Goal: Task Accomplishment & Management: Manage account settings

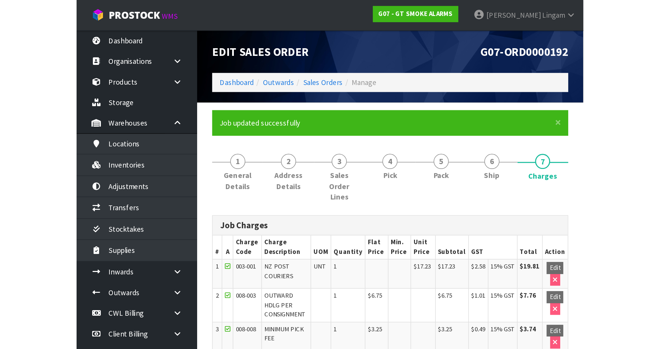
scroll to position [76, 0]
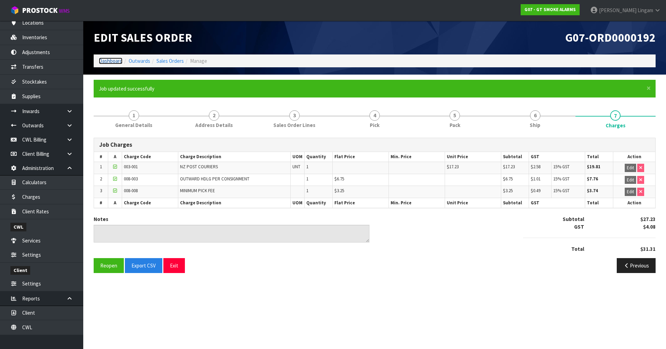
click at [104, 61] on link "Dashboard" at bounding box center [111, 61] width 24 height 7
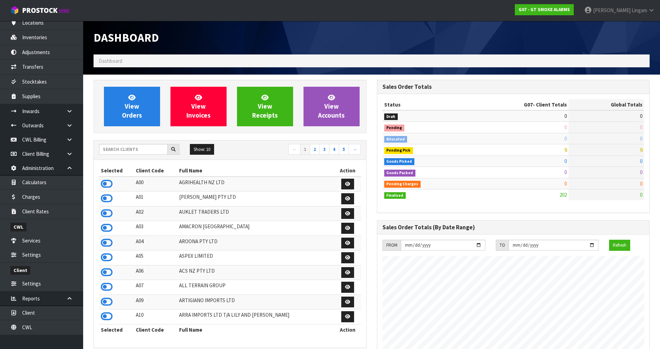
scroll to position [435, 283]
click at [144, 147] on input "text" at bounding box center [133, 149] width 69 height 11
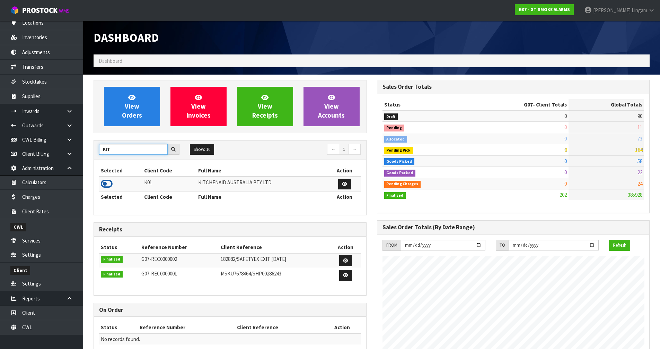
type input "KIT"
click at [109, 181] on icon at bounding box center [107, 184] width 12 height 10
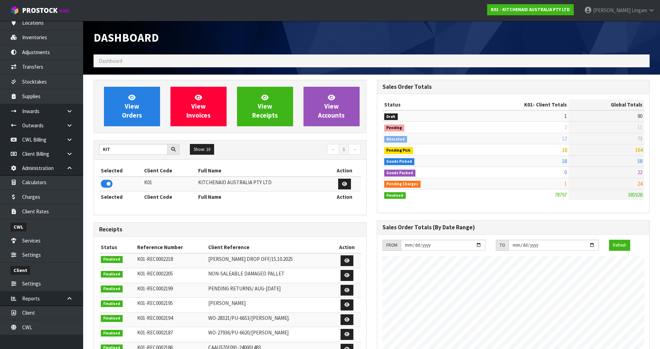
scroll to position [525, 283]
click at [147, 111] on link "View Orders" at bounding box center [132, 107] width 56 height 40
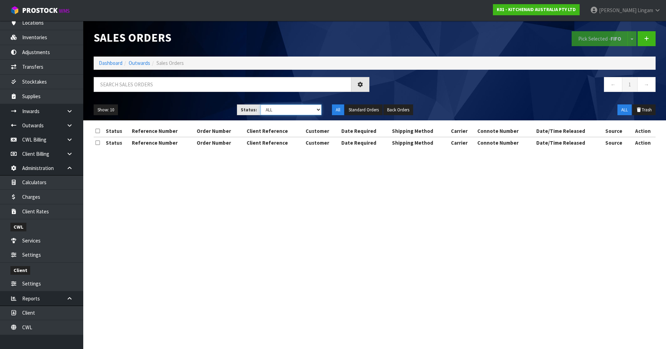
click at [306, 111] on select "Draft Pending Allocated Pending Pick Goods Picked Goods Packed Pending Charges …" at bounding box center [290, 109] width 61 height 11
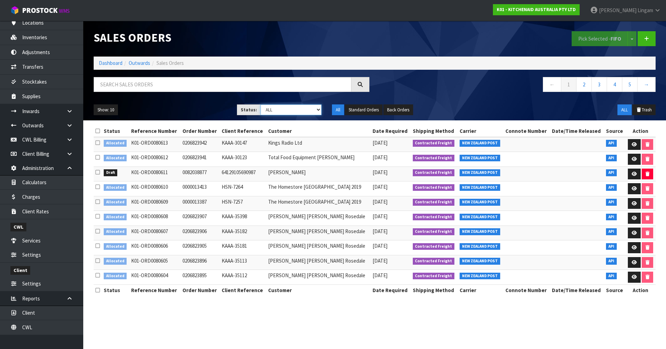
select select "string:2"
click at [260, 104] on select "Draft Pending Allocated Pending Pick Goods Picked Goods Packed Pending Charges …" at bounding box center [290, 109] width 61 height 11
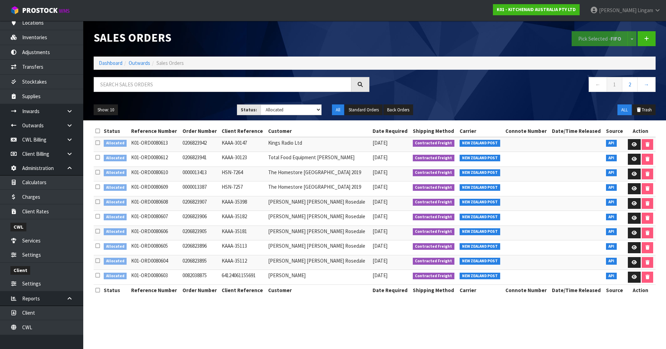
click at [101, 131] on th at bounding box center [98, 131] width 8 height 11
click at [98, 131] on icon at bounding box center [97, 130] width 5 height 5
click at [349, 41] on button "Pick Selected - FIFO" at bounding box center [599, 38] width 56 height 15
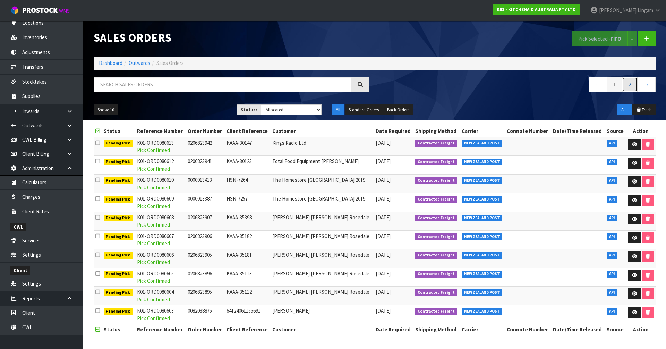
click at [349, 87] on link "2" at bounding box center [630, 84] width 16 height 15
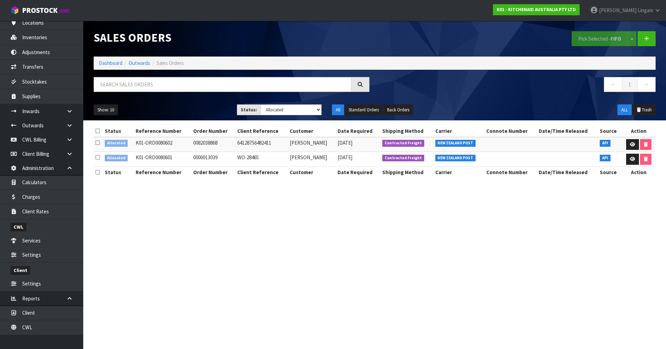
click at [95, 130] on icon at bounding box center [97, 130] width 5 height 5
click at [349, 40] on button "Pick Selected - FIFO" at bounding box center [599, 38] width 56 height 15
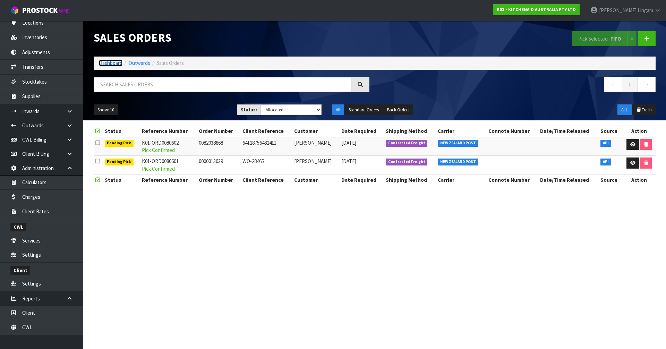
click at [112, 62] on link "Dashboard" at bounding box center [111, 63] width 24 height 7
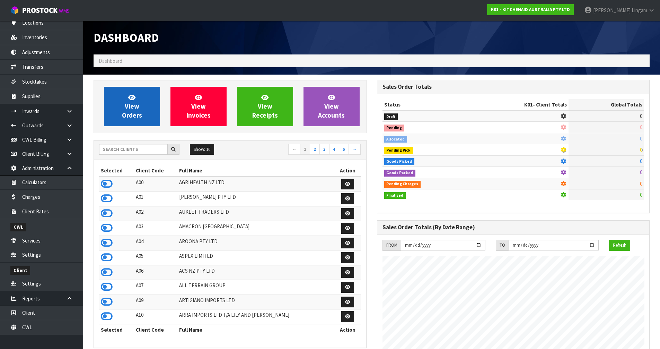
scroll to position [432, 283]
click at [135, 109] on span "View Orders" at bounding box center [132, 106] width 20 height 26
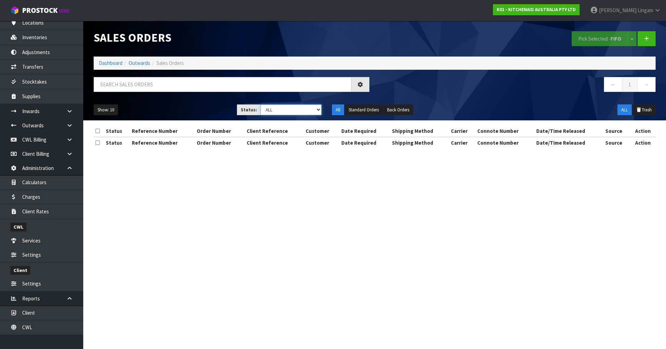
click at [284, 111] on select "Draft Pending Allocated Pending Pick Goods Picked Goods Packed Pending Charges …" at bounding box center [290, 109] width 61 height 11
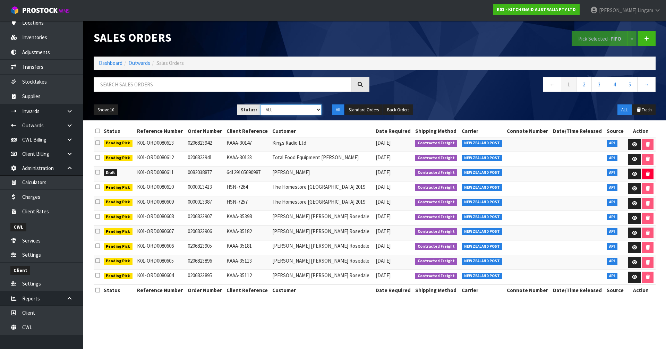
select select "string:6"
click at [260, 104] on select "Draft Pending Allocated Pending Pick Goods Picked Goods Packed Pending Charges …" at bounding box center [290, 109] width 61 height 11
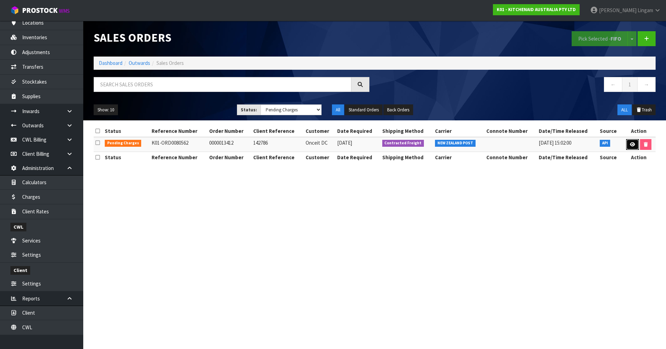
click at [349, 147] on link at bounding box center [632, 144] width 13 height 11
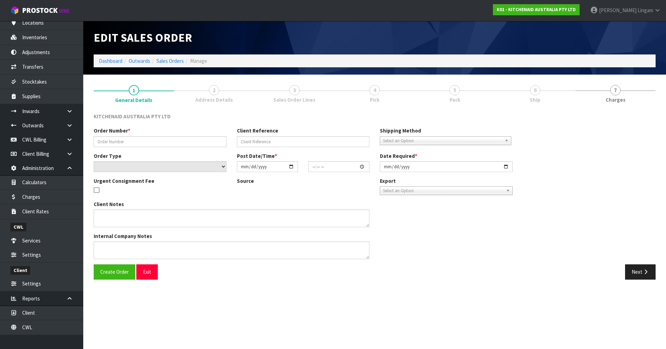
type input "0000013412"
type input "142786"
select select "number:0"
type input "[DATE]"
type input "20:31:47.000"
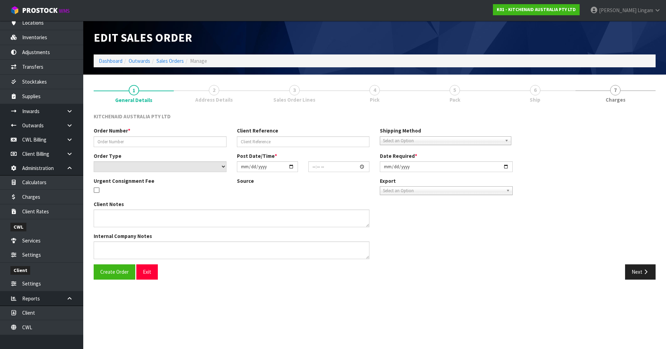
type input "[DATE]"
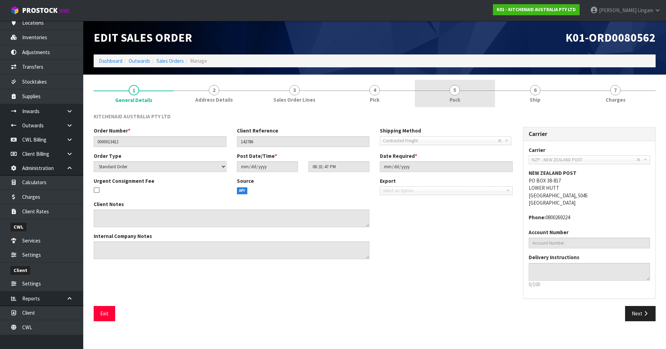
click at [349, 100] on span "Pack" at bounding box center [454, 99] width 11 height 7
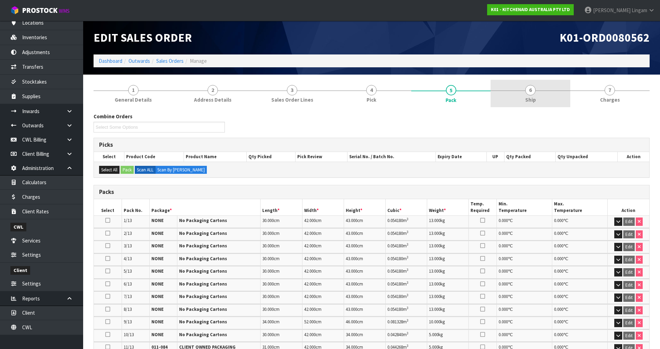
click at [349, 103] on link "6 Ship" at bounding box center [530, 93] width 79 height 27
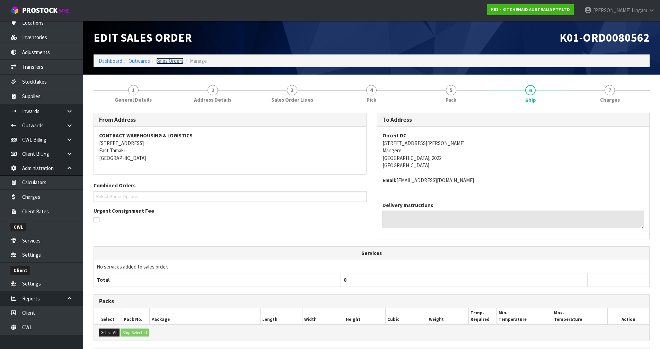
click at [175, 58] on link "Sales Orders" at bounding box center [169, 61] width 27 height 7
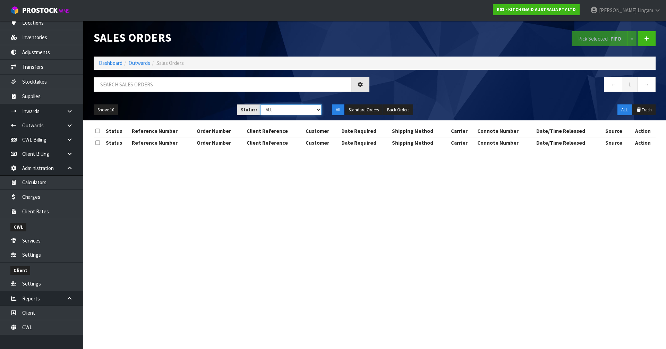
click at [301, 108] on select "Draft Pending Allocated Pending Pick Goods Picked Goods Packed Pending Charges …" at bounding box center [290, 109] width 61 height 11
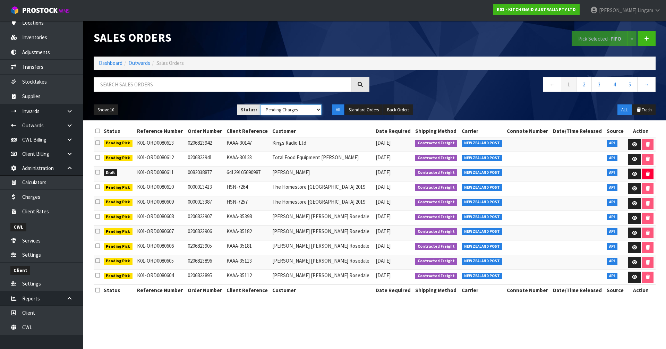
click at [260, 104] on select "Draft Pending Allocated Pending Pick Goods Picked Goods Packed Pending Charges …" at bounding box center [290, 109] width 61 height 11
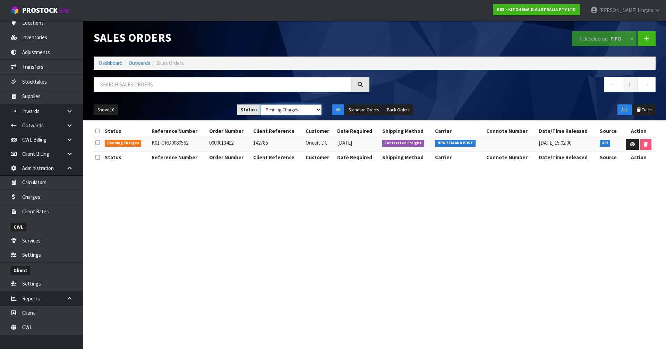
click at [287, 111] on select "Draft Pending Allocated Pending Pick Goods Picked Goods Packed Pending Charges …" at bounding box center [290, 109] width 61 height 11
select select "string:1"
click at [260, 104] on select "Draft Pending Allocated Pending Pick Goods Picked Goods Packed Pending Charges …" at bounding box center [290, 109] width 61 height 11
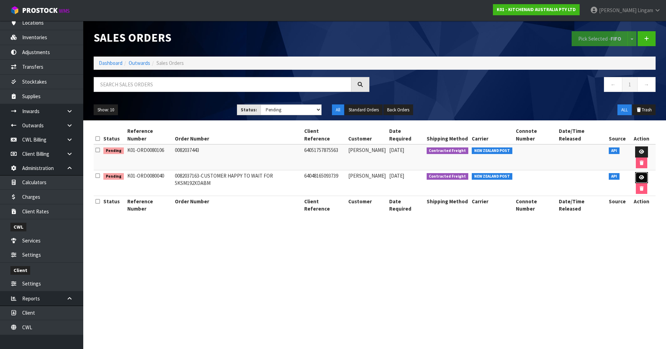
click at [349, 172] on link at bounding box center [641, 177] width 13 height 11
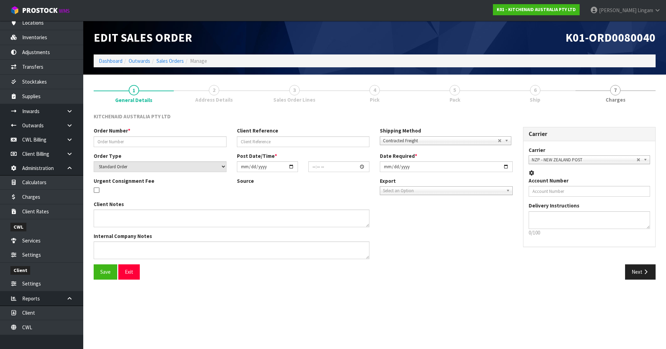
type input "0082037163-CUSTOMER HAPPY TO WAIT FOR 5KSM192XDABM"
type input "64048165093739"
select select "number:0"
type input "[DATE]"
type input "12:38:55.000"
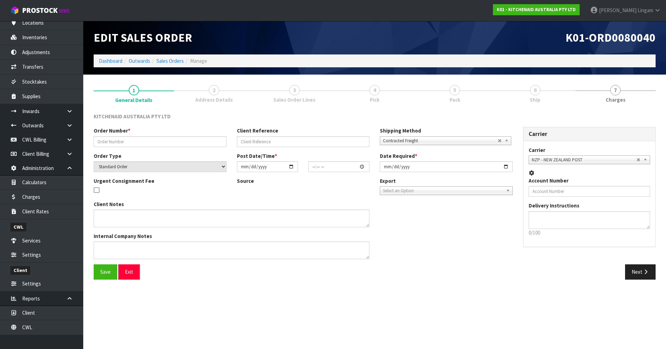
type input "[DATE]"
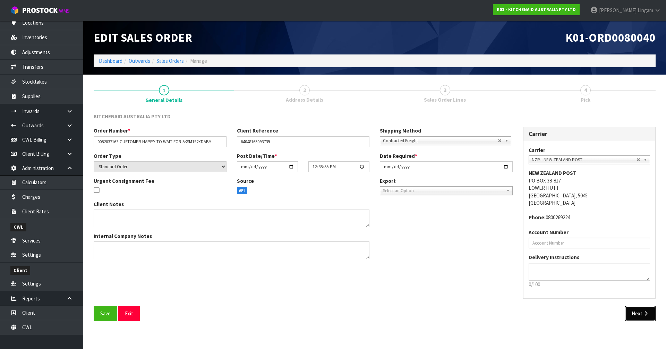
click at [349, 240] on icon "button" at bounding box center [645, 313] width 7 height 5
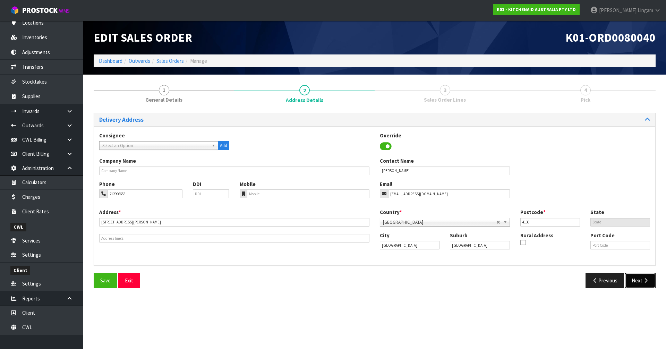
click at [349, 240] on button "Next" at bounding box center [640, 280] width 31 height 15
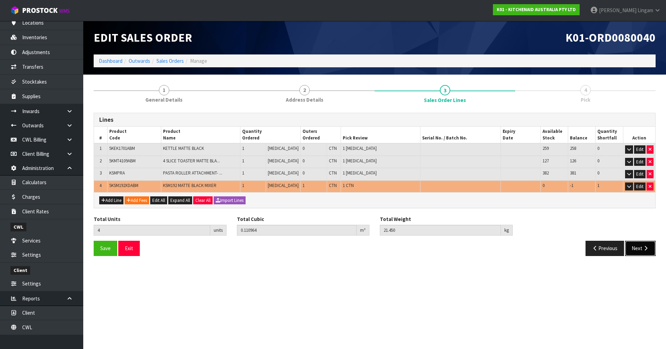
click at [349, 240] on button "Next" at bounding box center [640, 248] width 31 height 15
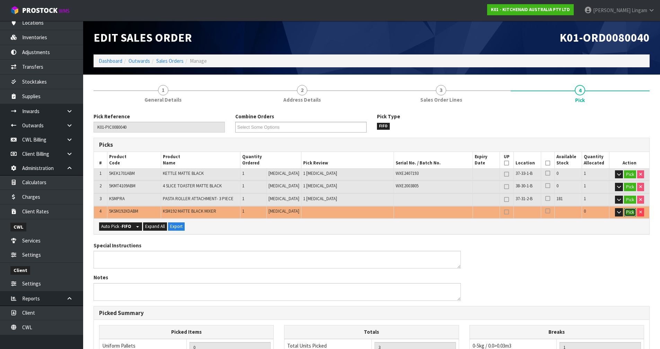
click at [349, 213] on button "Pick" at bounding box center [630, 212] width 12 height 8
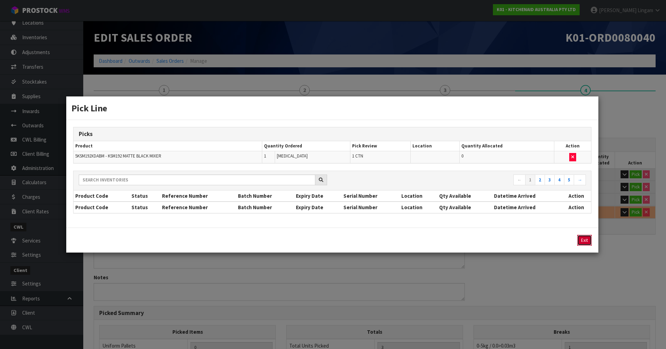
click at [349, 240] on button "Exit" at bounding box center [584, 240] width 15 height 11
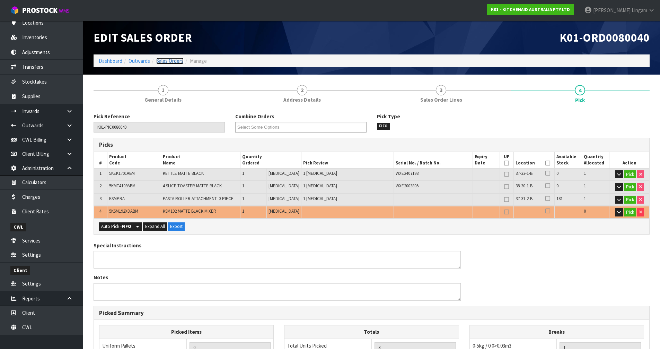
click at [172, 60] on link "Sales Orders" at bounding box center [169, 61] width 27 height 7
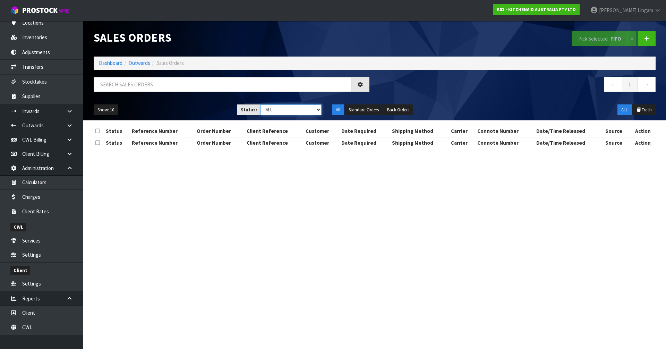
click at [299, 112] on select "Draft Pending Allocated Pending Pick Goods Picked Goods Packed Pending Charges …" at bounding box center [290, 109] width 61 height 11
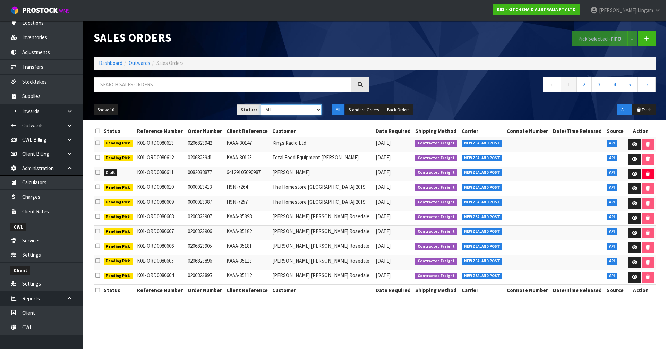
select select "string:1"
click at [260, 104] on select "Draft Pending Allocated Pending Pick Goods Picked Goods Packed Pending Charges …" at bounding box center [290, 109] width 61 height 11
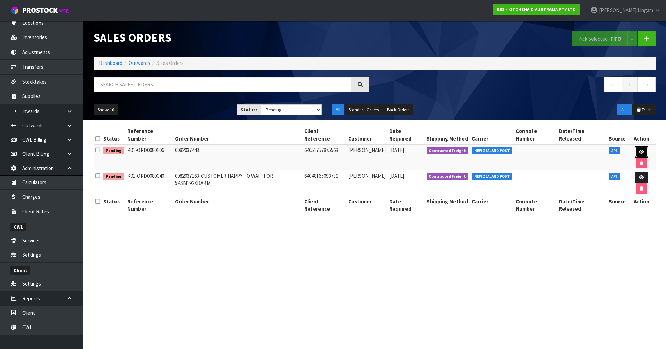
click at [349, 149] on icon at bounding box center [641, 151] width 5 height 5
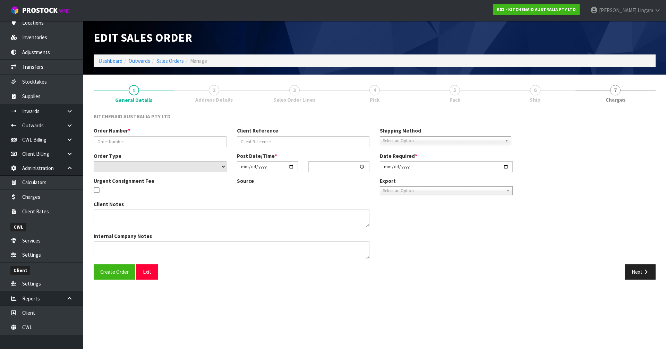
type input "0082037443"
type input "64051757875563"
select select "number:0"
type input "[DATE]"
type input "10:38:30.000"
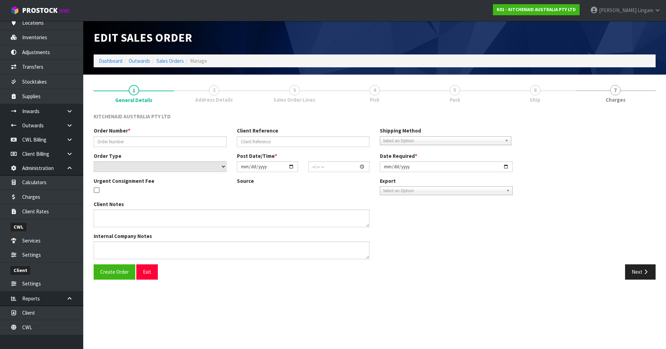
type input "[DATE]"
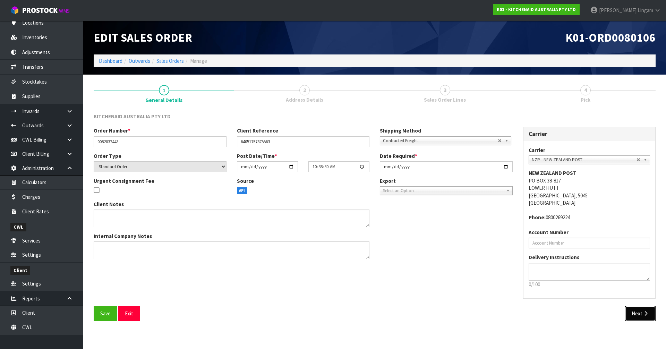
click at [349, 240] on button "Next" at bounding box center [640, 313] width 31 height 15
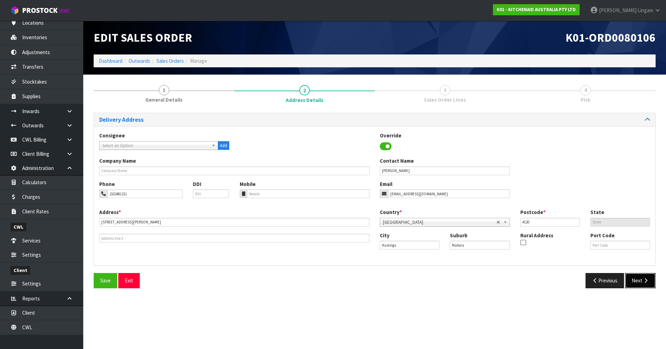
click at [349, 240] on button "Next" at bounding box center [640, 280] width 31 height 15
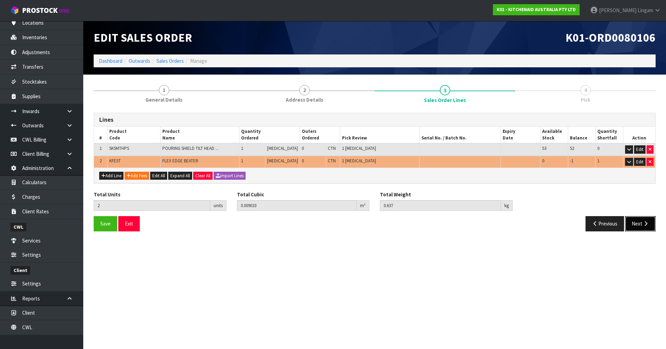
click at [349, 223] on icon "button" at bounding box center [645, 223] width 7 height 5
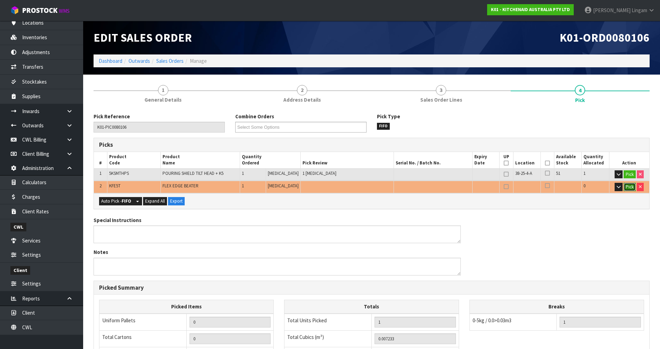
click at [349, 185] on button "Pick" at bounding box center [630, 187] width 12 height 8
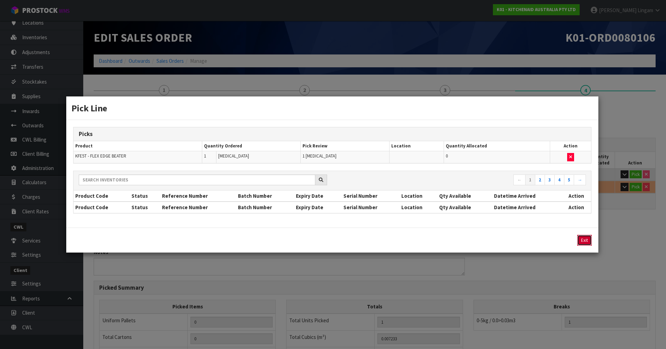
click at [349, 240] on button "Exit" at bounding box center [584, 240] width 15 height 11
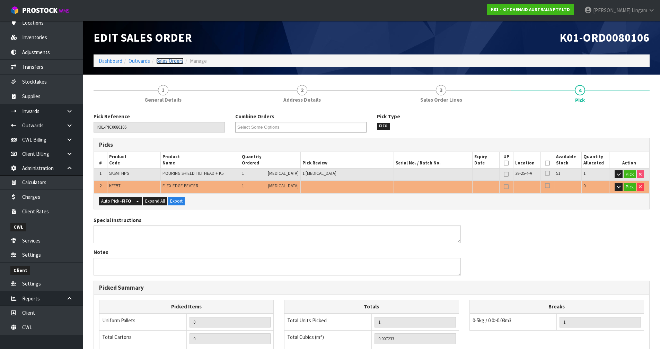
click at [172, 62] on link "Sales Orders" at bounding box center [169, 61] width 27 height 7
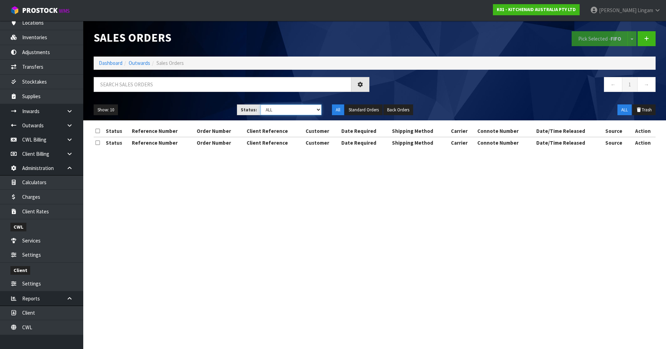
click at [302, 105] on select "Draft Pending Allocated Pending Pick Goods Picked Goods Packed Pending Charges …" at bounding box center [290, 109] width 61 height 11
select select "string:0"
click at [260, 104] on select "Draft Pending Allocated Pending Pick Goods Picked Goods Packed Pending Charges …" at bounding box center [290, 109] width 61 height 11
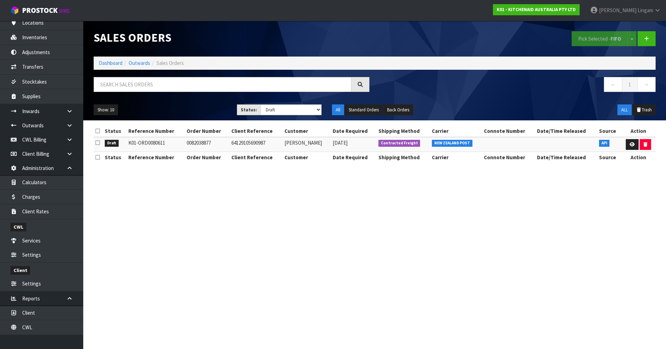
click at [97, 144] on icon at bounding box center [97, 142] width 5 height 5
click at [0, 0] on input "checkbox" at bounding box center [0, 0] width 0 height 0
click at [349, 41] on button "Pick Selected - FIFO" at bounding box center [599, 38] width 56 height 15
click at [349, 144] on icon at bounding box center [631, 144] width 5 height 5
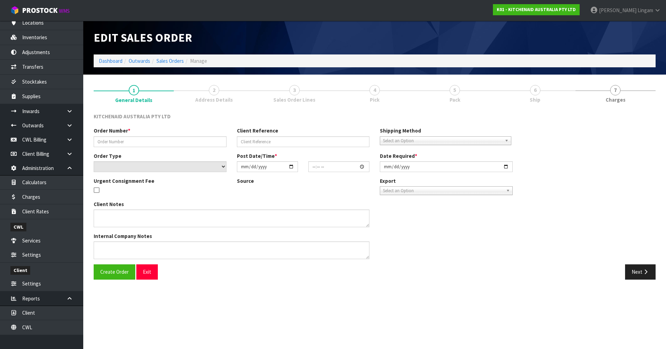
type input "0082038877"
type input "64129105690987"
select select "number:0"
type input "[DATE]"
type input "19:22:21.000"
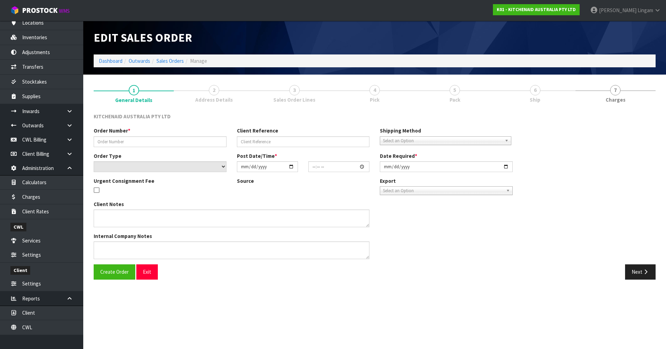
type input "[DATE]"
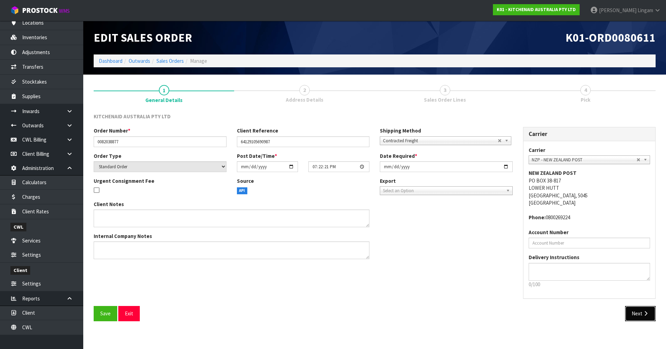
click at [349, 240] on button "Next" at bounding box center [640, 313] width 31 height 15
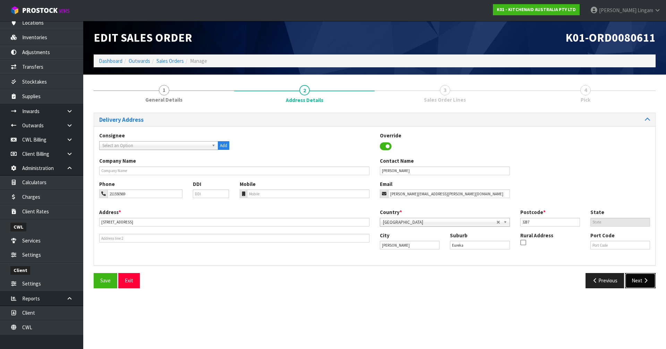
click at [349, 240] on button "Next" at bounding box center [640, 280] width 31 height 15
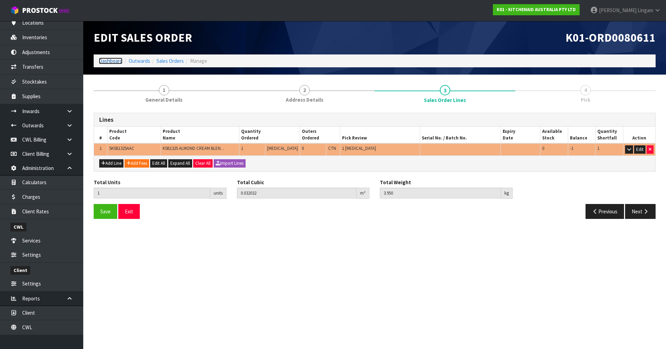
click at [111, 62] on link "Dashboard" at bounding box center [111, 61] width 24 height 7
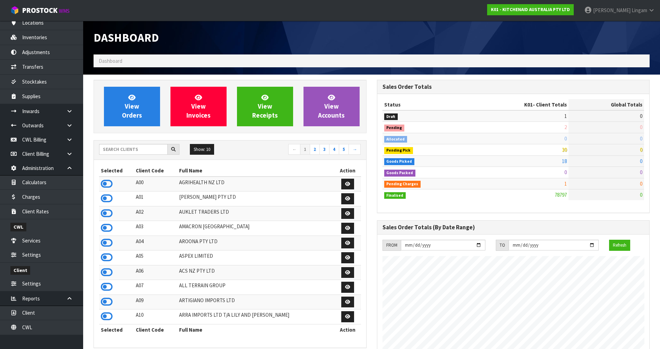
scroll to position [525, 283]
click at [41, 240] on link "CWL" at bounding box center [41, 327] width 83 height 14
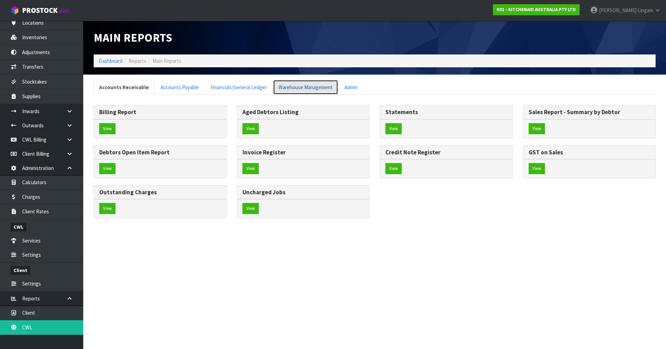
click at [312, 91] on link "Warehouse Management" at bounding box center [305, 87] width 65 height 15
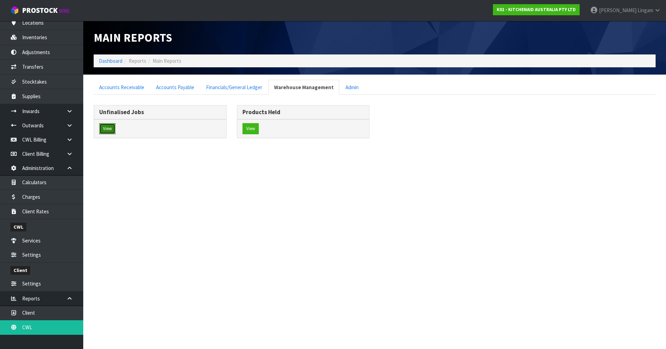
click at [105, 130] on button "View" at bounding box center [107, 128] width 16 height 11
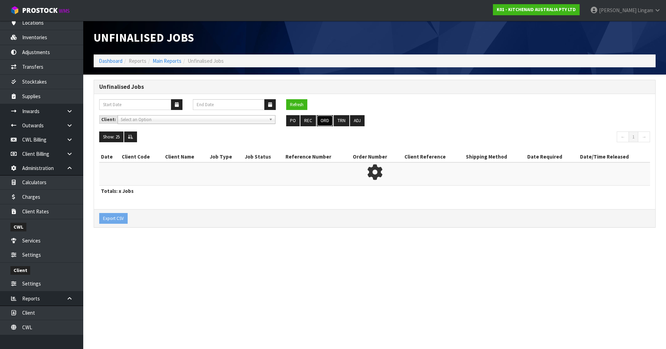
click at [321, 118] on button "ORD" at bounding box center [325, 120] width 16 height 11
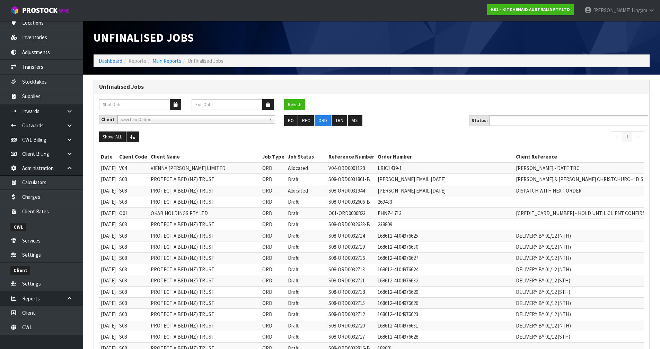
click at [349, 118] on ul at bounding box center [569, 120] width 159 height 11
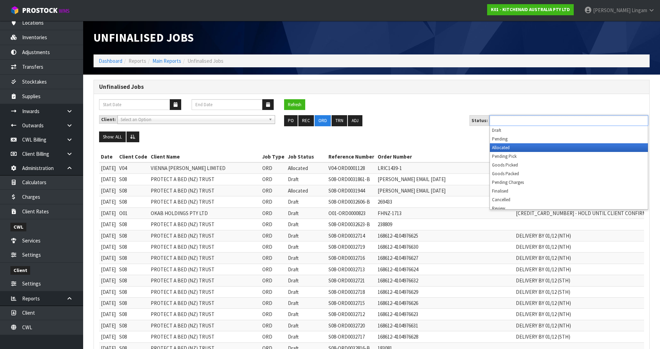
click at [349, 145] on li "Allocated" at bounding box center [569, 147] width 158 height 9
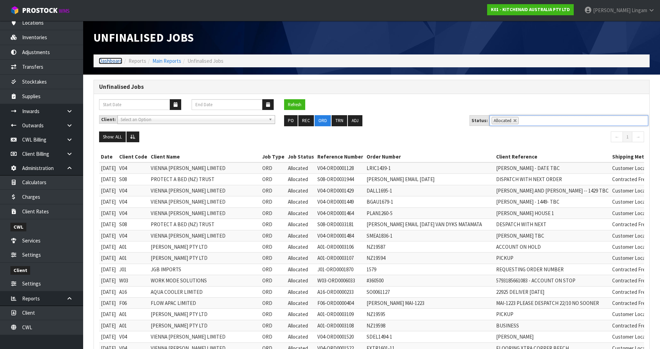
click at [103, 61] on link "Dashboard" at bounding box center [111, 61] width 24 height 7
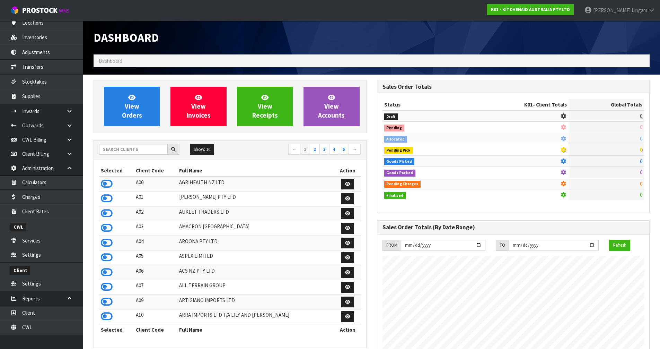
scroll to position [432, 283]
click at [127, 151] on input "text" at bounding box center [133, 149] width 69 height 11
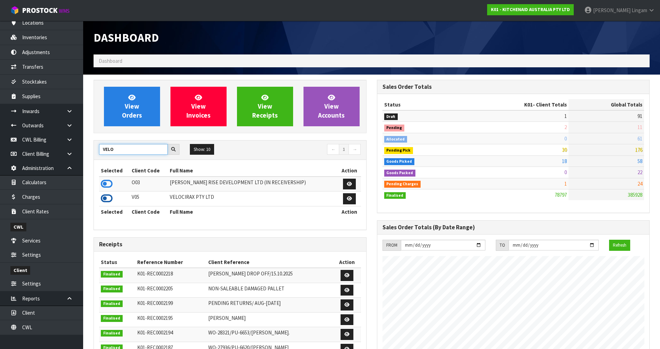
type input "VELO"
click at [105, 201] on icon at bounding box center [107, 198] width 12 height 10
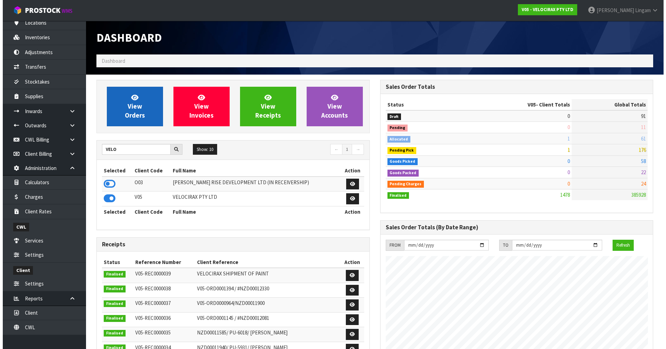
scroll to position [540, 283]
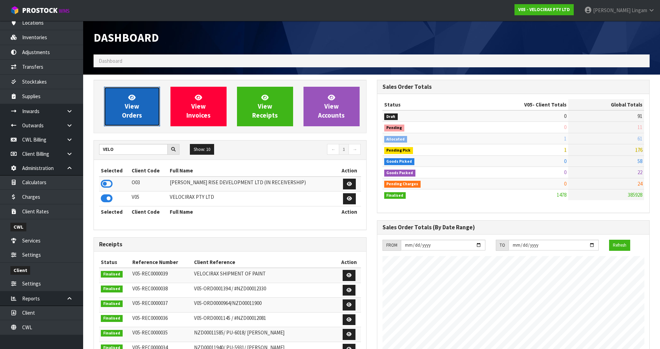
click at [135, 106] on span "View Orders" at bounding box center [132, 106] width 20 height 26
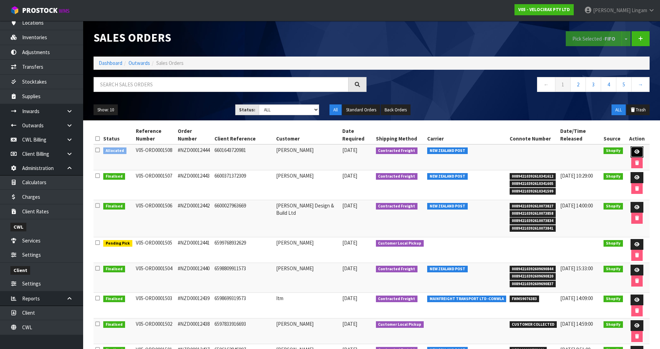
click at [349, 146] on link at bounding box center [637, 151] width 13 height 11
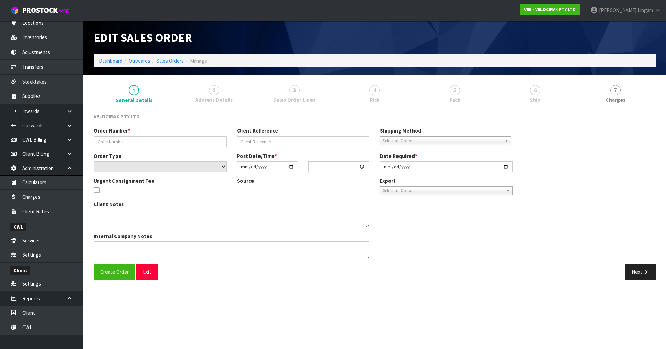
type input "#NZD00012444"
type input "6601643720981"
select select "number:0"
type input "[DATE]"
type input "14:52:58.000"
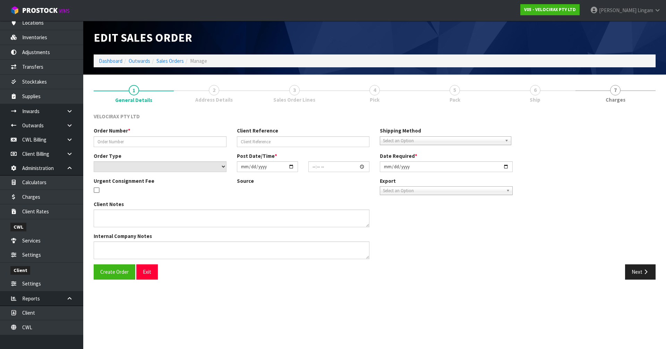
type input "[DATE]"
type textarea "Hi I have placed my order for the VelociRAX 5X We are getting a new hitch insta…"
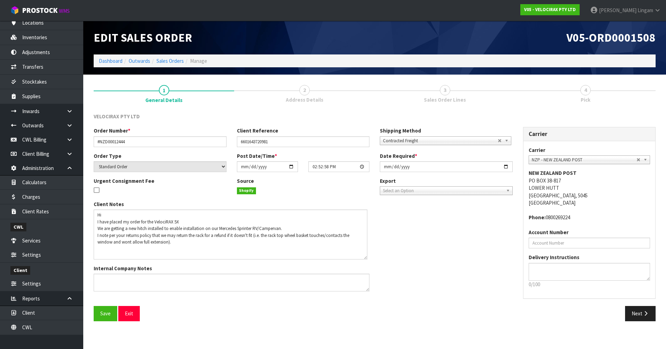
drag, startPoint x: 368, startPoint y: 226, endPoint x: 366, endPoint y: 259, distance: 32.7
click at [349, 240] on textarea at bounding box center [231, 234] width 274 height 50
click at [349, 166] on input "[DATE]" at bounding box center [446, 166] width 133 height 11
click at [349, 240] on button "Next" at bounding box center [640, 313] width 31 height 15
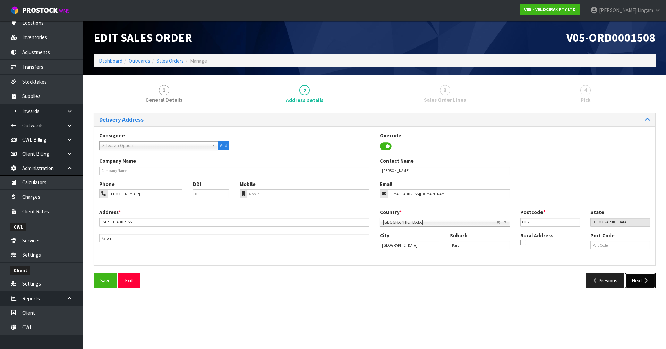
click at [349, 240] on button "Next" at bounding box center [640, 280] width 31 height 15
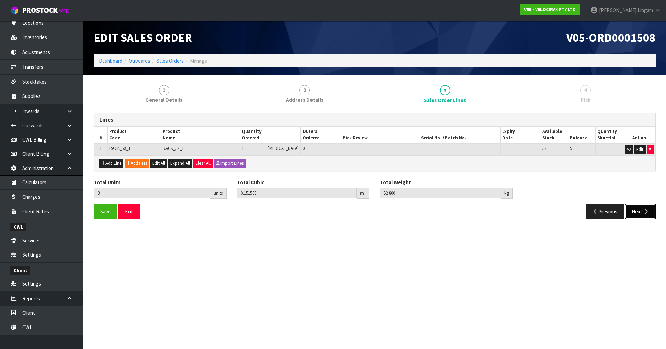
click at [349, 210] on button "Next" at bounding box center [640, 211] width 31 height 15
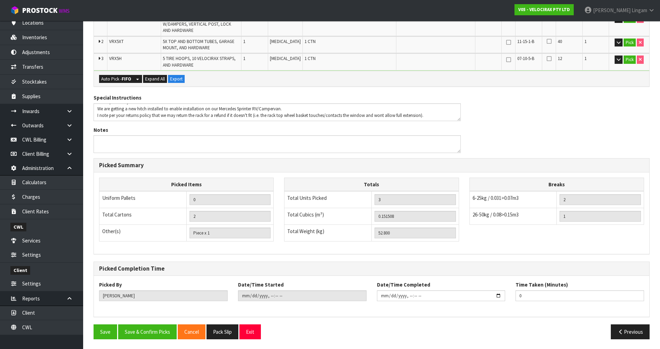
scroll to position [169, 0]
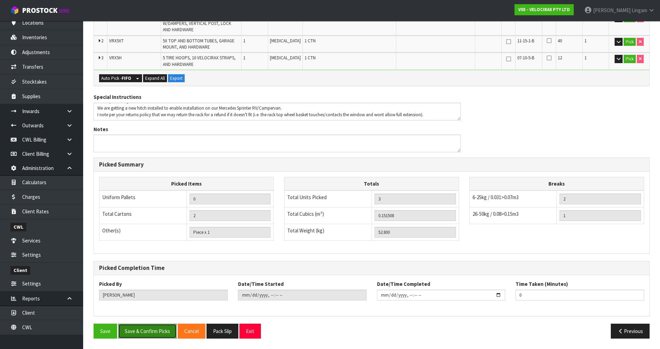
click at [158, 240] on button "Save & Confirm Picks" at bounding box center [147, 330] width 59 height 15
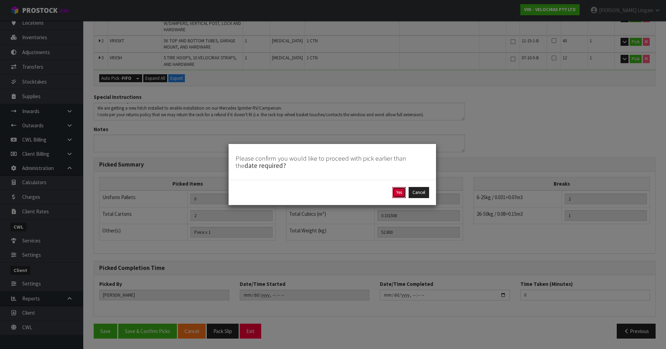
click at [349, 190] on button "Yes" at bounding box center [399, 192] width 14 height 11
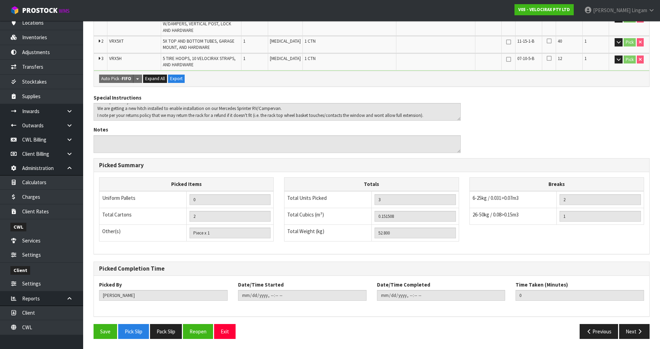
scroll to position [194, 0]
click at [171, 240] on button "Pack Slip" at bounding box center [166, 330] width 32 height 15
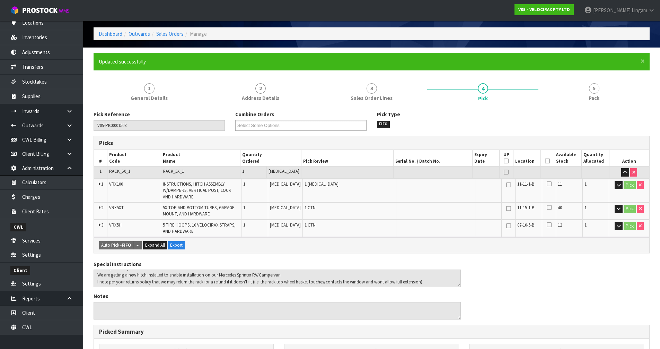
scroll to position [0, 0]
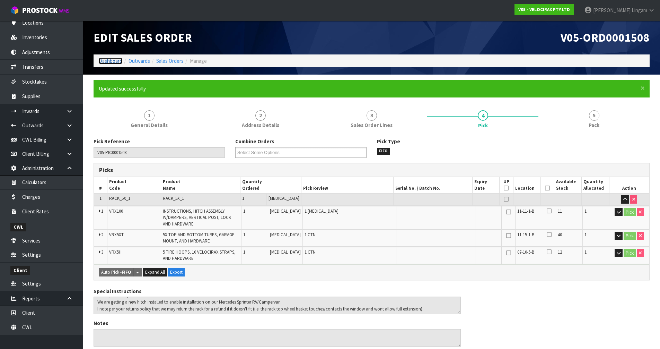
click at [103, 62] on link "Dashboard" at bounding box center [111, 61] width 24 height 7
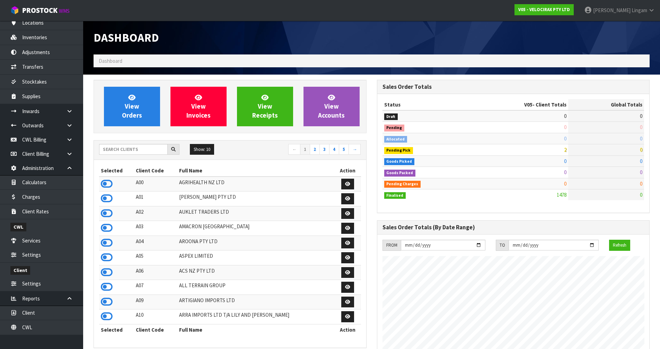
scroll to position [540, 283]
click at [127, 148] on input "text" at bounding box center [133, 149] width 69 height 11
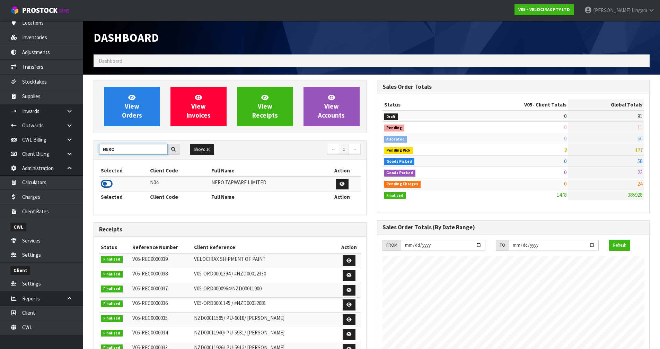
type input "NERO"
click at [108, 184] on icon at bounding box center [107, 184] width 12 height 10
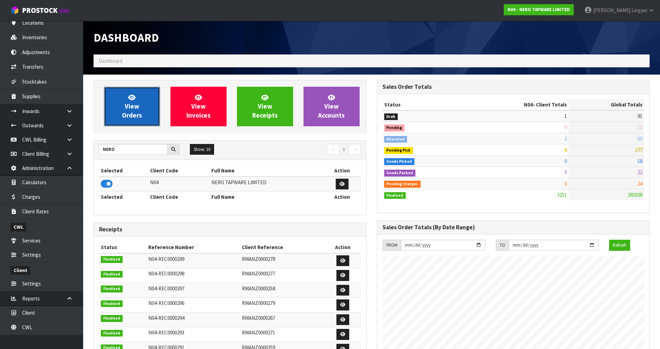
click at [132, 109] on span "View Orders" at bounding box center [132, 106] width 20 height 26
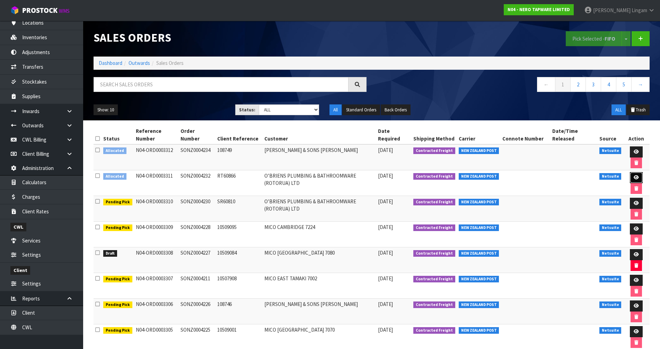
click at [349, 178] on link at bounding box center [636, 177] width 13 height 11
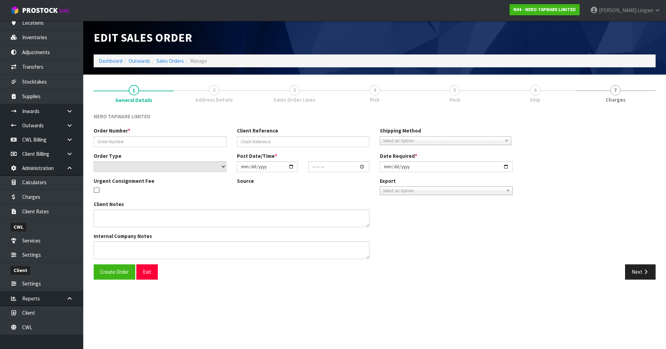
type input "SONZ0004232"
type input "RT60866"
select select "number:0"
type input "[DATE]"
type input "16:30:08.000"
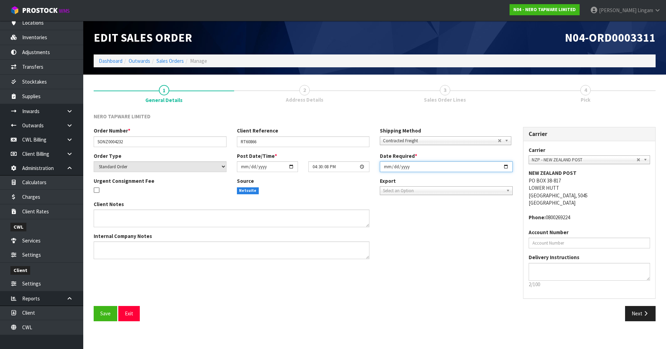
click at [349, 167] on input "[DATE]" at bounding box center [446, 166] width 133 height 11
type input "[DATE]"
click at [99, 240] on button "Save" at bounding box center [106, 313] width 24 height 15
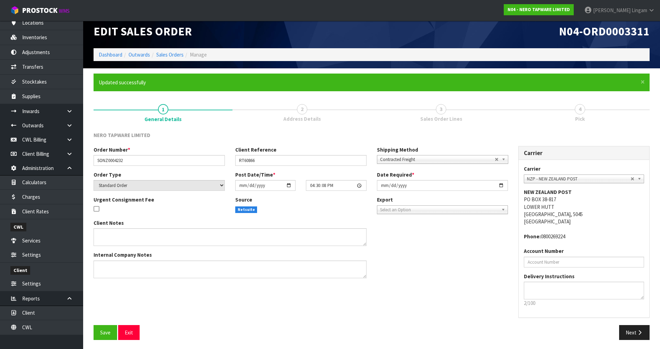
scroll to position [8, 0]
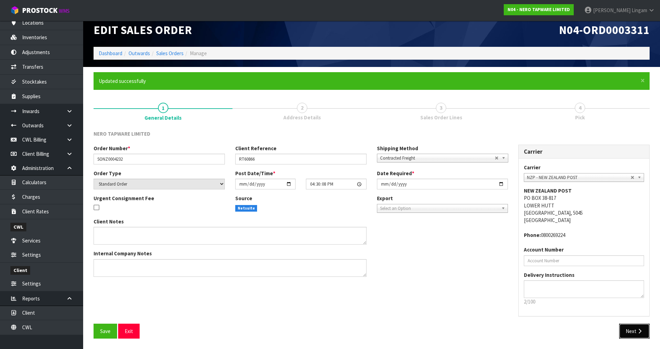
click at [349, 240] on button "Next" at bounding box center [635, 330] width 31 height 15
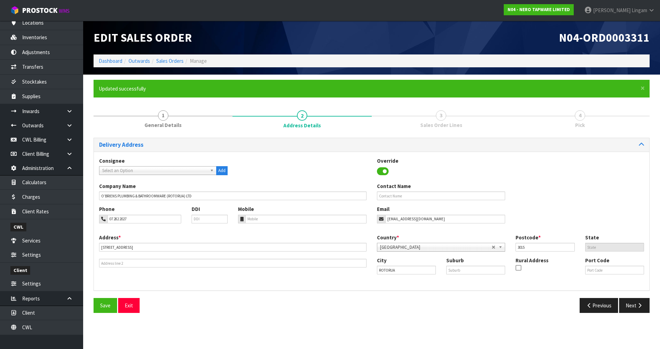
scroll to position [0, 0]
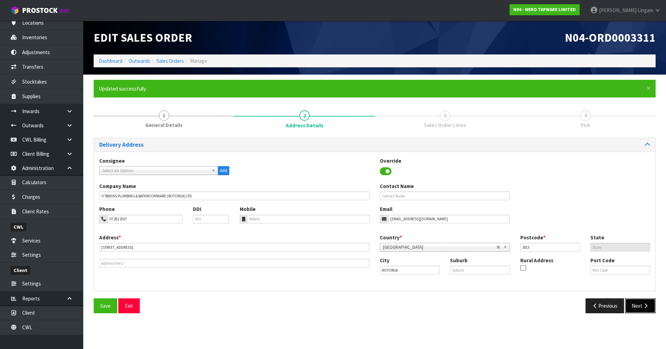
click at [349, 240] on button "Next" at bounding box center [640, 305] width 31 height 15
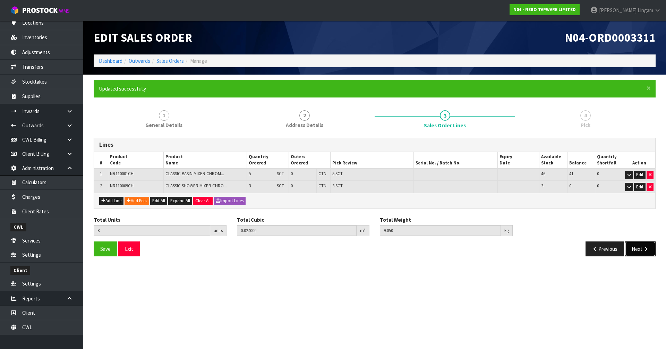
click at [349, 240] on button "Next" at bounding box center [640, 248] width 31 height 15
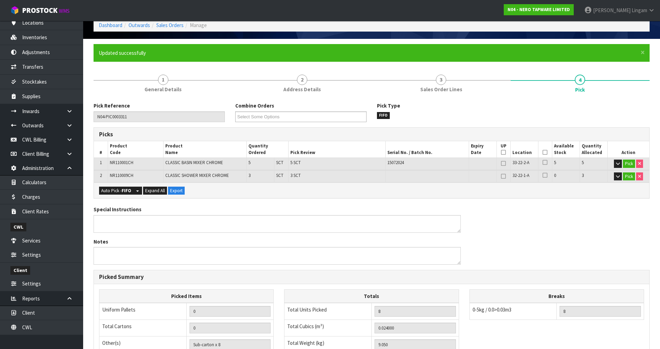
scroll to position [148, 0]
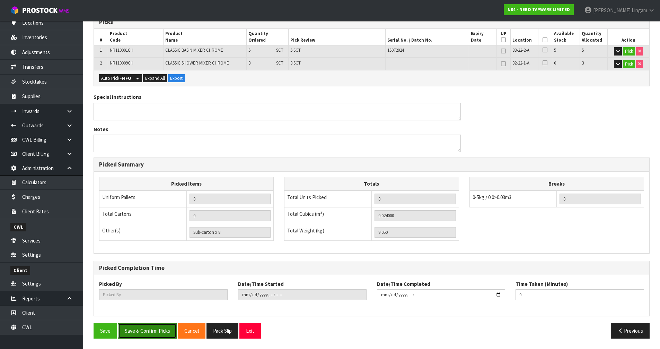
click at [147, 240] on button "Save & Confirm Picks" at bounding box center [147, 330] width 59 height 15
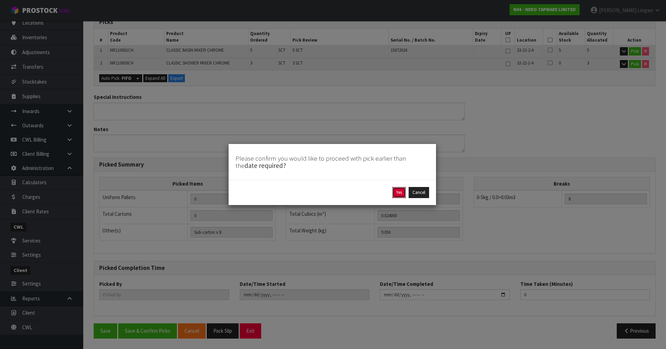
click at [349, 190] on button "Yes" at bounding box center [399, 192] width 14 height 11
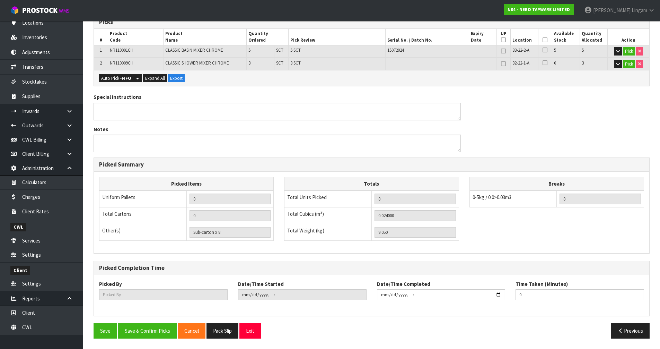
scroll to position [0, 0]
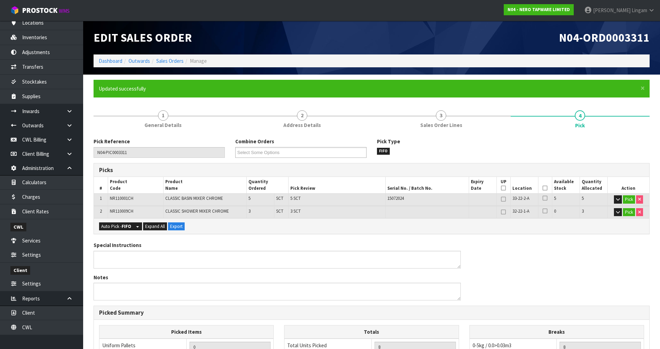
type input "[PERSON_NAME]"
type input "[DATE]T20:20:13"
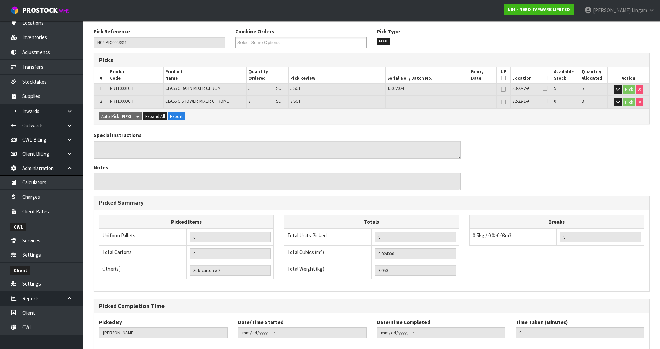
scroll to position [148, 0]
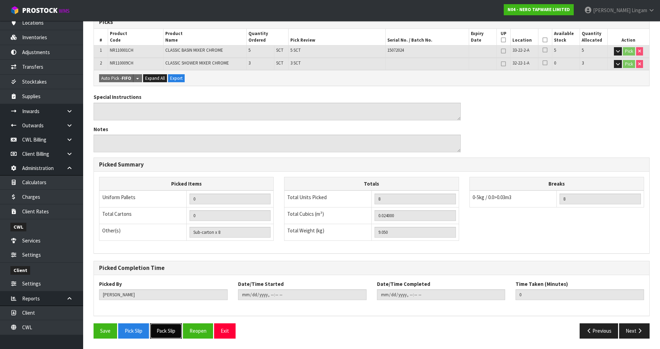
click at [170, 240] on button "Pack Slip" at bounding box center [166, 330] width 32 height 15
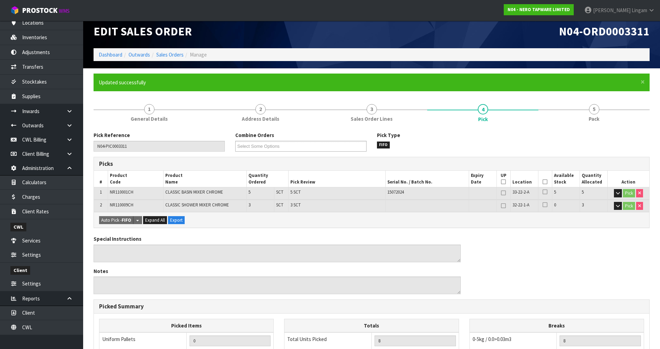
scroll to position [0, 0]
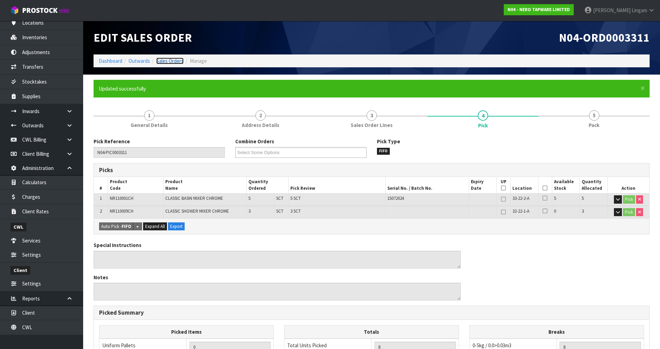
click at [174, 58] on link "Sales Orders" at bounding box center [169, 61] width 27 height 7
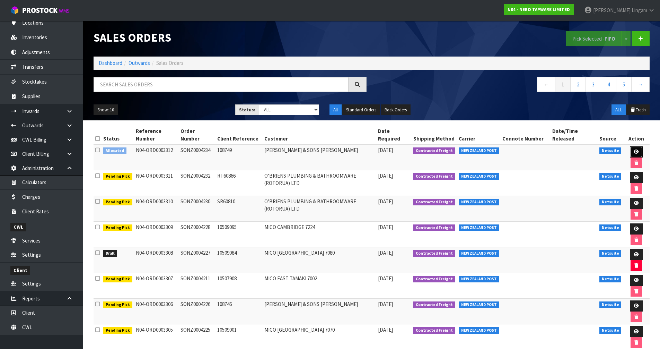
click at [349, 147] on link at bounding box center [636, 151] width 13 height 11
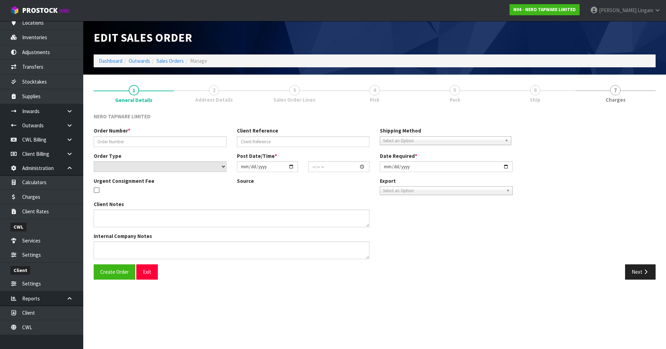
type input "SONZ0004234"
type input "108749"
select select "number:0"
type input "[DATE]"
type input "16:30:11.000"
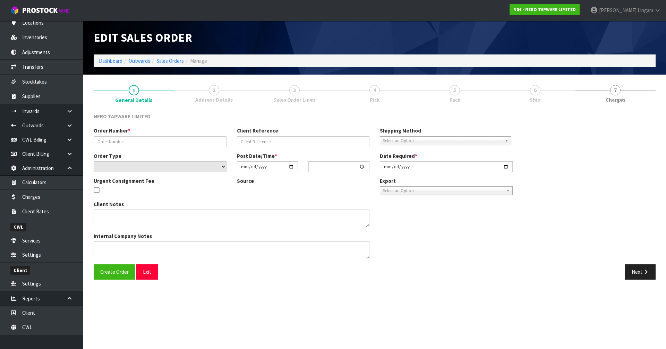
type input "[DATE]"
type textarea "Please dispatch with SONZ0004226 together"
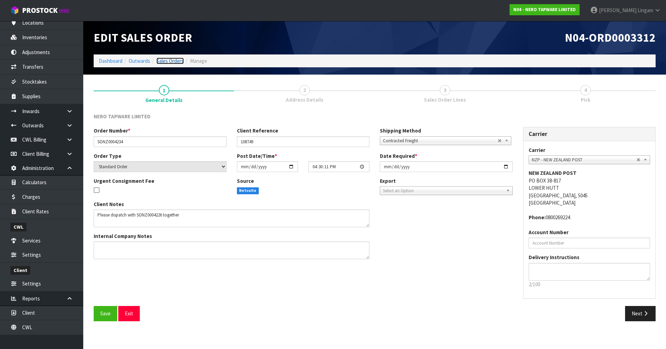
click at [177, 58] on link "Sales Orders" at bounding box center [169, 61] width 27 height 7
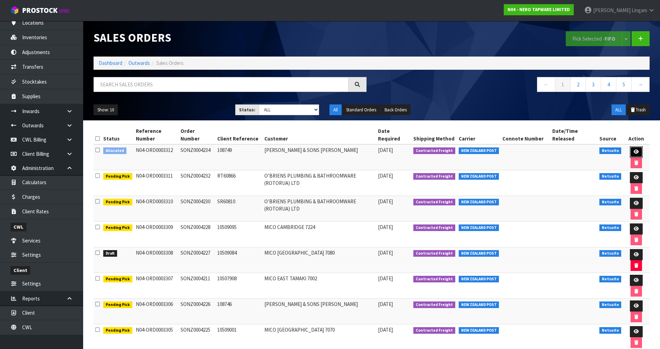
click at [349, 150] on icon at bounding box center [636, 151] width 5 height 5
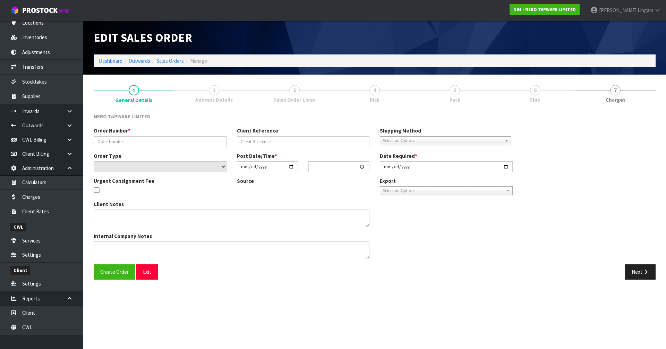
type input "SONZ0004234"
type input "108749"
select select "number:0"
type input "[DATE]"
type input "16:30:11.000"
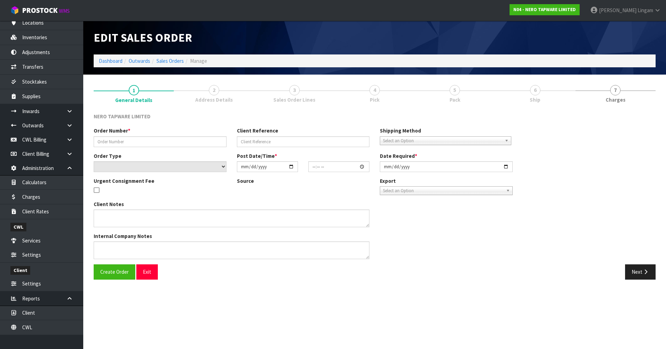
type input "[DATE]"
type textarea "Please dispatch with SONZ0004226 together"
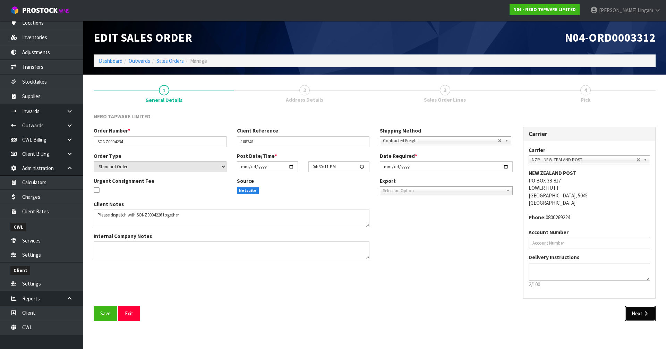
click at [349, 240] on button "Next" at bounding box center [640, 313] width 31 height 15
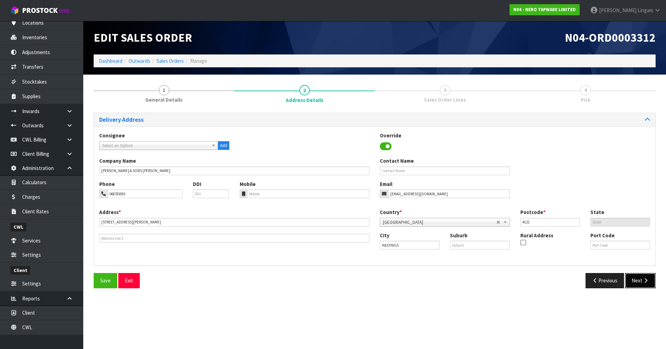
click at [349, 240] on button "Next" at bounding box center [640, 280] width 31 height 15
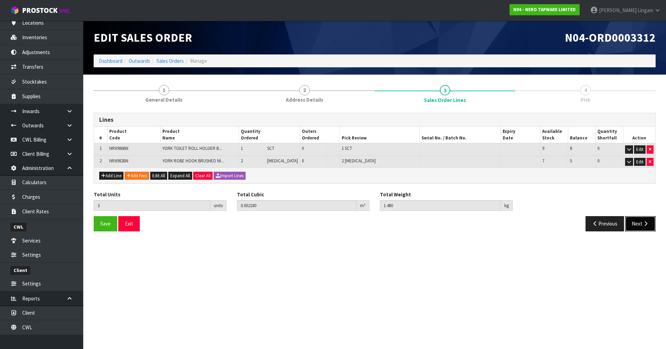
click at [349, 227] on button "Next" at bounding box center [640, 223] width 31 height 15
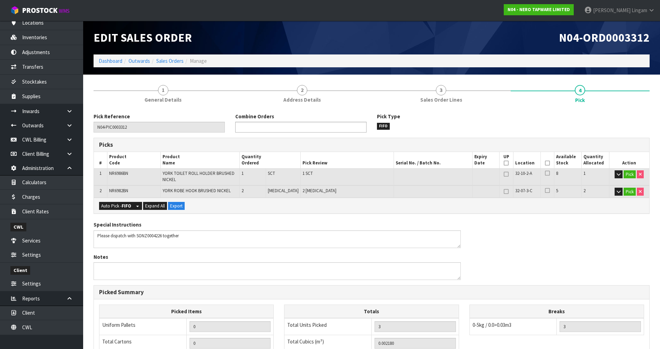
click at [322, 129] on ul at bounding box center [300, 127] width 131 height 11
type input "3306"
click at [317, 136] on li "N04-ORD000 3306" at bounding box center [301, 136] width 131 height 9
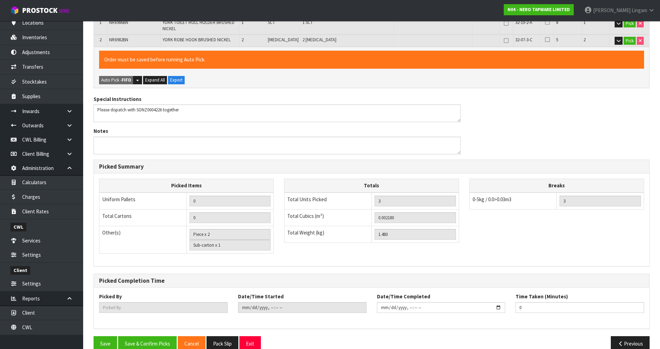
scroll to position [163, 0]
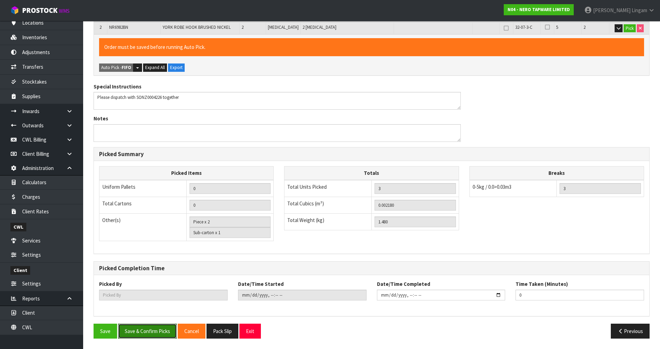
drag, startPoint x: 146, startPoint y: 333, endPoint x: 154, endPoint y: 312, distance: 22.1
click at [154, 240] on div "Pick Reference N04-PIC0003312 Combine Orders N04-ORD0003271 N04-ORD0003279 N04-…" at bounding box center [372, 146] width 556 height 394
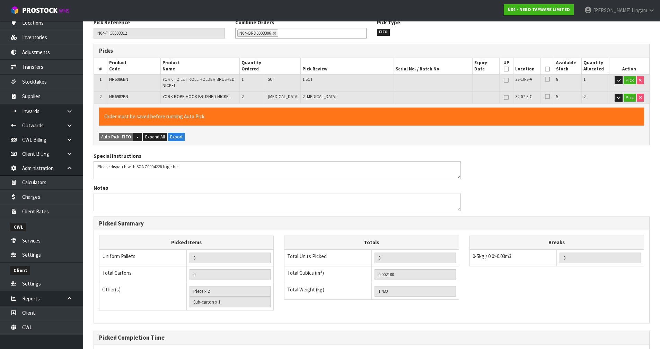
scroll to position [59, 0]
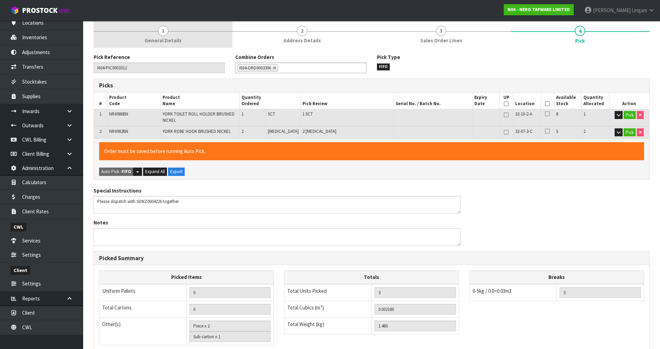
click at [173, 45] on link "1 General Details" at bounding box center [163, 33] width 139 height 27
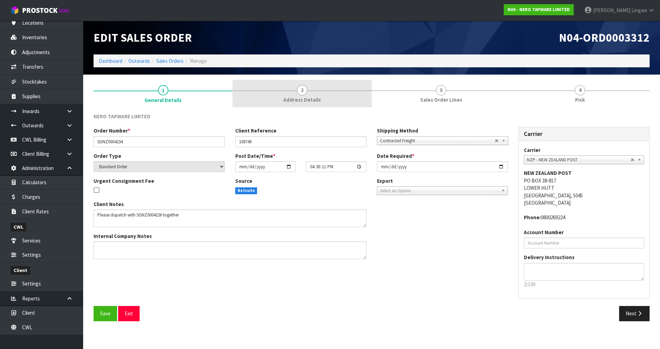
scroll to position [0, 0]
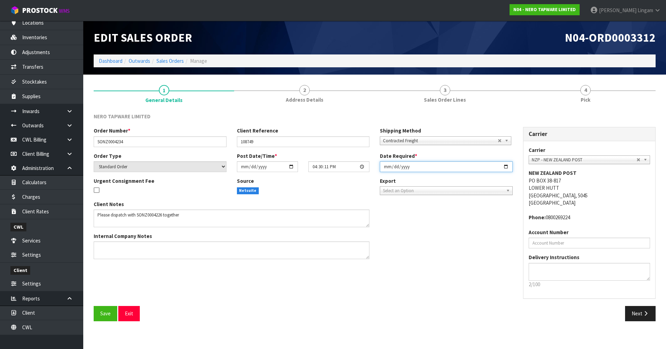
click at [349, 167] on input "[DATE]" at bounding box center [446, 166] width 133 height 11
type input "[DATE]"
click at [103, 240] on button "Save" at bounding box center [106, 313] width 24 height 15
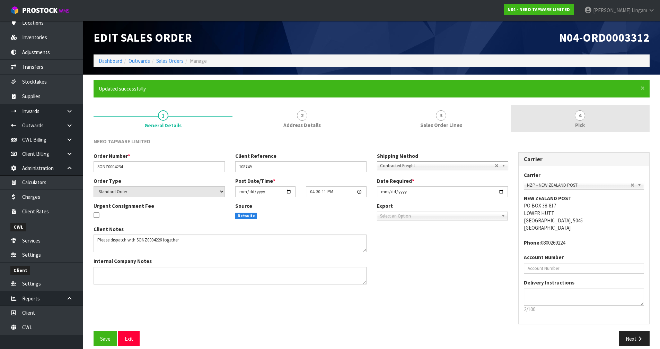
click at [349, 116] on link "4 Pick" at bounding box center [580, 118] width 139 height 27
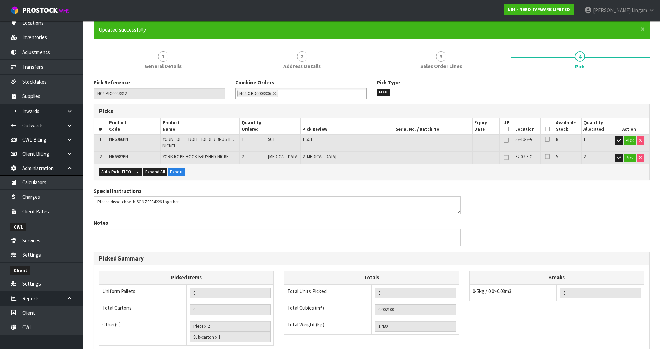
scroll to position [163, 0]
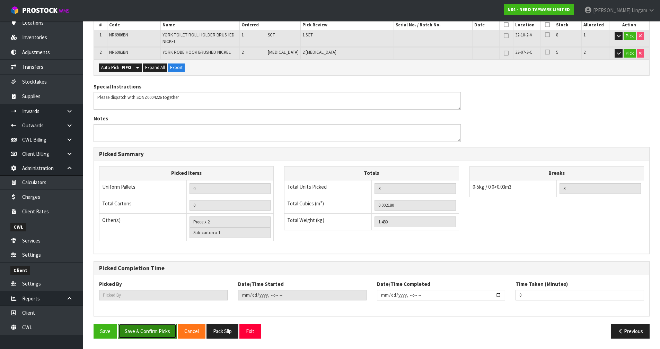
click at [146, 240] on button "Save & Confirm Picks" at bounding box center [147, 330] width 59 height 15
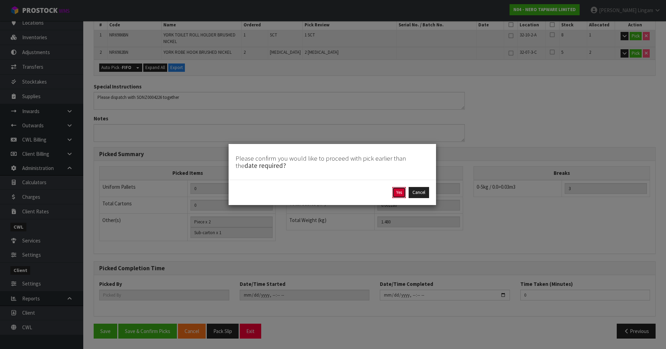
click at [349, 191] on button "Yes" at bounding box center [399, 192] width 14 height 11
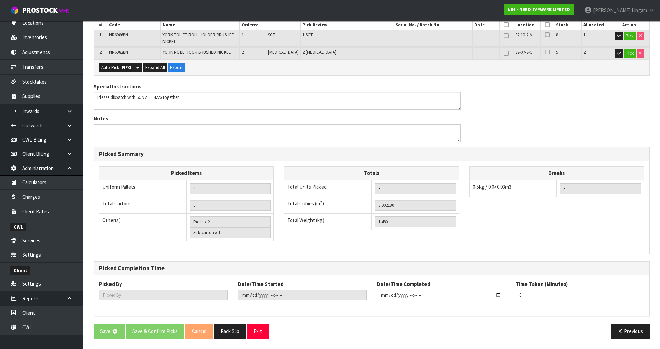
scroll to position [0, 0]
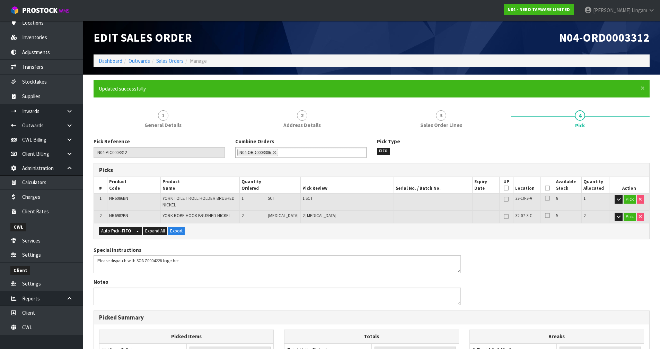
type input "[PERSON_NAME]"
type input "[DATE]T20:21:22"
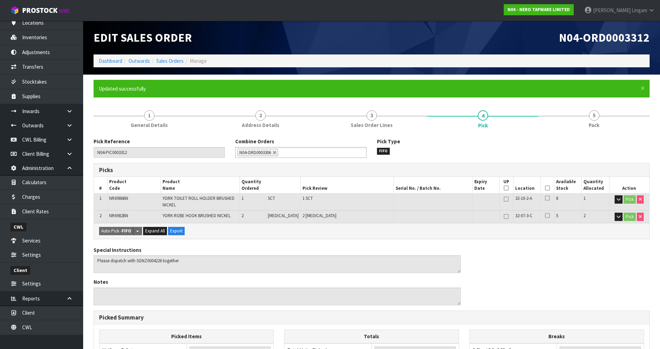
scroll to position [163, 0]
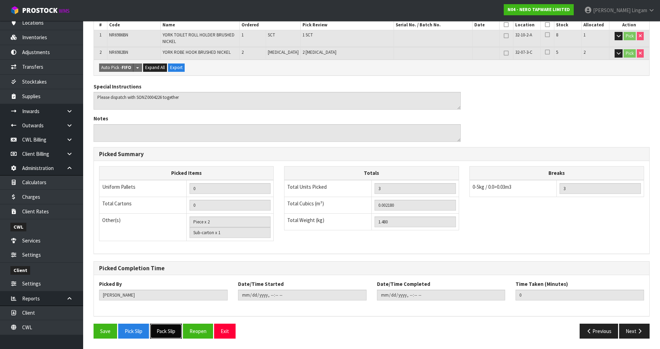
click at [175, 240] on button "Pack Slip" at bounding box center [166, 330] width 32 height 15
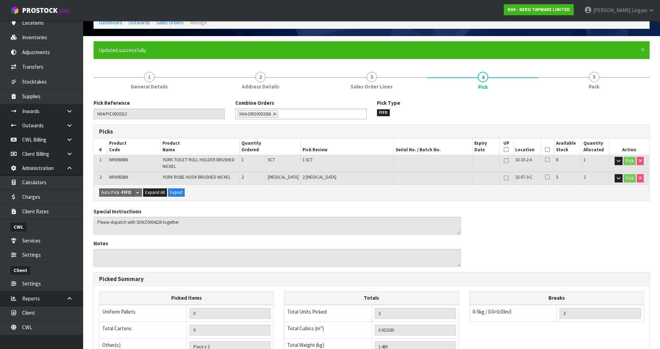
scroll to position [0, 0]
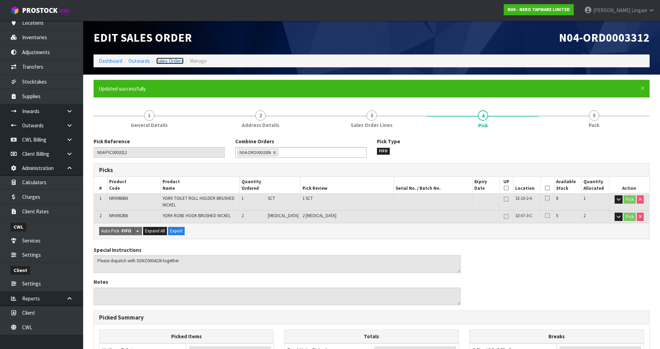
click at [176, 60] on link "Sales Orders" at bounding box center [169, 61] width 27 height 7
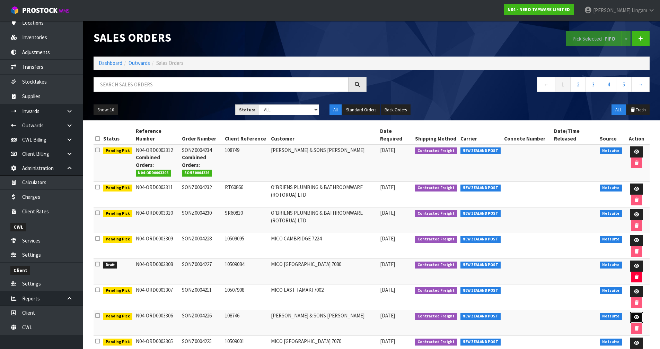
click at [349, 240] on link at bounding box center [637, 317] width 13 height 11
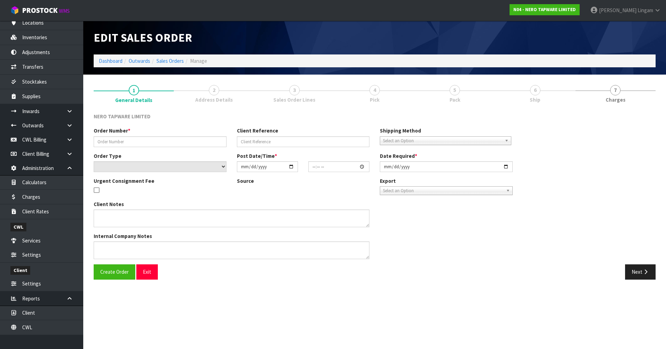
type input "SONZ0004226"
type input "108746"
select select "number:0"
type input "[DATE]"
type input "15:00:12.000"
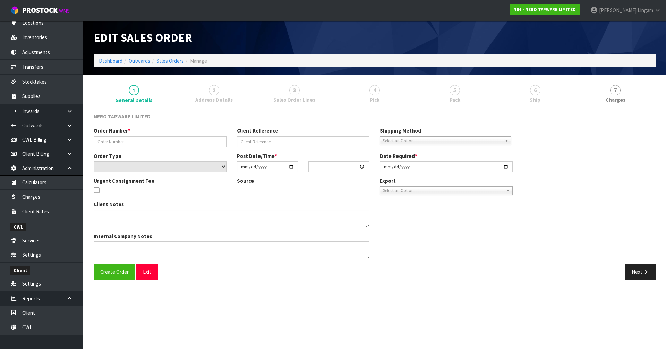
type input "[DATE]"
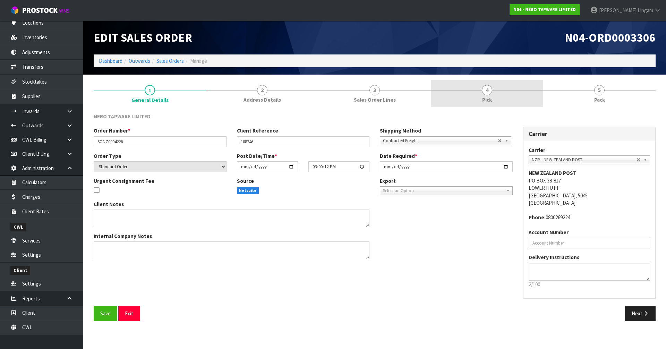
click at [349, 103] on span "Pick" at bounding box center [487, 99] width 10 height 7
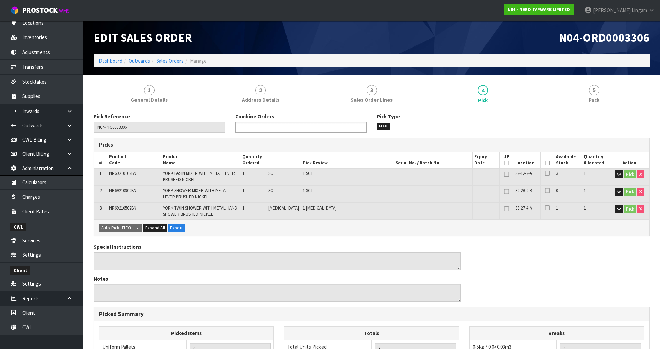
click at [310, 123] on ul at bounding box center [300, 127] width 131 height 11
type input "3312"
click at [307, 137] on li "N04-ORD000 3312" at bounding box center [301, 136] width 131 height 9
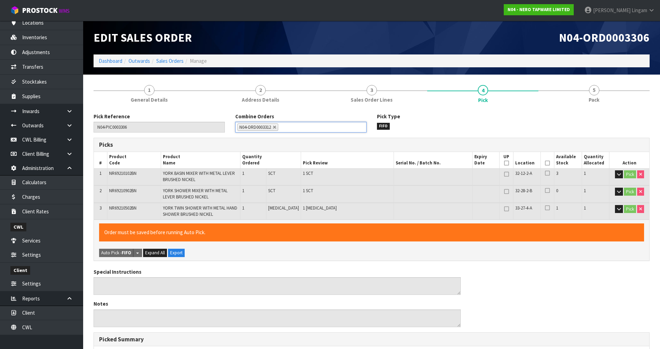
scroll to position [185, 0]
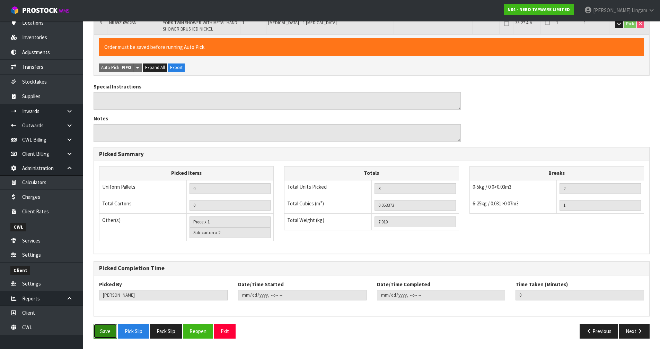
click at [107, 240] on button "Save" at bounding box center [106, 330] width 24 height 15
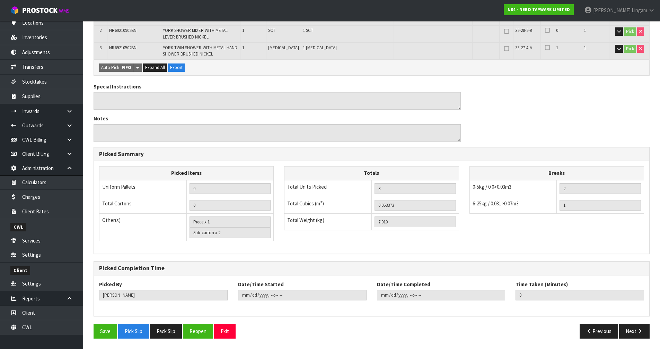
scroll to position [0, 0]
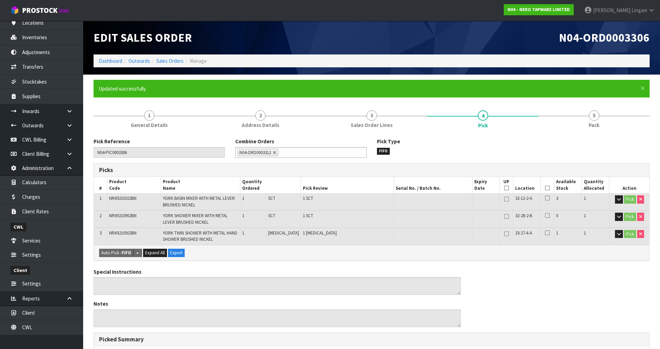
type input "[PERSON_NAME]"
type input "[DATE]T20:22:05"
click at [275, 110] on link "2 Address Details" at bounding box center [260, 118] width 111 height 27
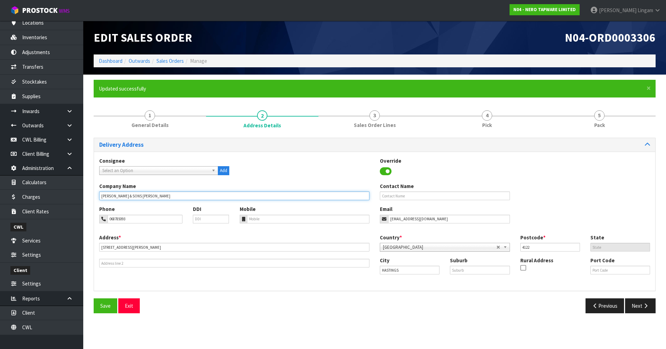
drag, startPoint x: 158, startPoint y: 195, endPoint x: 98, endPoint y: 196, distance: 59.6
click at [98, 196] on div "Company Name [PERSON_NAME] & SONS [PERSON_NAME]" at bounding box center [234, 191] width 280 height 18
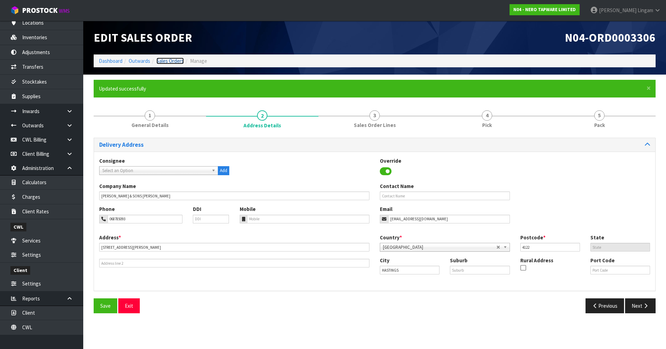
click at [172, 61] on link "Sales Orders" at bounding box center [169, 61] width 27 height 7
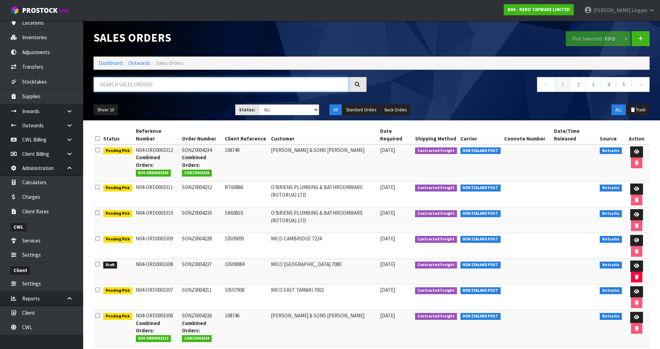
click at [269, 81] on input "text" at bounding box center [221, 84] width 255 height 15
paste input "[PERSON_NAME] & SONS [PERSON_NAME]"
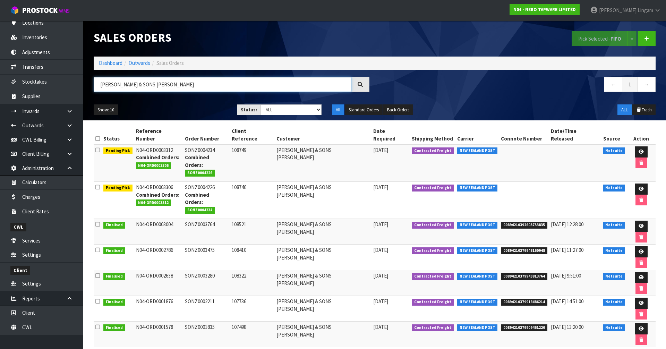
type input "[PERSON_NAME] & SONS [PERSON_NAME]"
click at [104, 62] on link "Dashboard" at bounding box center [111, 63] width 24 height 7
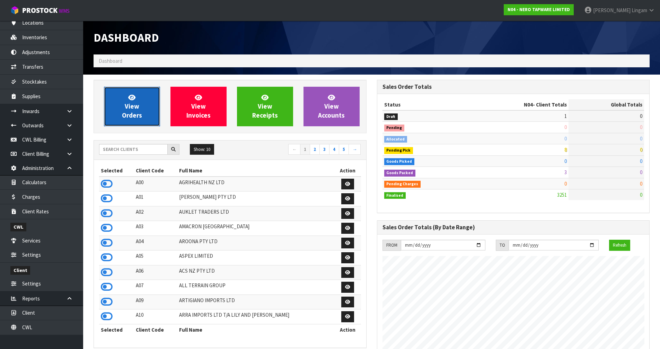
click at [148, 108] on link "View Orders" at bounding box center [132, 107] width 56 height 40
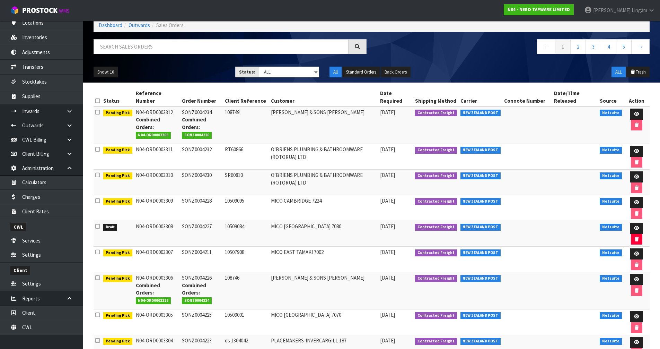
scroll to position [35, 0]
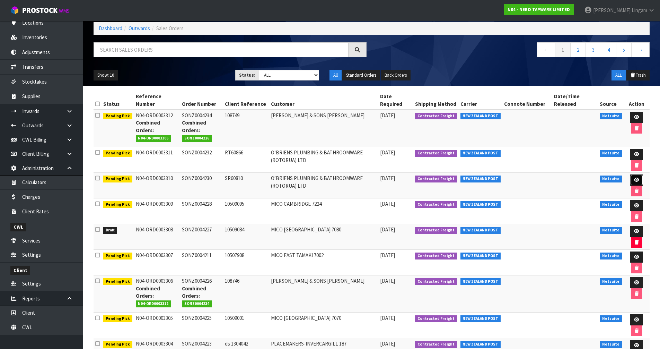
click at [349, 180] on icon at bounding box center [636, 180] width 5 height 5
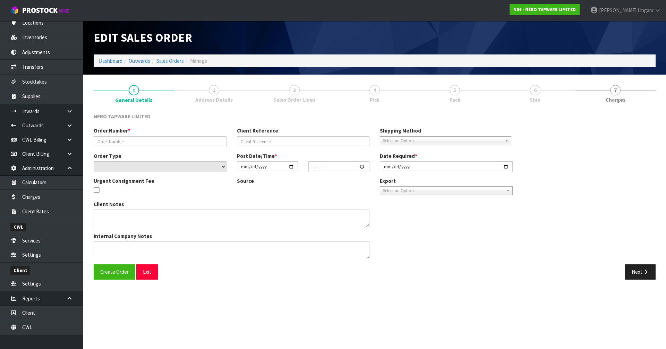
type input "SONZ0004230"
type input "SR60810"
select select "number:0"
type input "[DATE]"
type input "15:30:07.000"
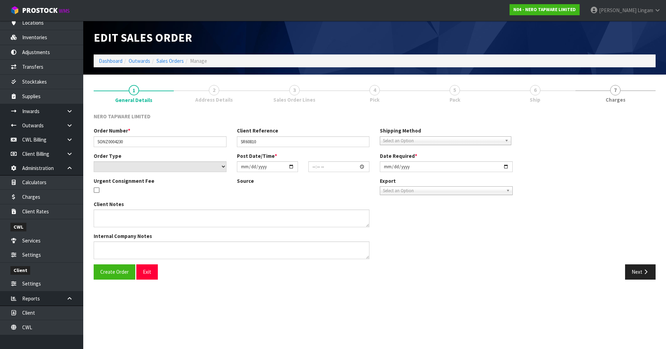
type input "[DATE]"
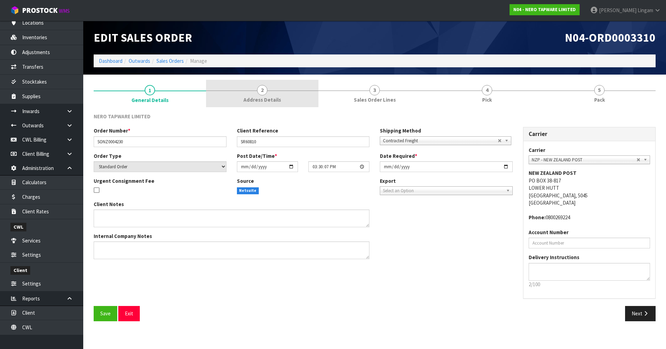
click at [282, 92] on link "2 Address Details" at bounding box center [262, 93] width 112 height 27
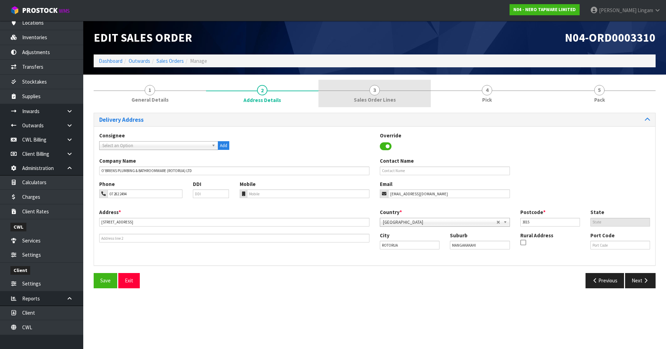
click at [349, 100] on link "3 Sales Order Lines" at bounding box center [374, 93] width 112 height 27
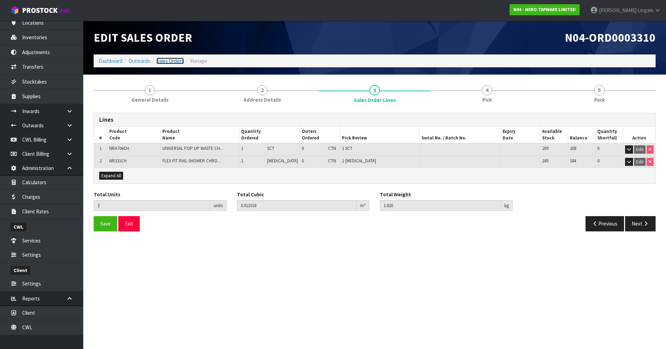
click at [175, 62] on link "Sales Orders" at bounding box center [169, 61] width 27 height 7
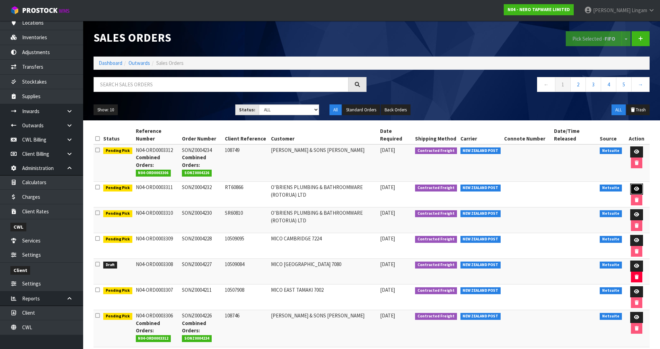
click at [349, 187] on icon at bounding box center [636, 189] width 5 height 5
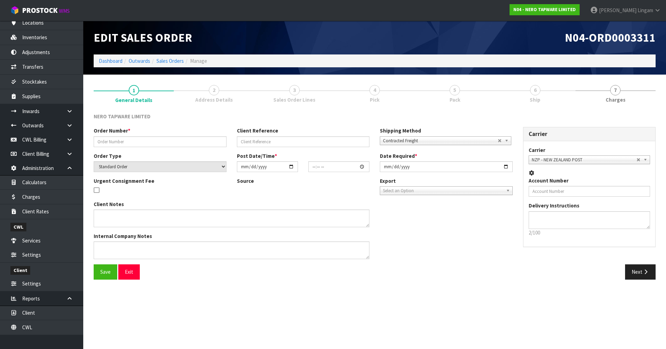
type input "SONZ0004232"
type input "RT60866"
select select "number:0"
type input "[DATE]"
type input "16:30:08.000"
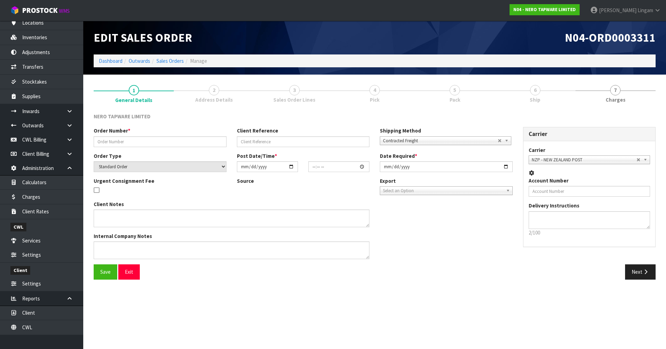
type input "[DATE]"
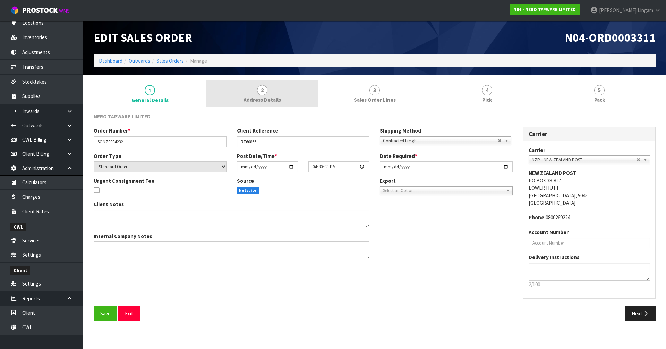
click at [285, 100] on link "2 Address Details" at bounding box center [262, 93] width 112 height 27
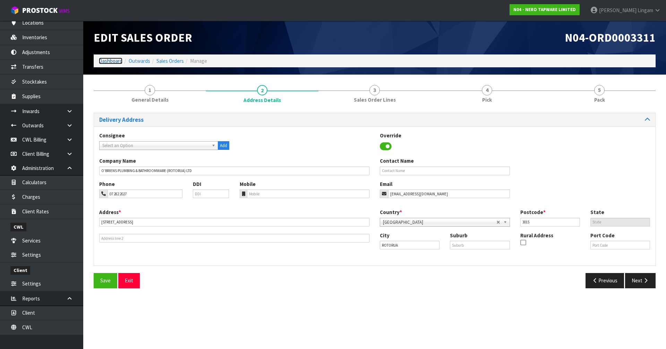
click at [113, 60] on link "Dashboard" at bounding box center [111, 61] width 24 height 7
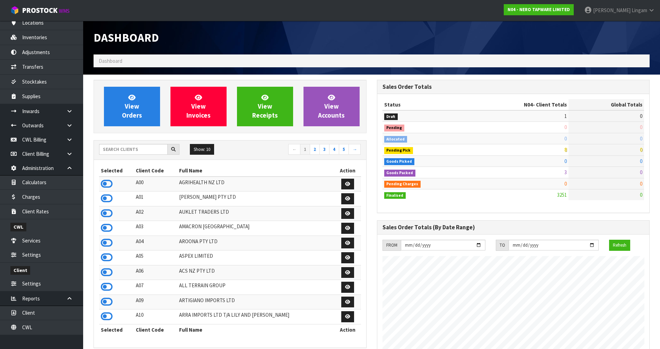
scroll to position [540, 283]
click at [138, 148] on input "text" at bounding box center [133, 149] width 69 height 11
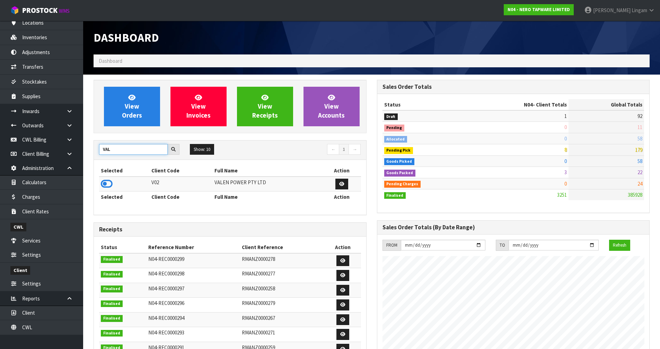
type input "VAL"
click at [111, 177] on td at bounding box center [124, 183] width 51 height 15
click at [99, 184] on td at bounding box center [124, 183] width 51 height 15
click at [105, 185] on icon at bounding box center [107, 184] width 12 height 10
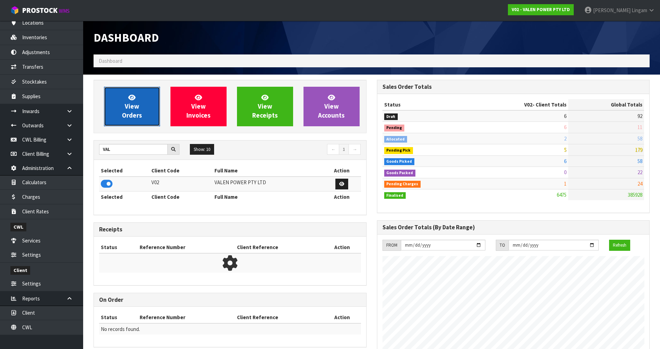
click at [136, 102] on span "View Orders" at bounding box center [132, 106] width 20 height 26
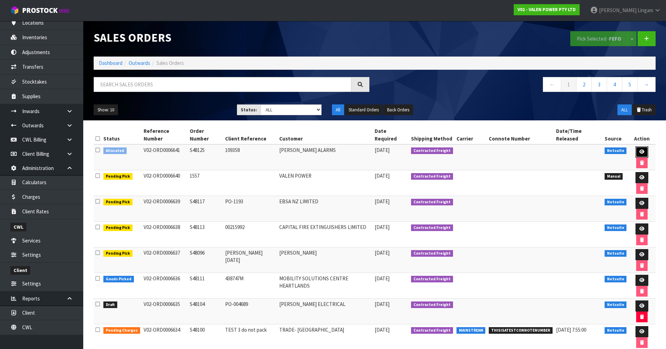
click at [349, 149] on icon at bounding box center [641, 151] width 5 height 5
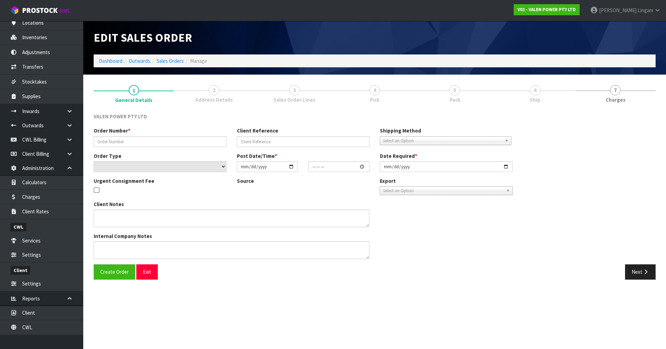
type input "S48125"
type input "109358"
select select "number:0"
type input "[DATE]"
type input "16:30:09.000"
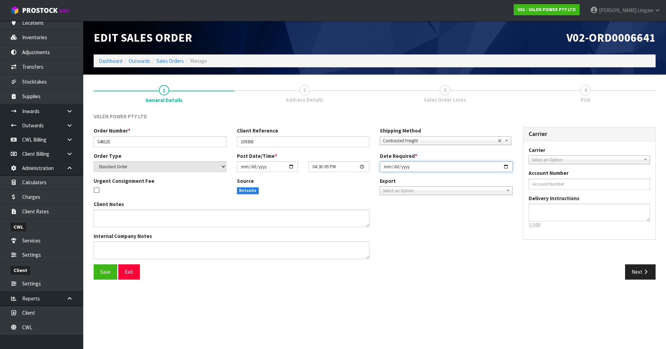
click at [349, 167] on input "[DATE]" at bounding box center [446, 166] width 133 height 11
type input "[DATE]"
click at [103, 240] on button "Save" at bounding box center [106, 271] width 24 height 15
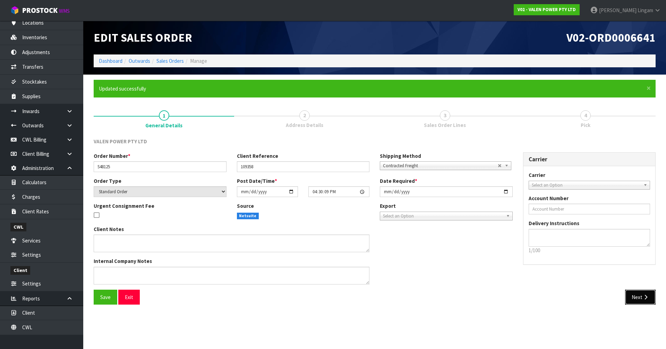
click at [349, 240] on button "Next" at bounding box center [640, 297] width 31 height 15
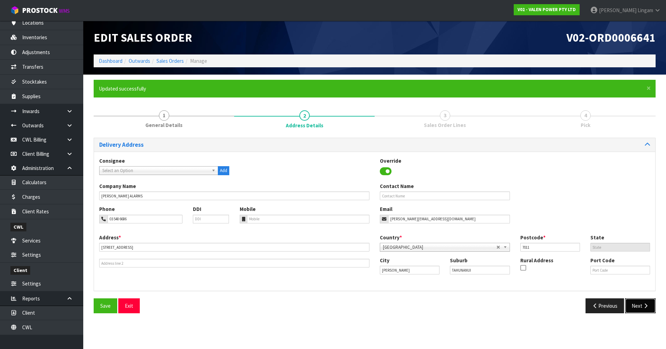
click at [349, 240] on button "Next" at bounding box center [640, 305] width 31 height 15
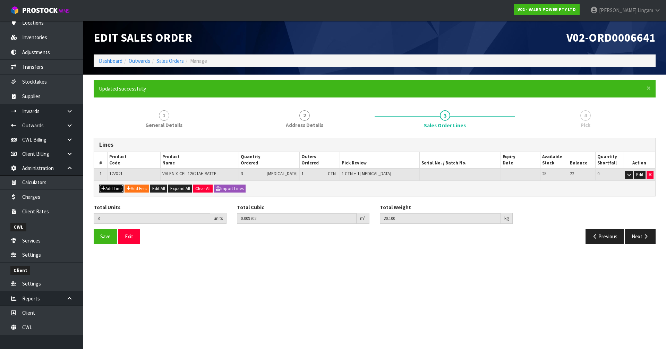
click at [109, 187] on button "Add Line" at bounding box center [111, 188] width 24 height 8
type input "0"
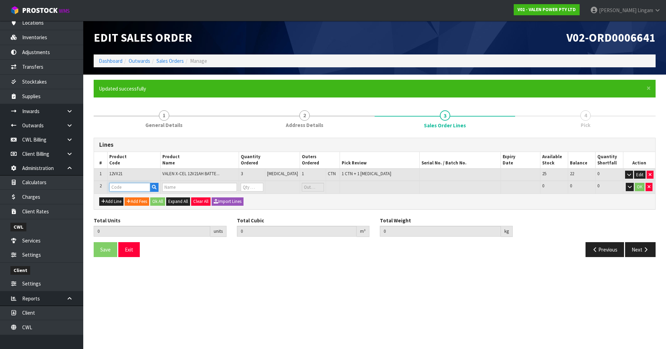
click at [112, 186] on input "text" at bounding box center [129, 187] width 41 height 9
type input "P-L"
click at [119, 196] on strong "P-L" at bounding box center [121, 199] width 8 height 7
type input "P-LOLLY"
type input "3"
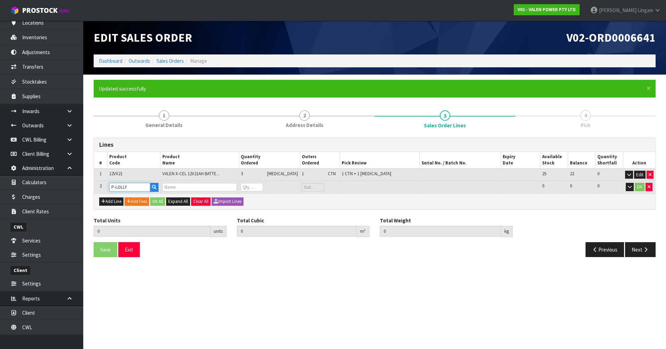
type input "0.009702"
type input "20.1"
type input "[PERSON_NAME]"
type input "0"
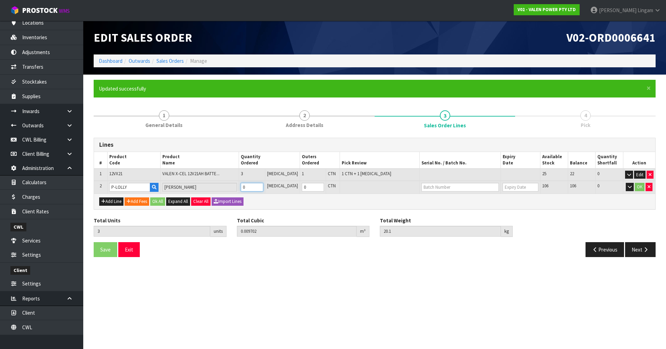
click at [236, 187] on tr "2 P-LOLLY ALLENS LOLLIES 0 [MEDICAL_DATA] 0 CTN 106 106 0 OK" at bounding box center [374, 187] width 561 height 13
click at [349, 188] on input "text" at bounding box center [459, 187] width 77 height 9
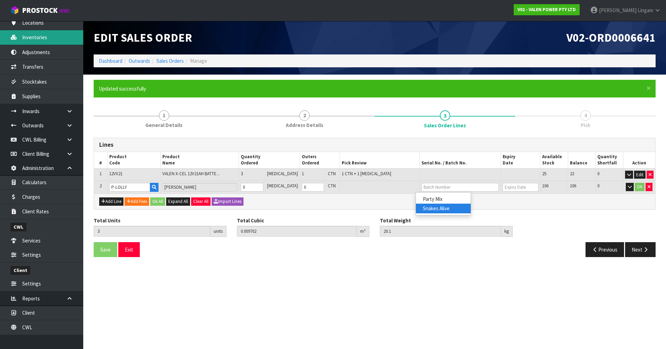
click at [46, 37] on link "Inventories" at bounding box center [41, 37] width 83 height 14
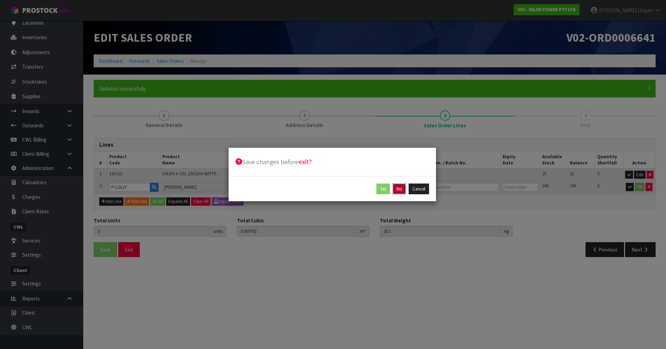
click at [349, 189] on button "No" at bounding box center [398, 188] width 13 height 11
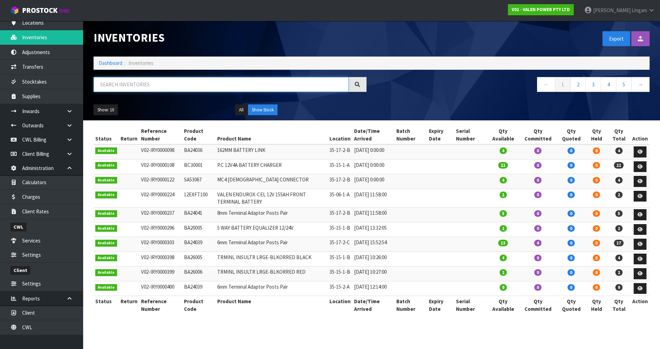
click at [172, 89] on input "text" at bounding box center [221, 84] width 255 height 15
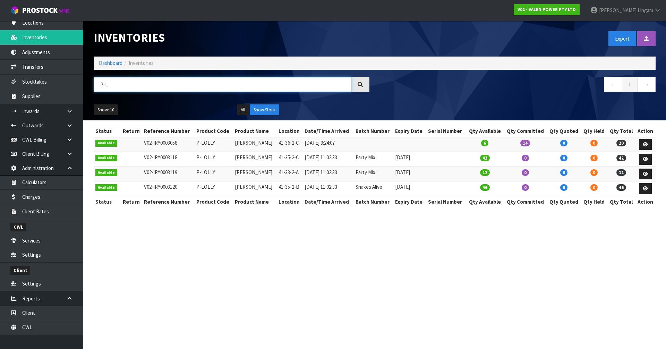
type input "P-L"
drag, startPoint x: 193, startPoint y: 144, endPoint x: 214, endPoint y: 144, distance: 20.5
click at [214, 144] on td "P-LOLLY" at bounding box center [214, 144] width 39 height 15
copy td "P-LOLLY"
click at [44, 54] on link "Adjustments" at bounding box center [41, 52] width 83 height 14
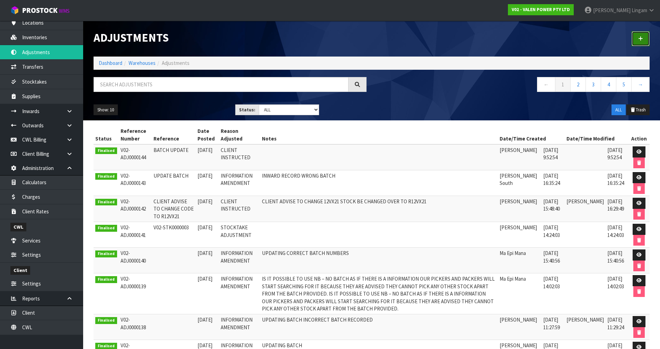
click at [349, 41] on icon at bounding box center [641, 38] width 5 height 5
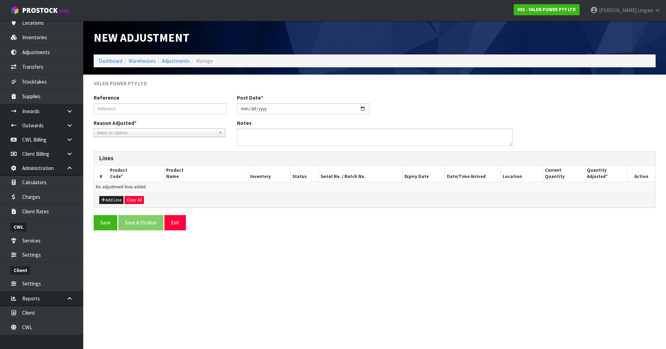
click at [132, 132] on span "Select an Option" at bounding box center [156, 133] width 119 height 8
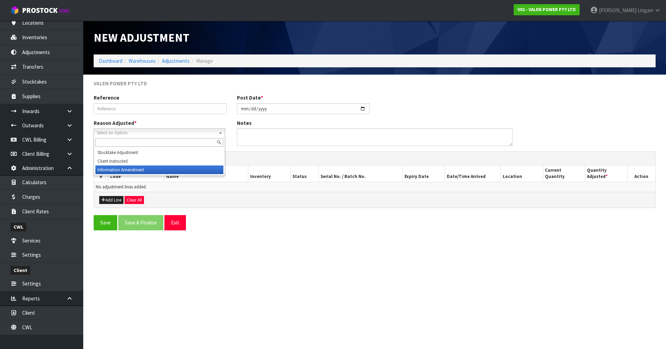
click at [123, 171] on li "Information Amendment" at bounding box center [159, 169] width 128 height 9
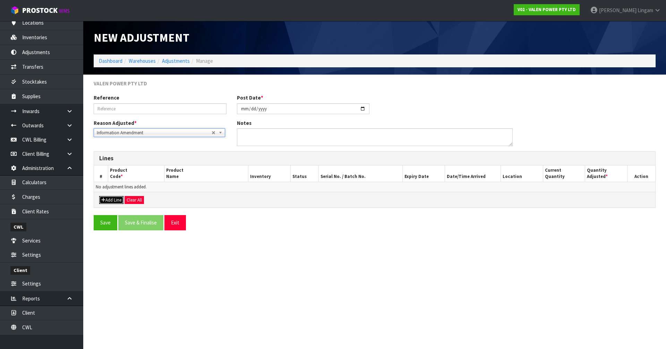
click at [107, 200] on button "Add Line" at bounding box center [111, 200] width 24 height 8
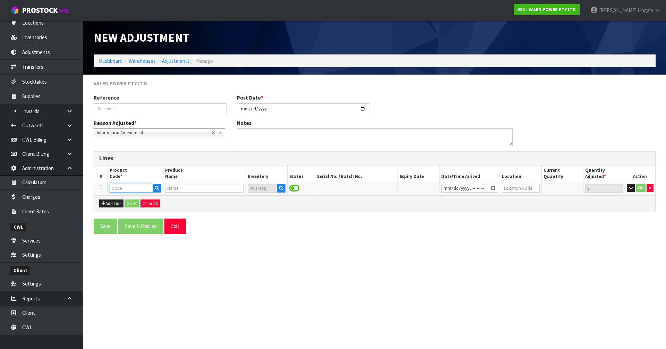
click at [121, 190] on input "text" at bounding box center [131, 188] width 43 height 9
paste input "P-LOLLY"
type input "P-LOLLY"
type input "[PERSON_NAME]"
type input "P-LOLLY"
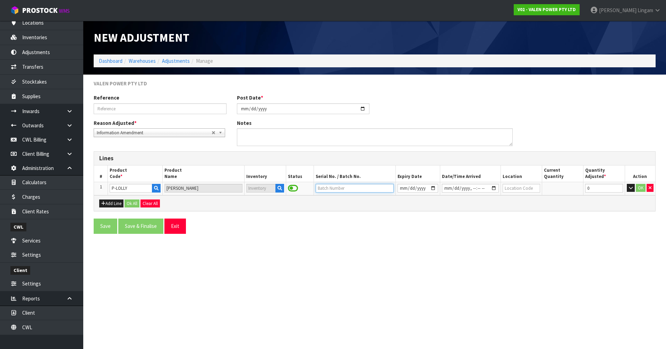
click at [343, 189] on input "text" at bounding box center [355, 188] width 78 height 9
click at [278, 189] on icon "button" at bounding box center [279, 188] width 5 height 5
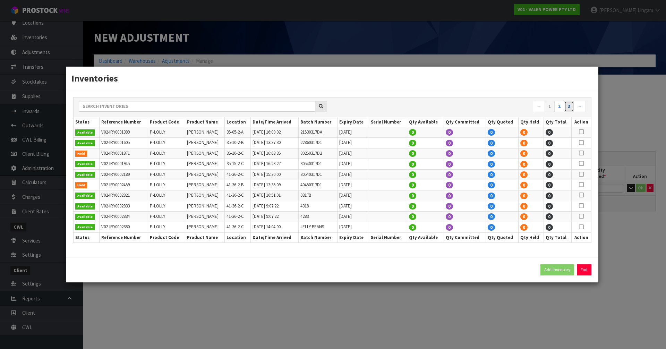
click at [349, 103] on link "3" at bounding box center [569, 106] width 10 height 11
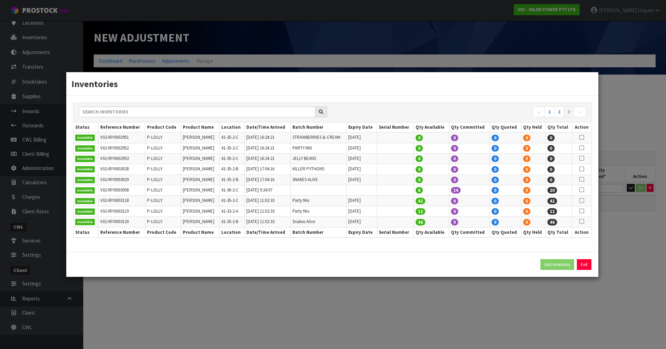
click at [349, 190] on icon at bounding box center [581, 190] width 5 height 0
click at [349, 240] on button "Add Inventory" at bounding box center [557, 264] width 34 height 11
type input "V02-IRY0003058"
type input "[DATE]T09:24:07"
type input "41-36-2-C"
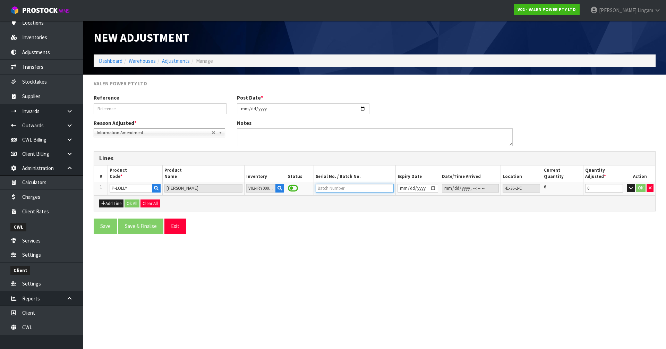
click at [349, 186] on input "text" at bounding box center [355, 188] width 78 height 9
type input "MEAT BOOKS"
click at [349, 189] on input "date" at bounding box center [417, 188] width 41 height 9
type input "[DATE]"
click at [135, 201] on button "Ok All" at bounding box center [131, 203] width 15 height 8
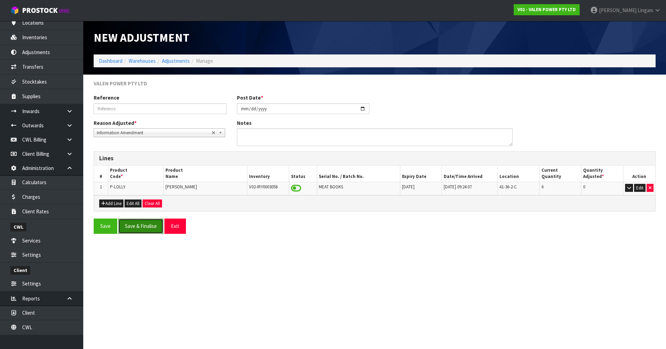
click at [143, 226] on button "Save & Finalise" at bounding box center [140, 225] width 45 height 15
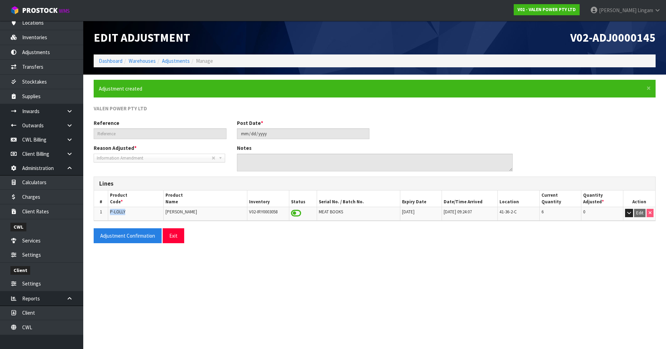
drag, startPoint x: 133, startPoint y: 211, endPoint x: 109, endPoint y: 213, distance: 24.7
click at [109, 213] on td "P-LOLLY" at bounding box center [135, 213] width 55 height 13
copy span "P-LOLLY"
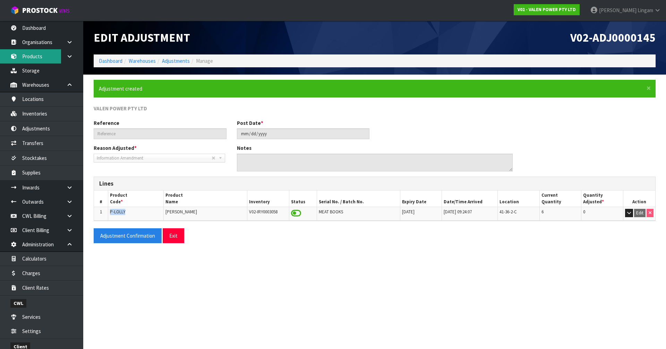
click at [34, 54] on link "Products" at bounding box center [41, 56] width 83 height 14
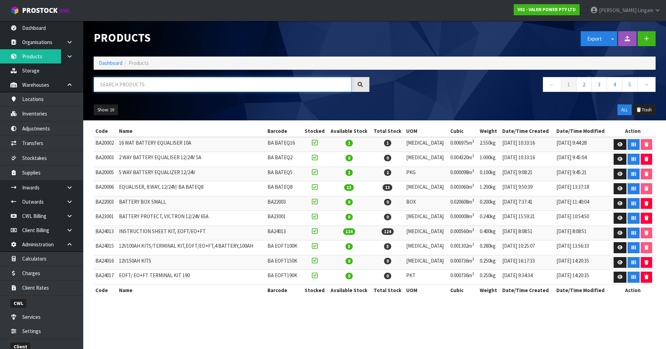
click at [179, 86] on input "text" at bounding box center [223, 84] width 258 height 15
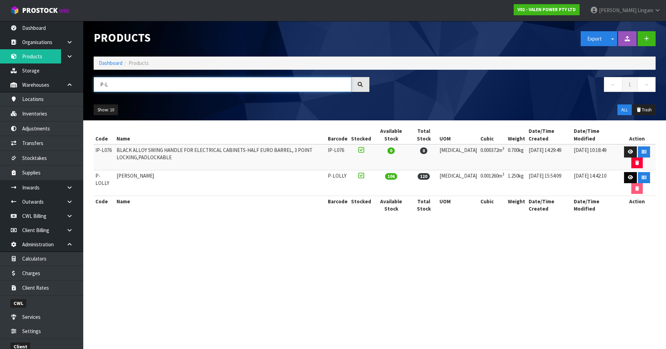
type input "P-L"
click at [349, 181] on link at bounding box center [630, 177] width 13 height 11
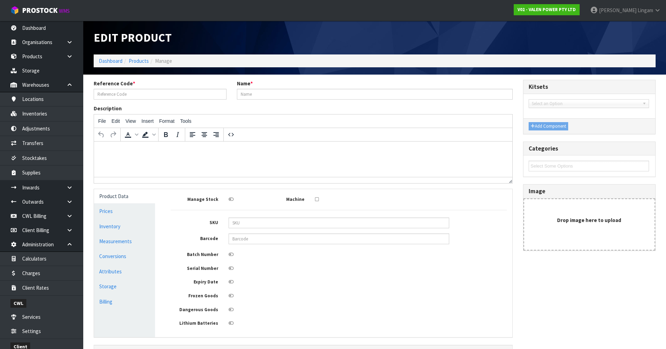
type input "P-LOLLY"
type input "[PERSON_NAME]"
type input "P-LOLLY"
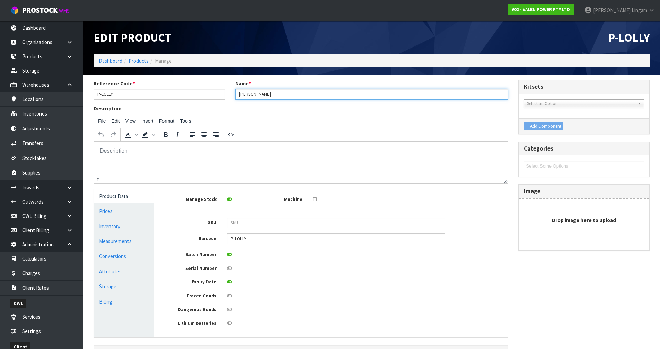
drag, startPoint x: 274, startPoint y: 95, endPoint x: 236, endPoint y: 97, distance: 37.5
click at [236, 97] on input "[PERSON_NAME]" at bounding box center [371, 94] width 273 height 11
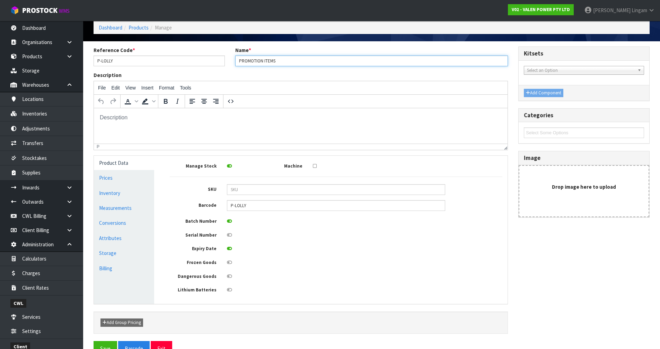
scroll to position [51, 0]
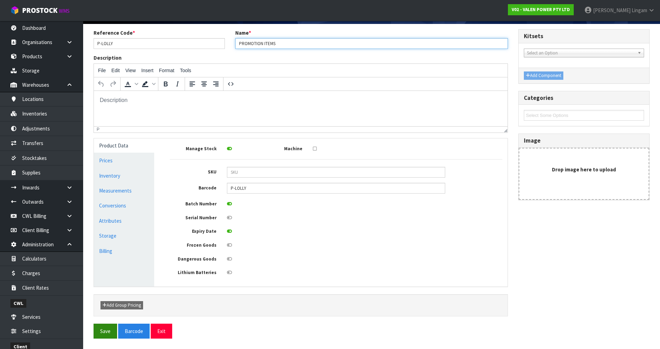
type input "PROMOTION ITEMS"
click at [106, 240] on button "Save" at bounding box center [106, 330] width 24 height 15
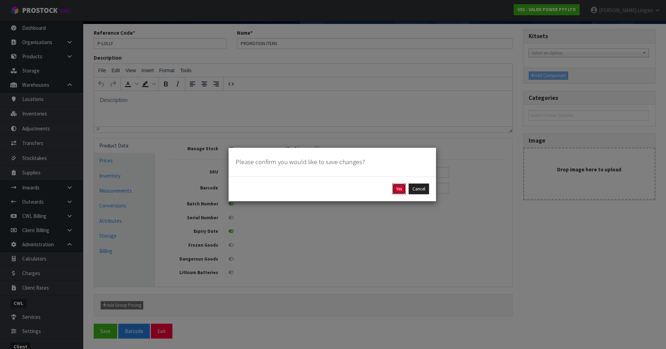
click at [349, 187] on button "Yes" at bounding box center [399, 188] width 14 height 11
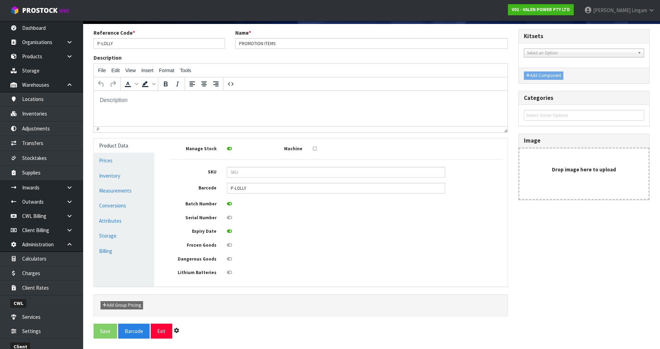
scroll to position [0, 0]
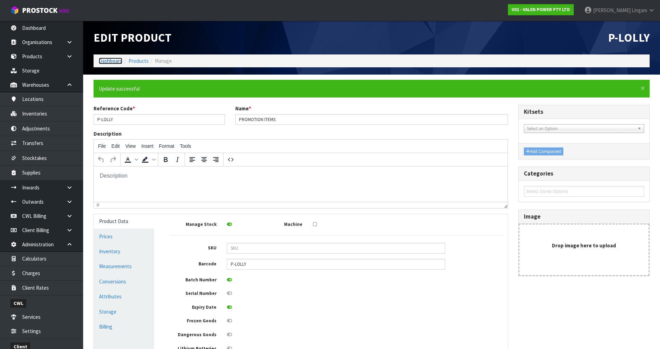
click at [104, 60] on link "Dashboard" at bounding box center [111, 61] width 24 height 7
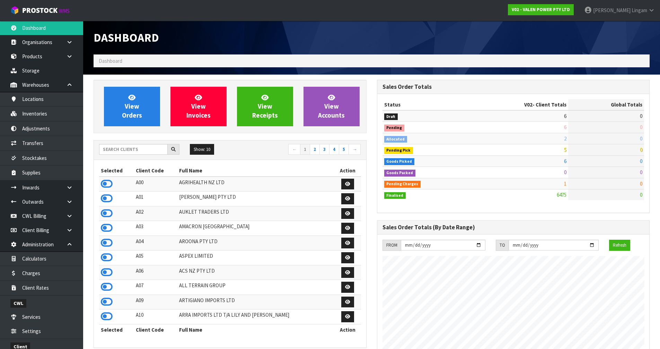
scroll to position [540, 283]
click at [138, 113] on span "View Orders" at bounding box center [132, 106] width 20 height 26
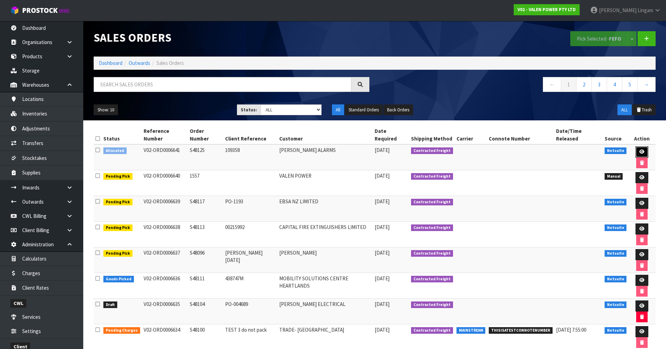
click at [349, 149] on icon at bounding box center [641, 151] width 5 height 5
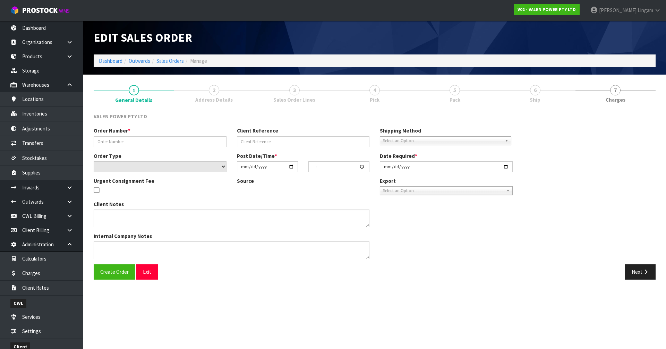
type input "S48125"
type input "109358"
select select "number:0"
type input "[DATE]"
type input "16:30:09.000"
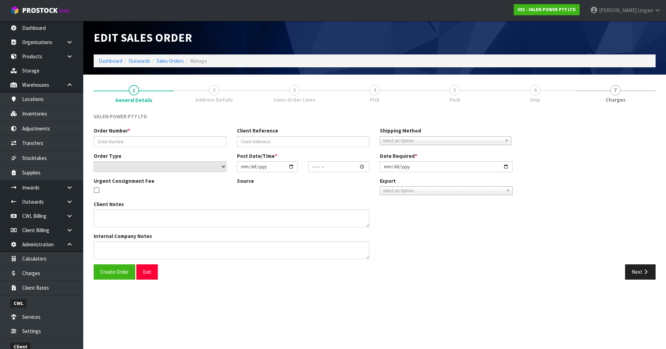
type input "[DATE]"
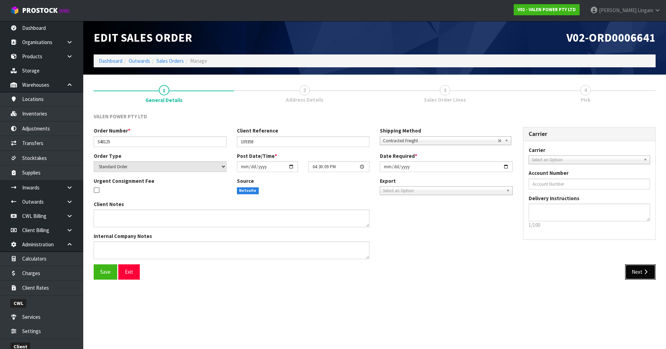
click at [349, 240] on button "Next" at bounding box center [640, 271] width 31 height 15
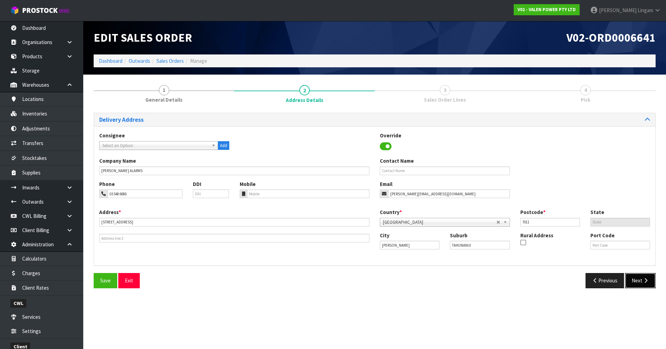
click at [349, 240] on button "Next" at bounding box center [640, 280] width 31 height 15
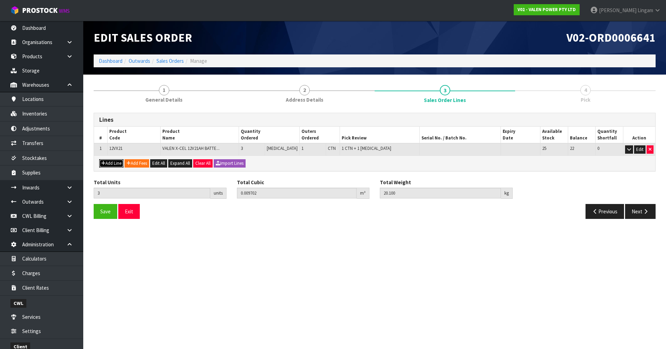
click at [116, 165] on button "Add Line" at bounding box center [111, 163] width 24 height 8
type input "0"
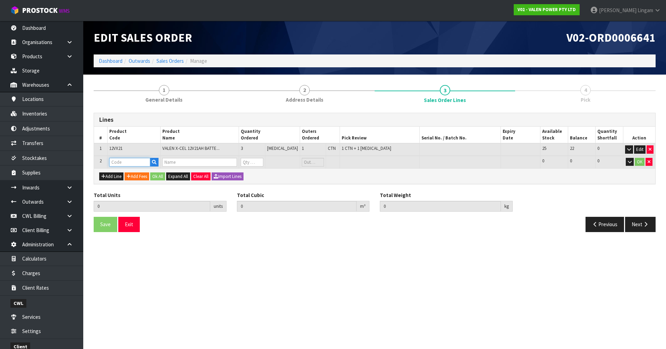
click at [119, 162] on input "text" at bounding box center [129, 162] width 41 height 9
type input "P-L"
click at [125, 170] on link "P-L OLLY" at bounding box center [137, 173] width 55 height 9
type input "P-LOLLY"
type input "3"
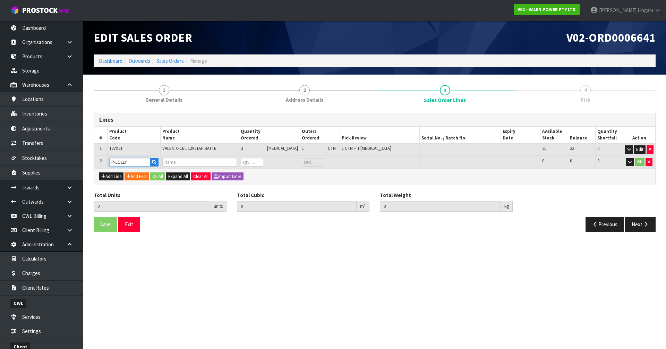
type input "0.009702"
type input "20.1"
type input "PROMOTION ITEMS"
type input "0"
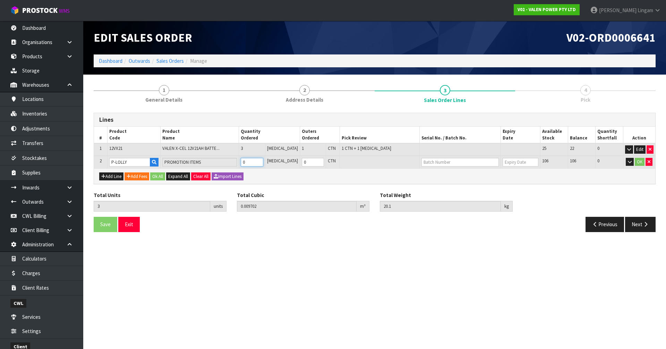
click at [239, 165] on tr "2 P-LOLLY PROMOTION ITEMS 0 [MEDICAL_DATA] 0 CTN 106 106 0 OK" at bounding box center [374, 162] width 561 height 13
type input "4"
type input "0.010962"
type input "21.35"
type input "1"
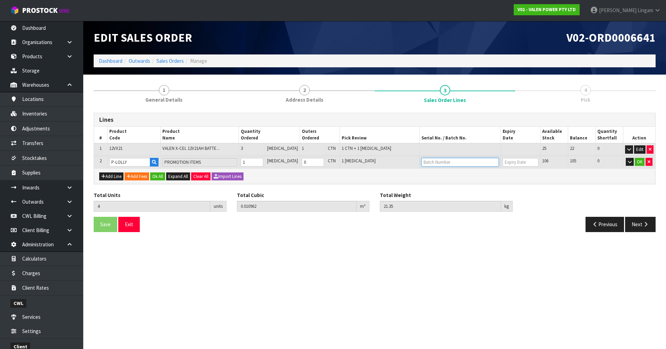
click at [349, 163] on input "text" at bounding box center [459, 162] width 77 height 9
click at [349, 172] on link "MEAT BOOKS" at bounding box center [443, 173] width 55 height 9
type input "MEAT BOOKS"
type input "[DATE]"
click at [158, 178] on button "Ok All" at bounding box center [157, 176] width 15 height 8
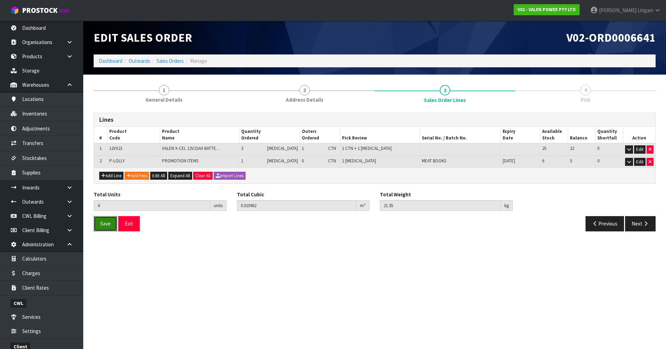
click at [110, 220] on span "Save" at bounding box center [105, 223] width 10 height 7
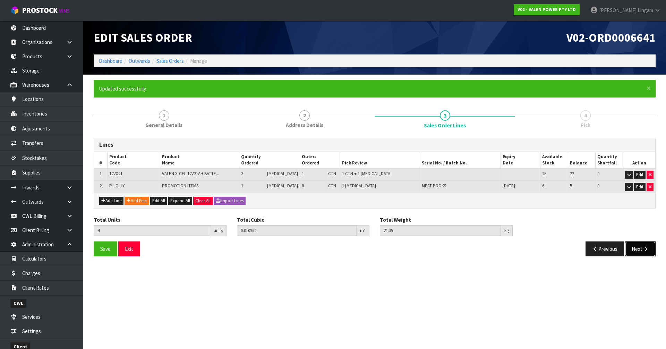
click at [349, 240] on button "Next" at bounding box center [640, 248] width 31 height 15
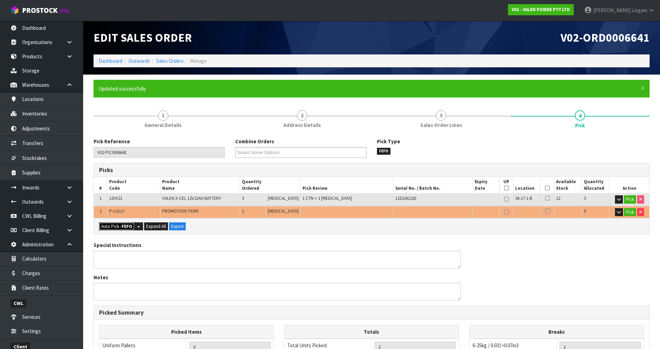
click at [124, 228] on strong "FEFO" at bounding box center [127, 226] width 11 height 6
type input "1"
type input "Piece x 2"
type input "4"
type input "0.010962"
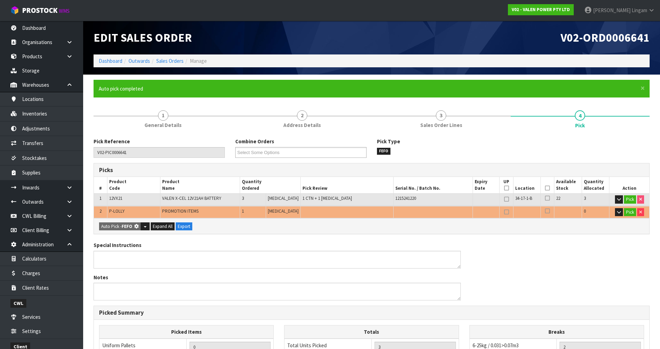
type input "21.350"
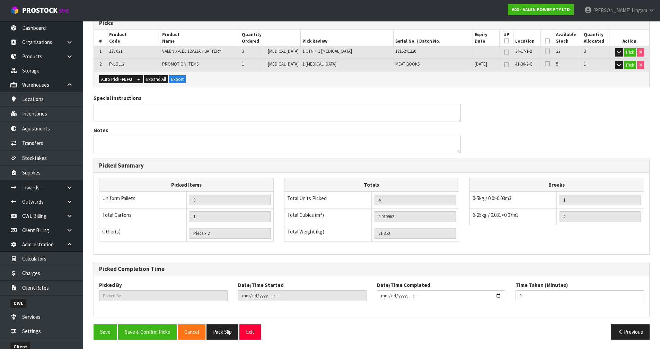
scroll to position [148, 0]
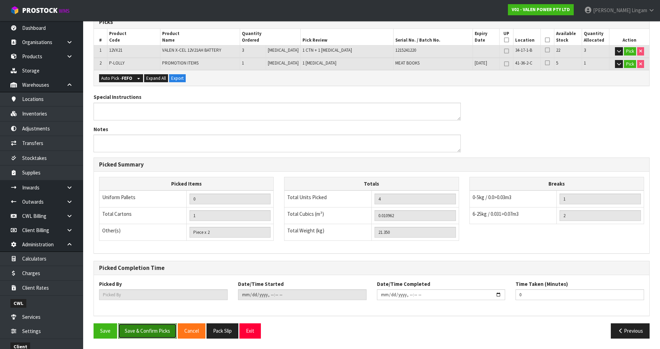
click at [155, 240] on button "Save & Confirm Picks" at bounding box center [147, 330] width 59 height 15
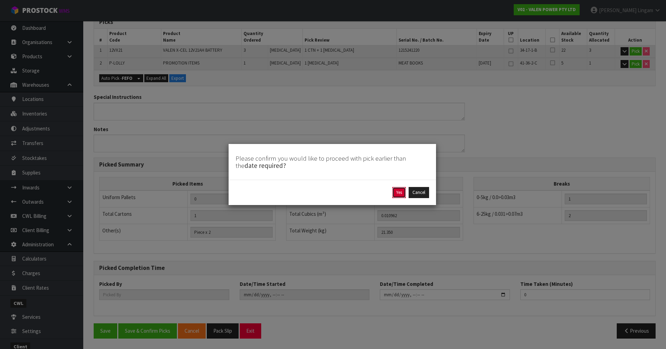
click at [349, 195] on button "Yes" at bounding box center [399, 192] width 14 height 11
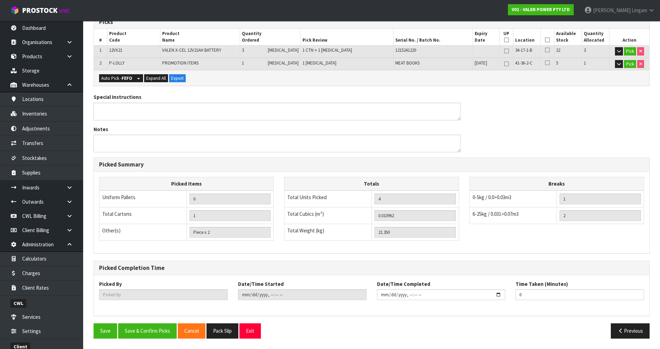
scroll to position [0, 0]
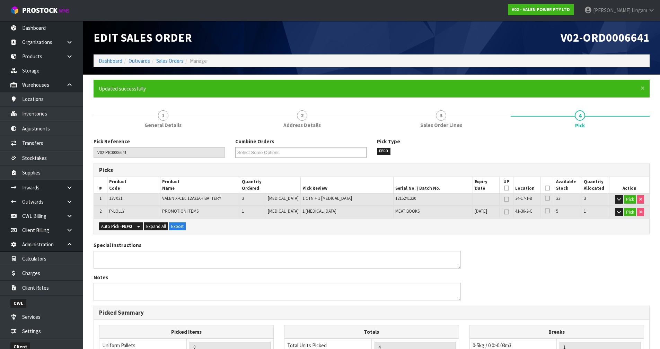
type input "[PERSON_NAME]"
type input "[DATE]T20:28:37"
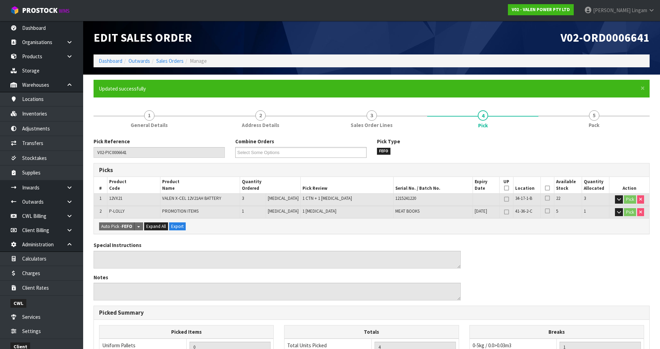
scroll to position [148, 0]
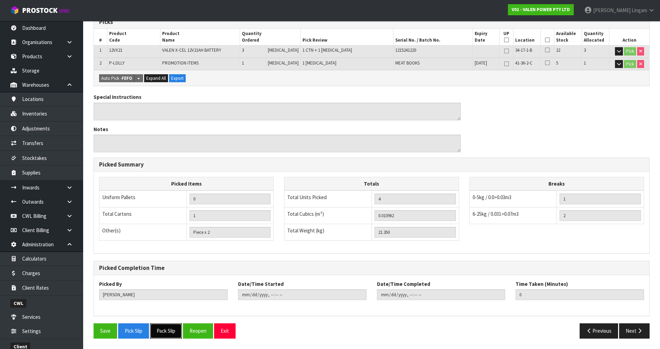
click at [171, 240] on button "Pack Slip" at bounding box center [166, 330] width 32 height 15
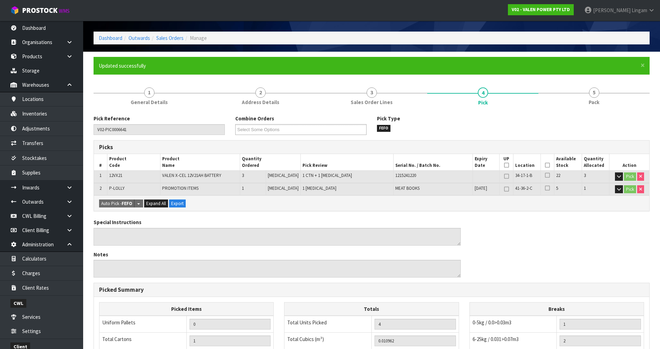
scroll to position [0, 0]
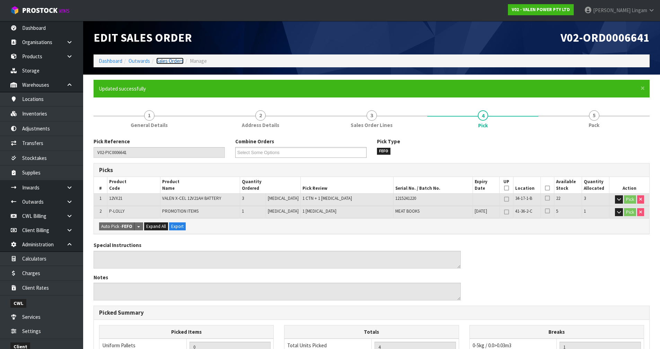
click at [175, 61] on link "Sales Orders" at bounding box center [169, 61] width 27 height 7
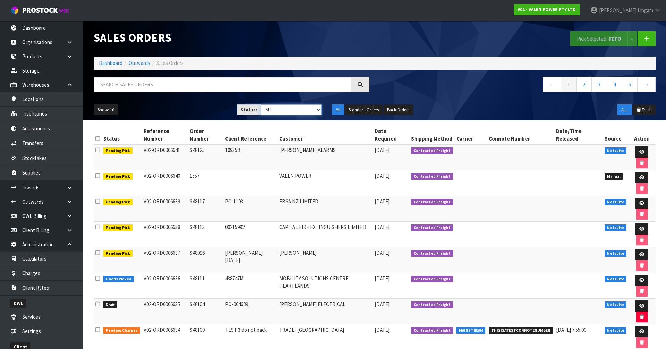
click at [304, 108] on select "Draft Pending Allocated Pending Pick Goods Picked Goods Packed Pending Charges …" at bounding box center [290, 109] width 61 height 11
select select "string:6"
click at [260, 104] on select "Draft Pending Allocated Pending Pick Goods Picked Goods Packed Pending Charges …" at bounding box center [290, 109] width 61 height 11
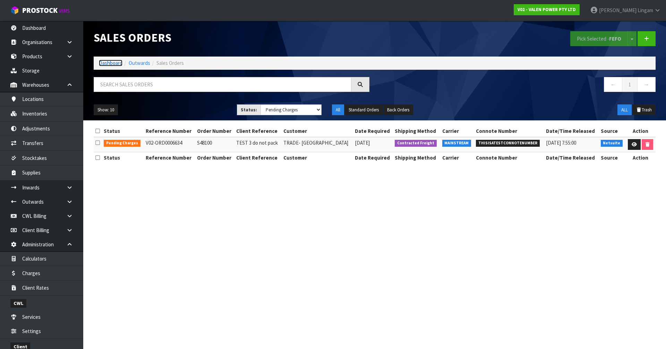
click at [108, 60] on link "Dashboard" at bounding box center [111, 63] width 24 height 7
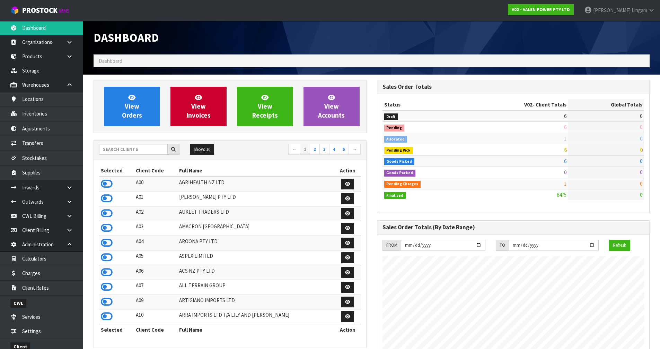
scroll to position [525, 283]
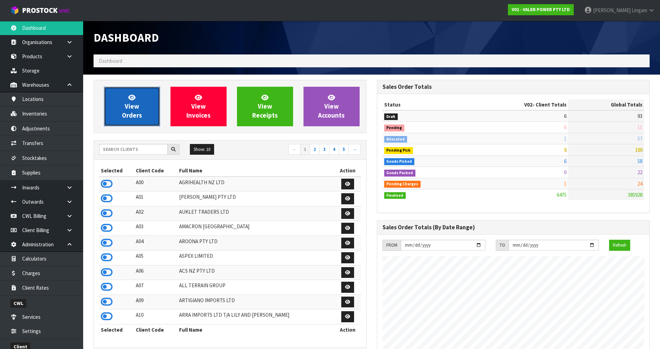
click at [138, 104] on span "View Orders" at bounding box center [132, 106] width 20 height 26
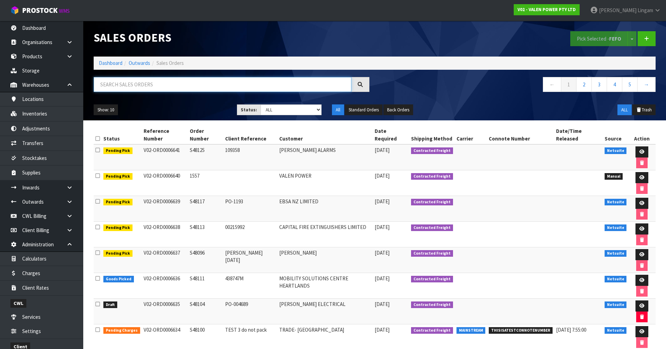
click at [240, 89] on input "text" at bounding box center [223, 84] width 258 height 15
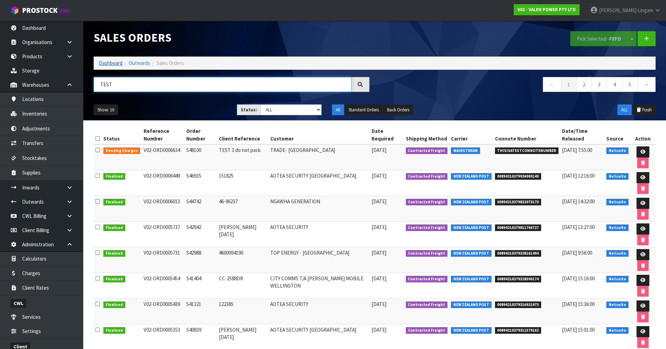
type input "TEST"
click at [105, 63] on link "Dashboard" at bounding box center [111, 63] width 24 height 7
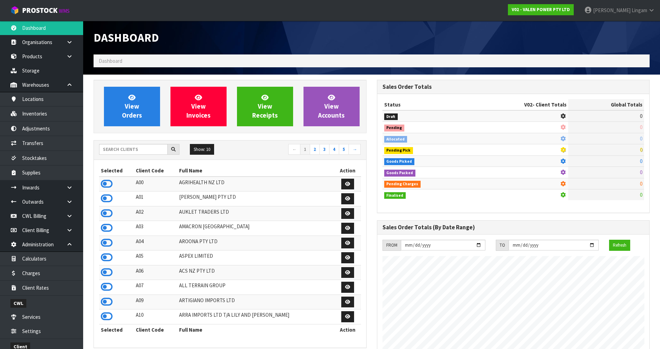
scroll to position [540, 283]
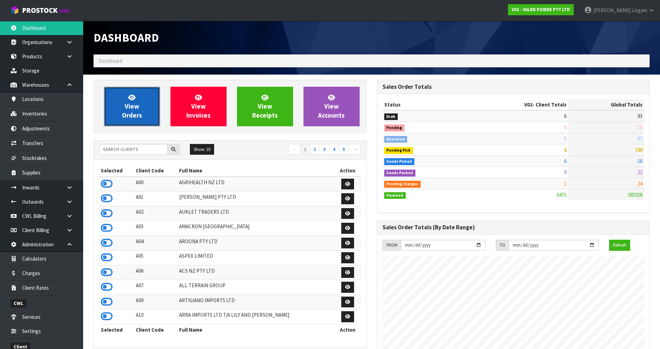
click at [147, 99] on link "View Orders" at bounding box center [132, 107] width 56 height 40
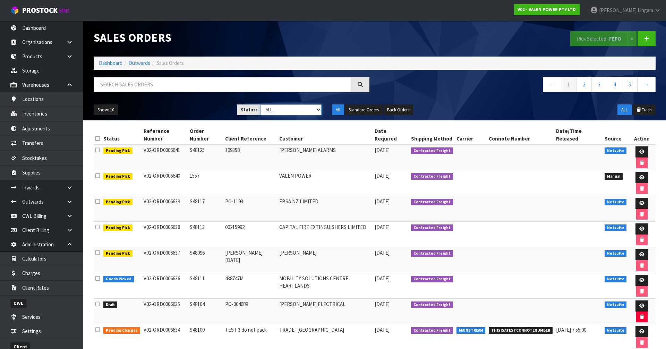
click at [308, 111] on select "Draft Pending Allocated Pending Pick Goods Picked Goods Packed Pending Charges …" at bounding box center [290, 109] width 61 height 11
select select "string:2"
click at [260, 104] on select "Draft Pending Allocated Pending Pick Goods Picked Goods Packed Pending Charges …" at bounding box center [290, 109] width 61 height 11
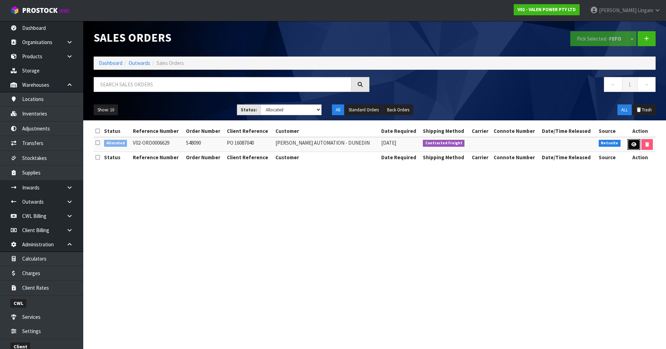
click at [349, 145] on icon at bounding box center [633, 144] width 5 height 5
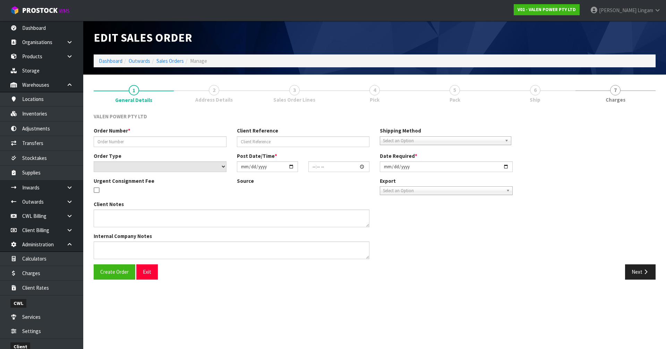
type input "S48090"
type input "PO 16087040"
select select "number:0"
type input "[DATE]"
type input "14:30:09.000"
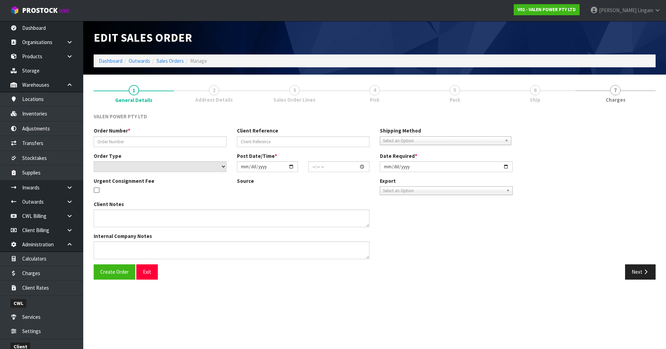
type input "[DATE]"
type textarea "ALL 12 EGFT 155 TO BE FROM THE SAME BATCH"
type textarea "ORDER CHANGED AFTER MID DAY ON [DATE]"
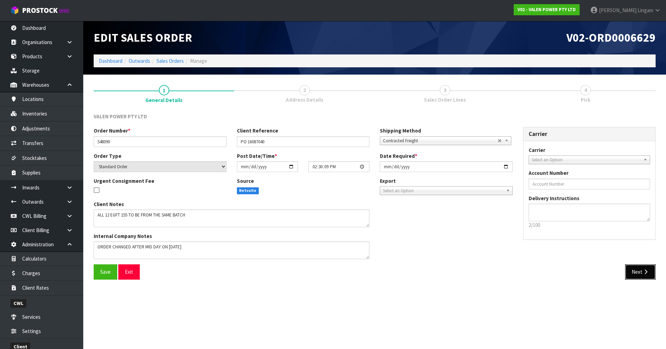
click at [349, 240] on button "Next" at bounding box center [640, 271] width 31 height 15
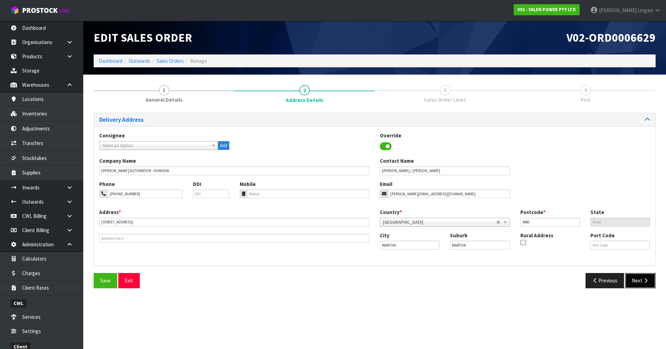
click at [349, 240] on button "Next" at bounding box center [640, 280] width 31 height 15
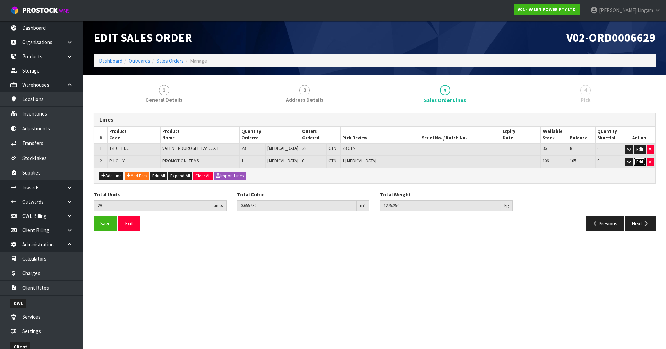
click at [349, 162] on button "Edit" at bounding box center [639, 162] width 11 height 8
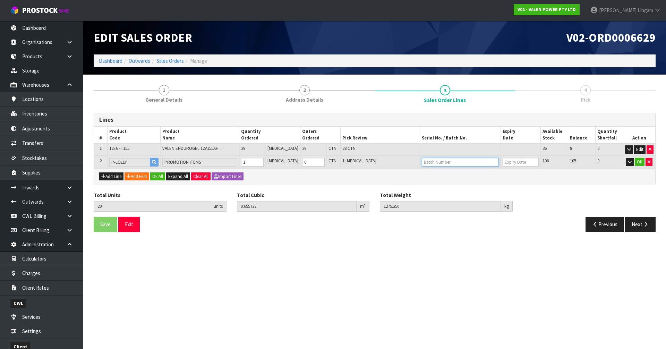
click at [349, 159] on input "text" at bounding box center [460, 162] width 77 height 9
click at [349, 173] on link "MEAT BOOKS" at bounding box center [443, 173] width 55 height 9
type input "MEAT BOOKS"
type input "[DATE]"
click at [162, 175] on button "Ok All" at bounding box center [157, 176] width 15 height 8
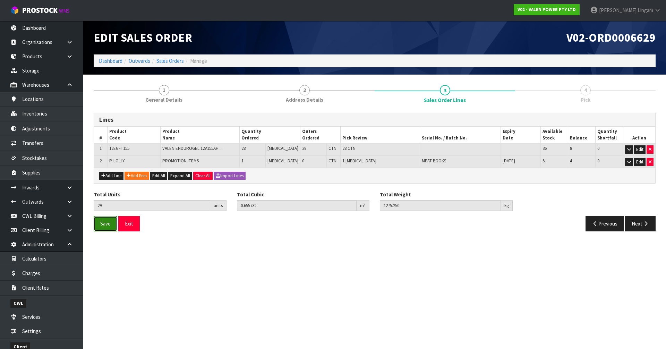
click at [101, 221] on span "Save" at bounding box center [105, 223] width 10 height 7
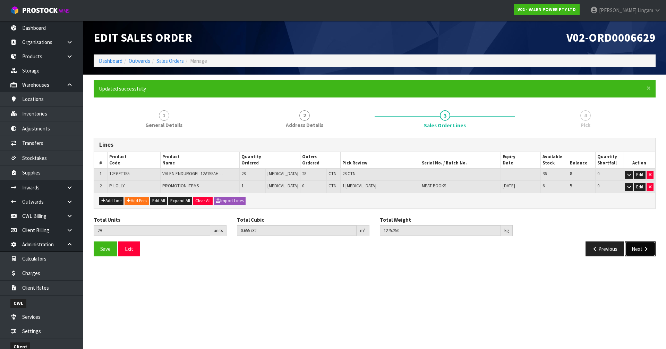
click at [349, 240] on button "Next" at bounding box center [640, 248] width 31 height 15
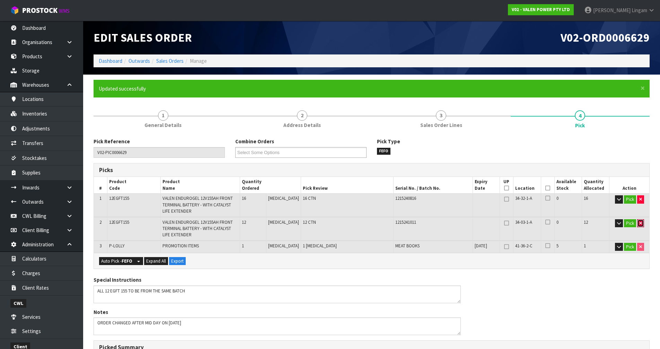
click at [349, 223] on icon "button" at bounding box center [641, 223] width 3 height 5
type input "16"
type input "17"
type input "0.375244"
type input "729.25"
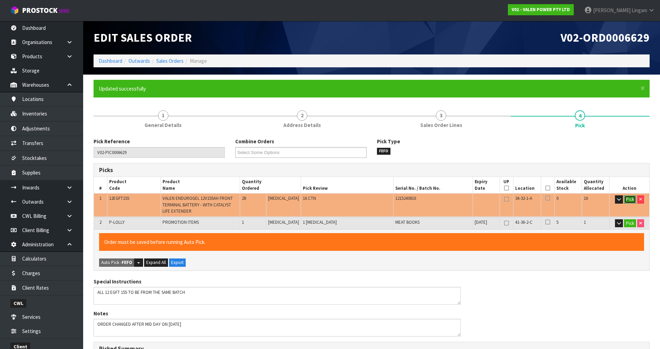
click at [349, 196] on button "Pick" at bounding box center [630, 199] width 12 height 8
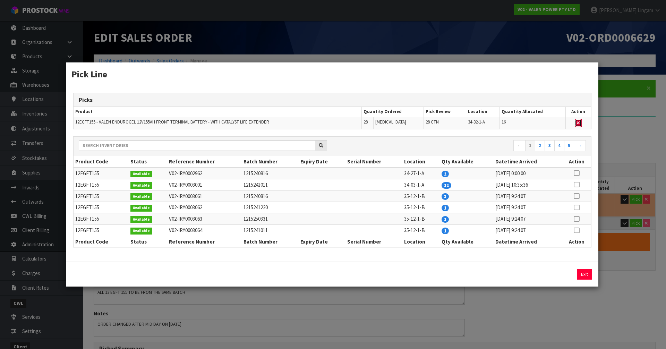
click at [349, 122] on icon "button" at bounding box center [578, 123] width 3 height 5
type input "0"
type input "1"
type input "0.00126"
type input "1.25"
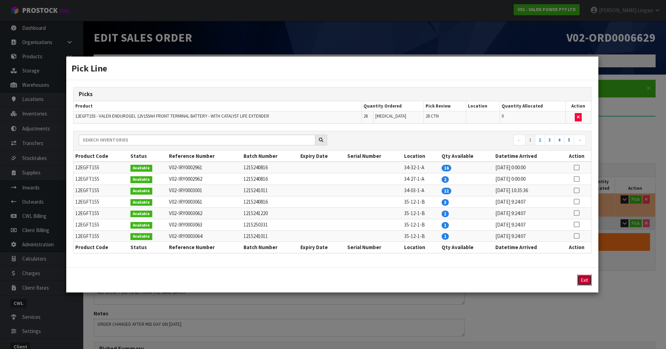
click at [349, 240] on button "Exit" at bounding box center [584, 280] width 15 height 11
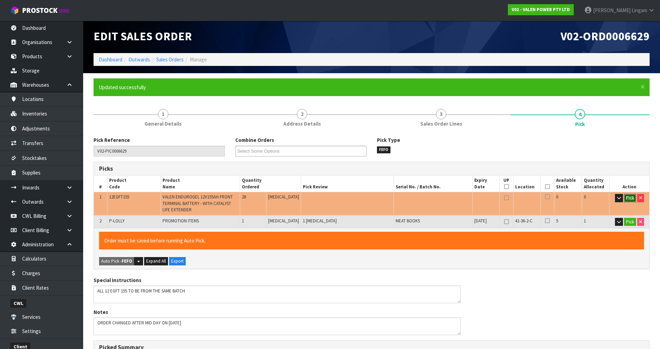
scroll to position [184, 0]
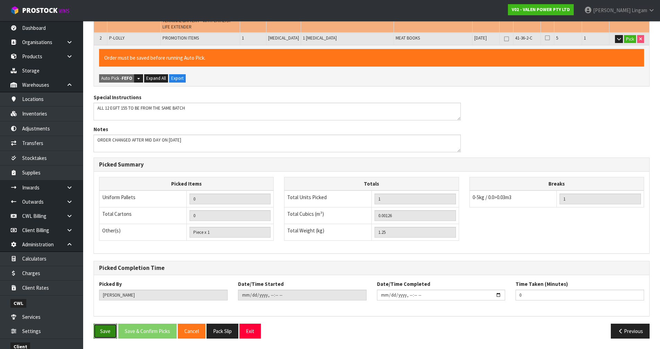
click at [105, 240] on button "Save" at bounding box center [106, 330] width 24 height 15
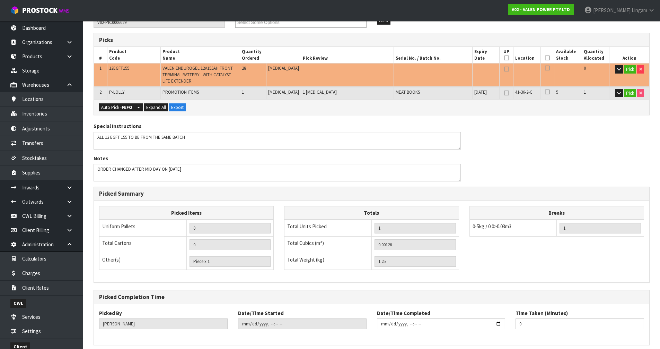
scroll to position [159, 0]
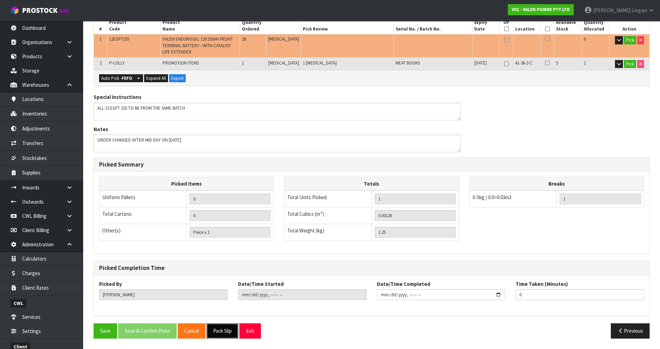
click at [233, 240] on button "Pack Slip" at bounding box center [223, 330] width 32 height 15
click at [349, 41] on button "Pick" at bounding box center [630, 40] width 12 height 8
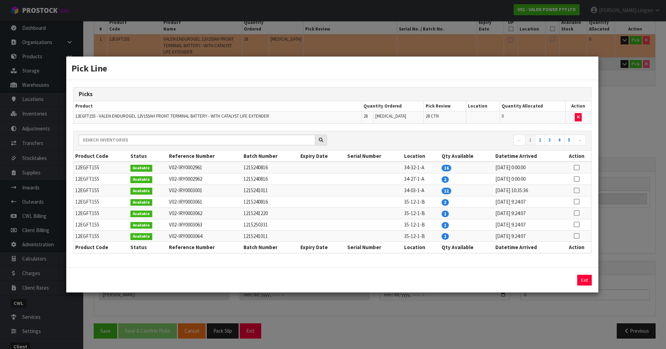
click at [349, 167] on icon at bounding box center [576, 167] width 6 height 0
click at [349, 240] on button "Assign Pick" at bounding box center [560, 280] width 28 height 11
type input "16"
type input "17"
type input "0.375244"
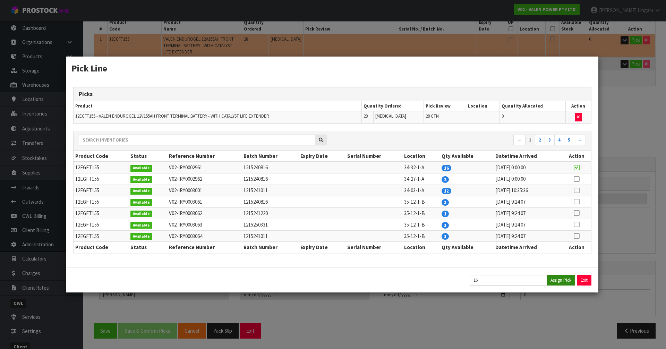
type input "729.25"
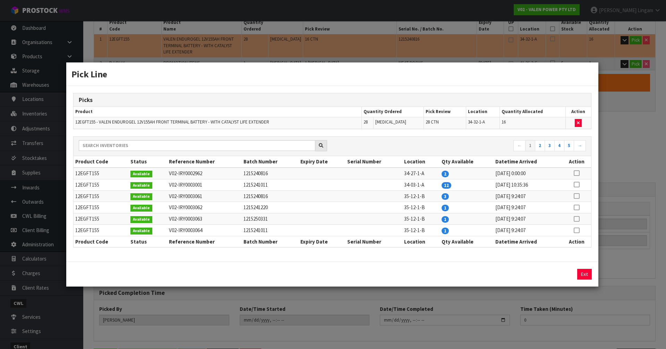
click at [349, 173] on icon at bounding box center [576, 173] width 6 height 0
click at [349, 240] on button "Assign Pick" at bounding box center [560, 274] width 28 height 11
type input "18"
type input "19"
type input "0.421992"
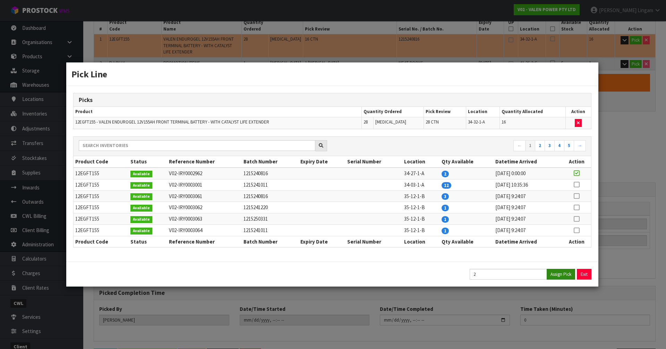
type input "820.25"
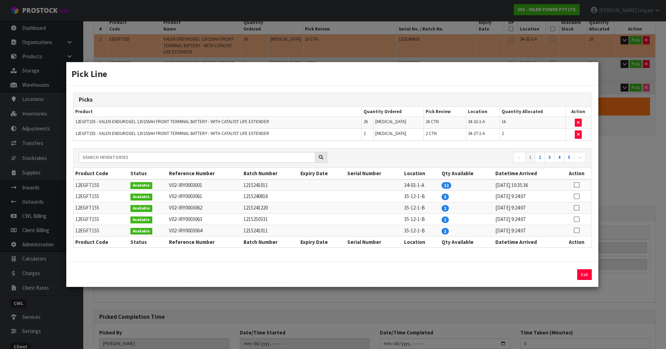
click at [349, 185] on icon at bounding box center [576, 185] width 6 height 0
click at [349, 135] on icon "button" at bounding box center [578, 134] width 3 height 5
type input "16"
type input "17"
type input "0.375244"
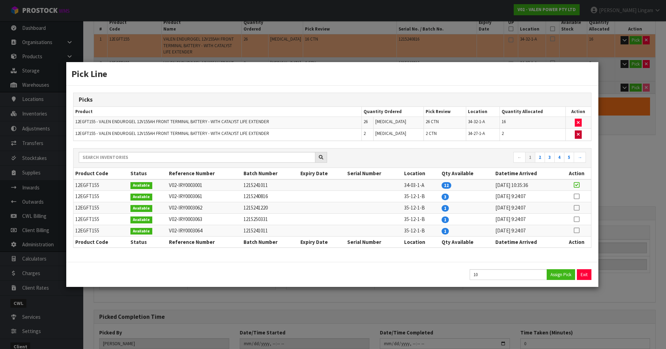
type input "729.25"
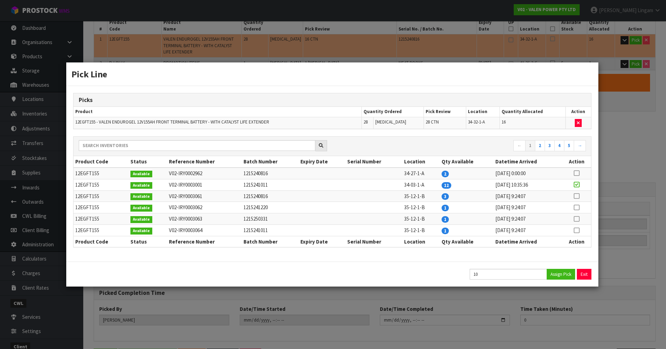
click at [349, 185] on icon at bounding box center [576, 184] width 6 height 0
type input "12"
click at [349, 240] on button "Assign Pick" at bounding box center [560, 274] width 28 height 11
type input "28"
type input "29"
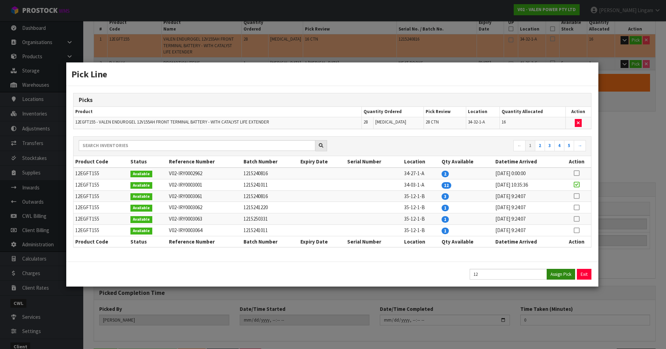
type input "0.655732"
type input "1275.25"
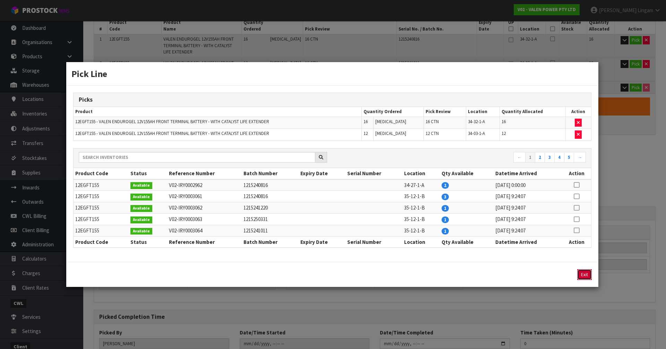
click at [349, 240] on button "Exit" at bounding box center [584, 274] width 15 height 11
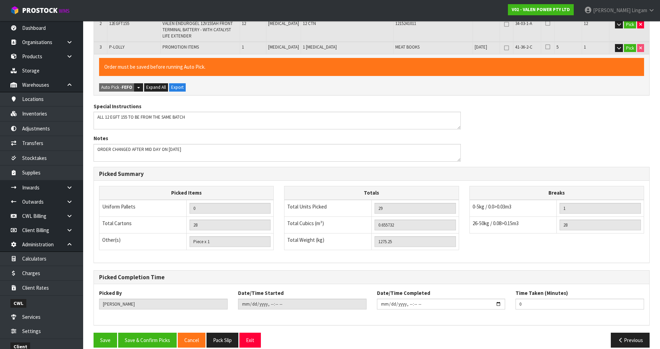
scroll to position [208, 0]
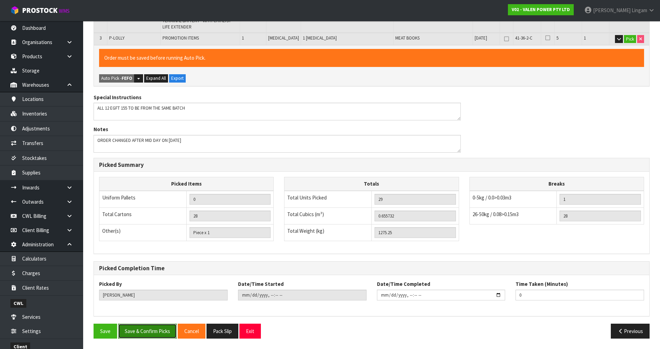
click at [147, 240] on button "Save & Confirm Picks" at bounding box center [147, 330] width 59 height 15
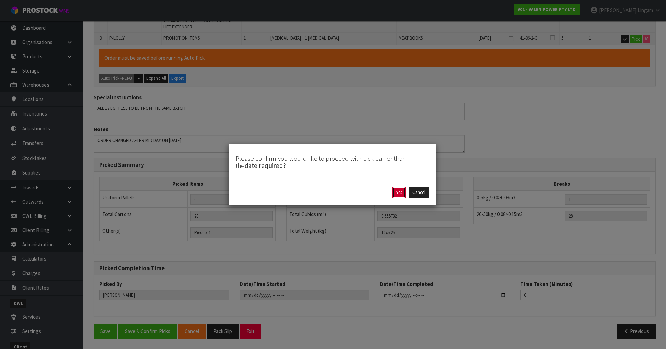
click at [349, 190] on button "Yes" at bounding box center [399, 192] width 14 height 11
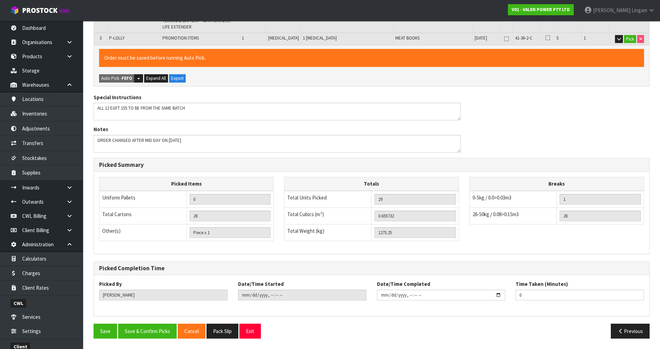
scroll to position [0, 0]
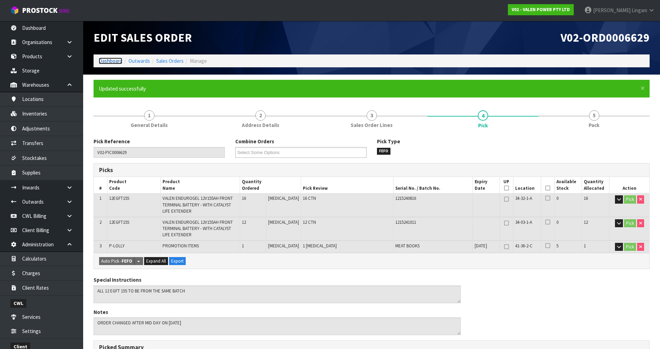
click at [102, 60] on link "Dashboard" at bounding box center [111, 61] width 24 height 7
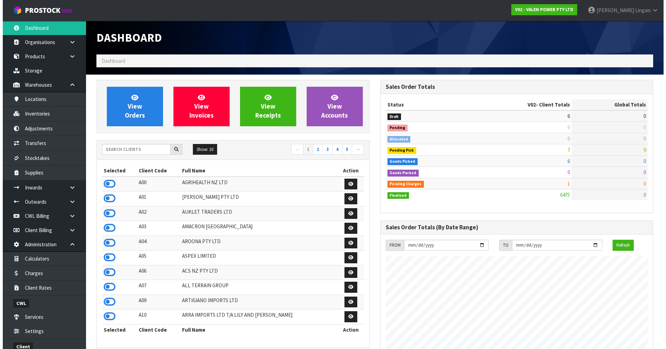
scroll to position [540, 283]
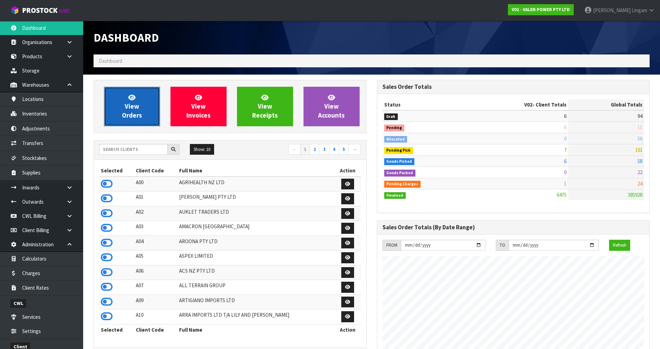
click at [125, 115] on span "View Orders" at bounding box center [132, 106] width 20 height 26
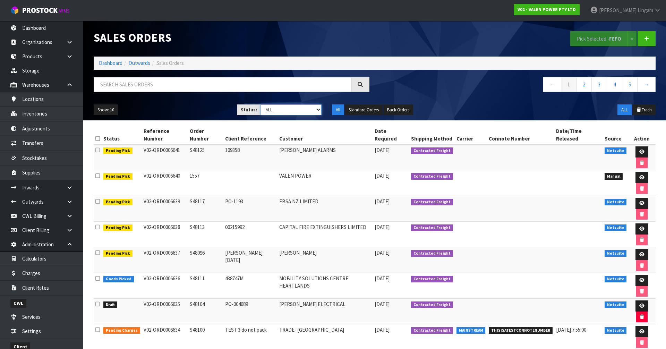
click at [311, 112] on select "Draft Pending Allocated Pending Pick Goods Picked Goods Packed Pending Charges …" at bounding box center [290, 109] width 61 height 11
select select "string:1"
click at [260, 104] on select "Draft Pending Allocated Pending Pick Goods Picked Goods Packed Pending Charges …" at bounding box center [290, 109] width 61 height 11
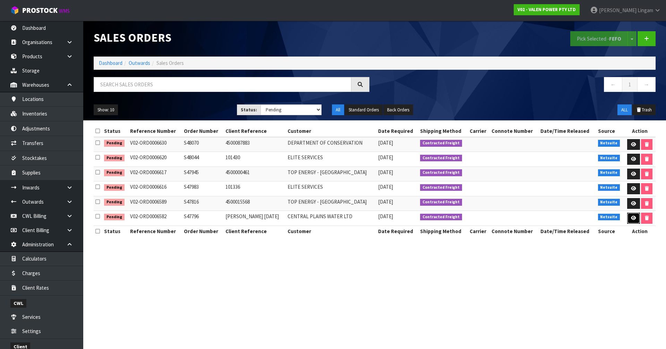
click at [349, 215] on link at bounding box center [633, 218] width 13 height 11
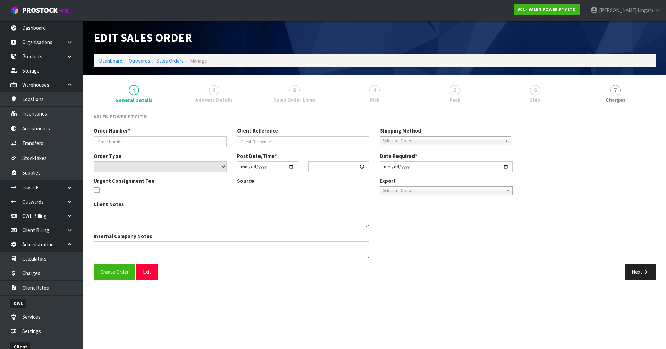
type input "S47796"
type input "[PERSON_NAME] [DATE]"
select select "number:1"
type input "[DATE]"
type input "15:15:09.000"
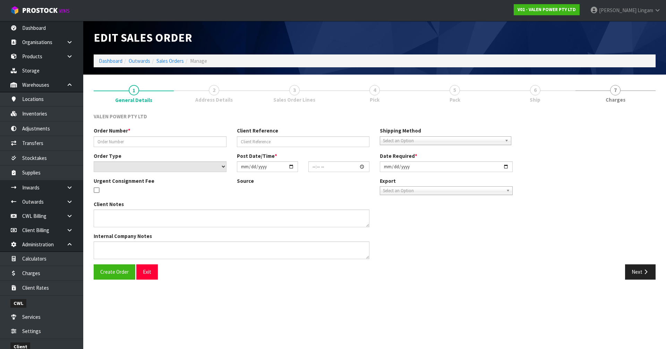
type input "[DATE]"
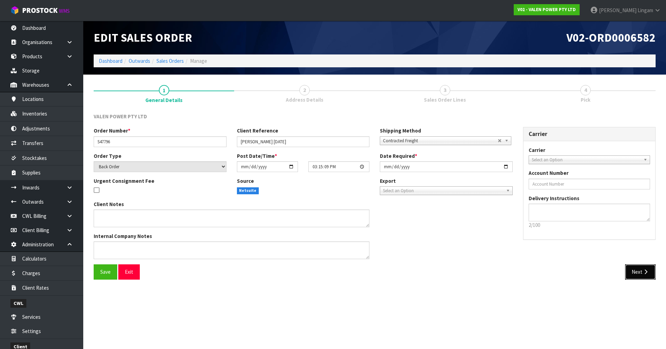
click at [349, 240] on button "Next" at bounding box center [640, 271] width 31 height 15
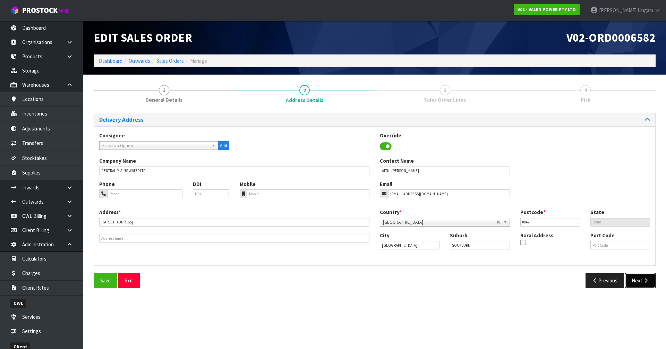
click at [349, 240] on button "Next" at bounding box center [640, 280] width 31 height 15
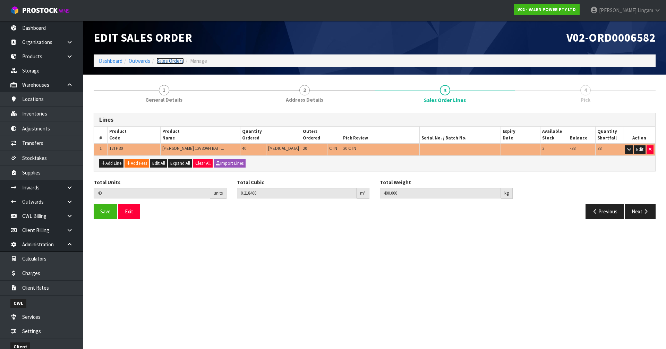
click at [181, 62] on link "Sales Orders" at bounding box center [169, 61] width 27 height 7
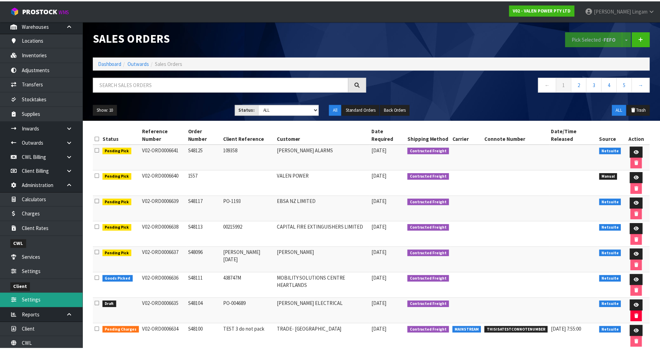
scroll to position [76, 0]
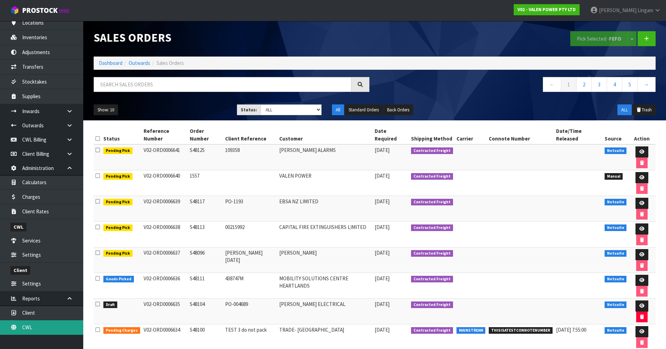
click at [49, 240] on link "CWL" at bounding box center [41, 327] width 83 height 14
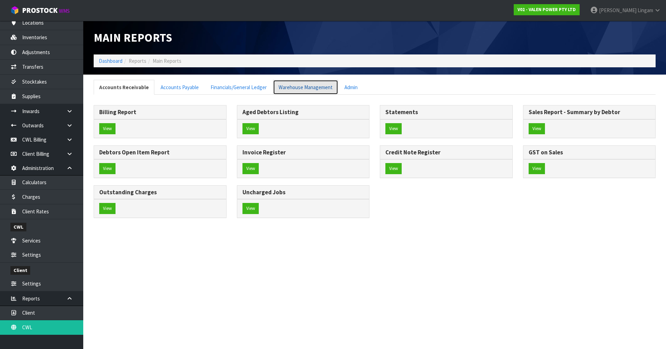
click at [320, 84] on link "Warehouse Management" at bounding box center [305, 87] width 65 height 15
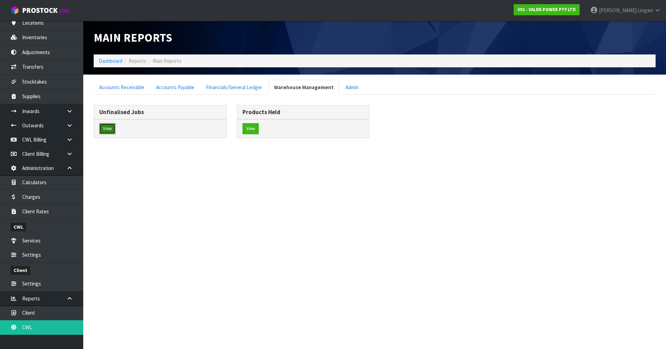
click at [107, 128] on button "View" at bounding box center [107, 128] width 16 height 11
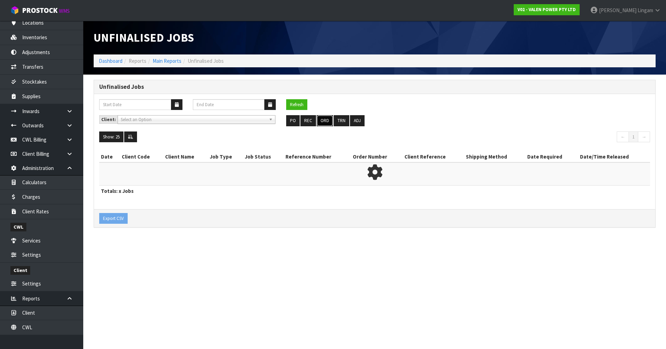
click at [325, 119] on button "ORD" at bounding box center [325, 120] width 16 height 11
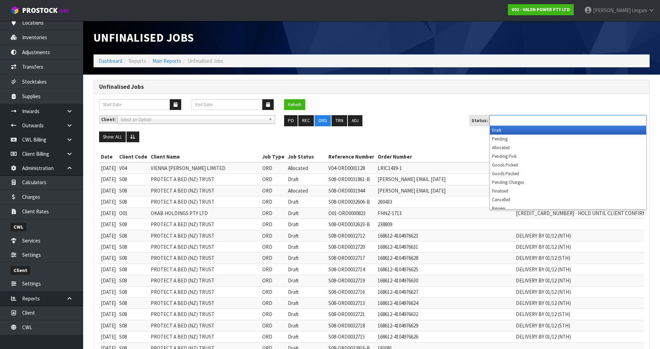
click at [349, 117] on input "text" at bounding box center [517, 120] width 51 height 9
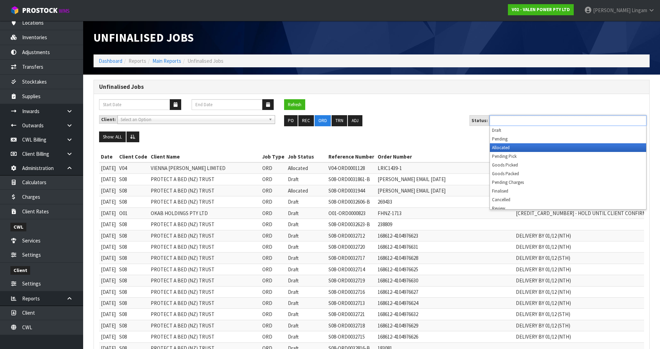
click at [349, 147] on li "Allocated" at bounding box center [568, 147] width 156 height 9
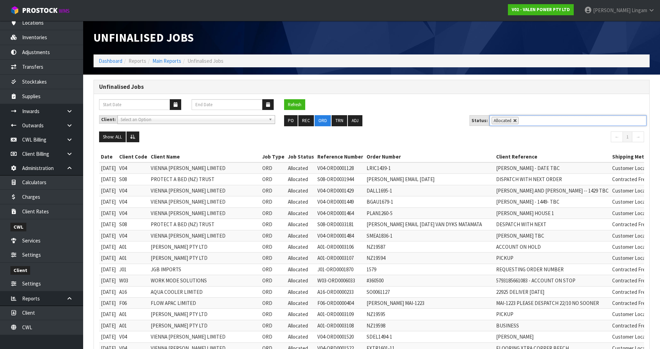
click at [349, 121] on link at bounding box center [515, 121] width 4 height 4
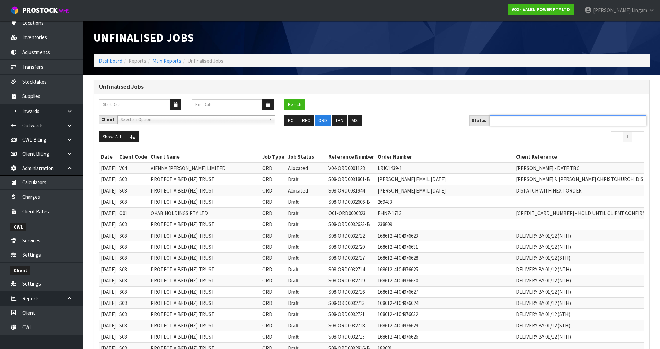
click at [349, 121] on ul at bounding box center [568, 120] width 157 height 11
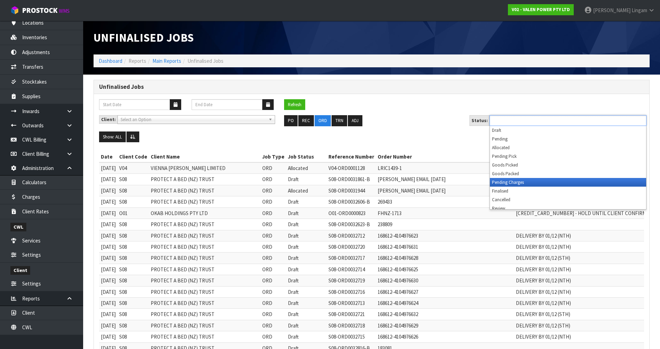
click at [349, 182] on li "Pending Charges" at bounding box center [568, 182] width 156 height 9
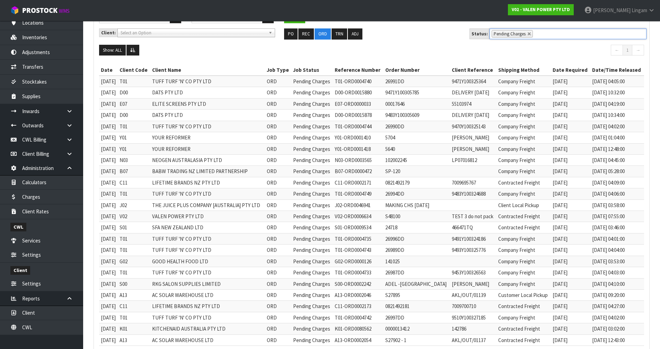
scroll to position [138, 0]
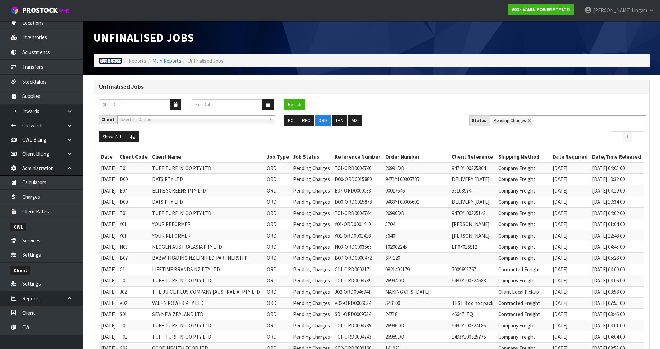
click at [114, 62] on link "Dashboard" at bounding box center [111, 61] width 24 height 7
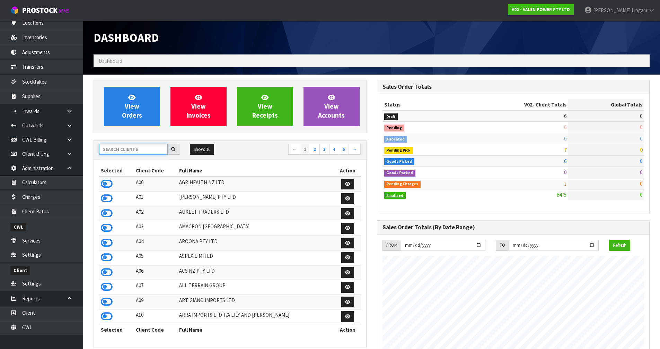
click at [125, 152] on input "text" at bounding box center [133, 149] width 69 height 11
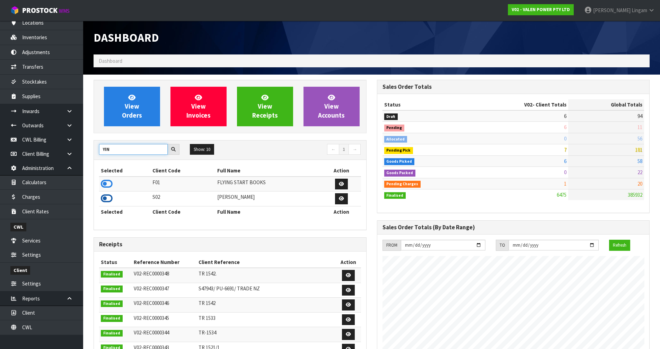
type input "YIN"
click at [108, 193] on icon at bounding box center [107, 198] width 12 height 10
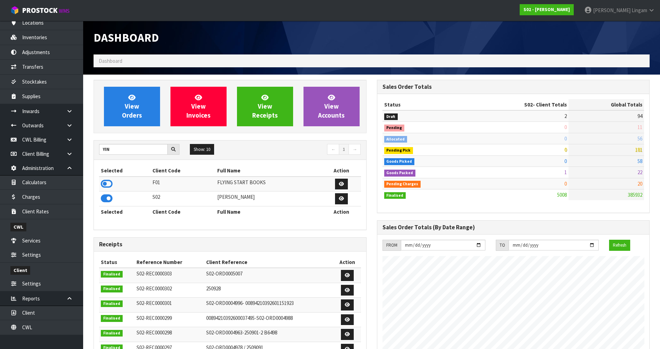
scroll to position [525, 283]
click at [145, 118] on link "View Orders" at bounding box center [132, 107] width 56 height 40
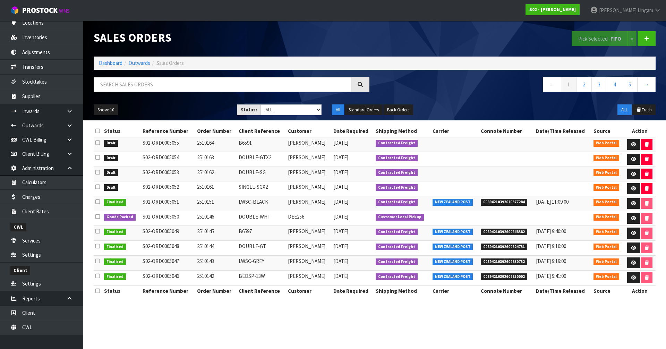
click at [98, 132] on icon at bounding box center [97, 130] width 5 height 5
click at [585, 40] on button "Pick Selected - FIFO" at bounding box center [599, 38] width 56 height 15
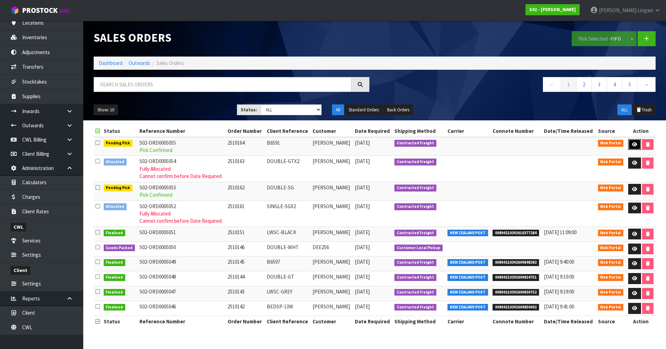
click at [636, 147] on link at bounding box center [634, 144] width 13 height 11
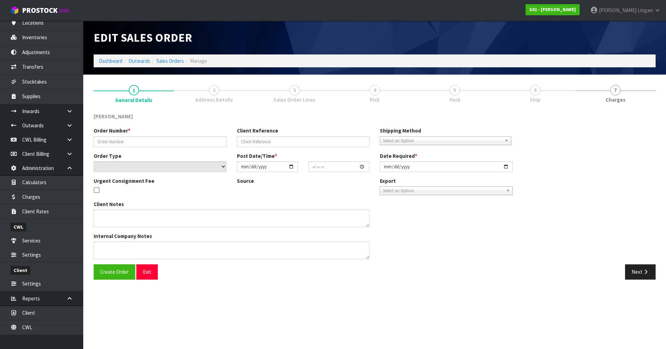
type input "2510164"
type input "B6591"
select select "number:0"
type input "[DATE]"
type input "20:30:00.000"
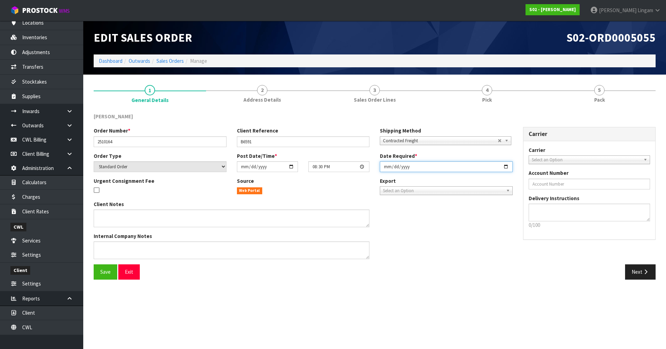
click at [382, 167] on input "[DATE]" at bounding box center [446, 166] width 133 height 11
type input "[DATE]"
click at [101, 270] on span "Save" at bounding box center [105, 271] width 10 height 7
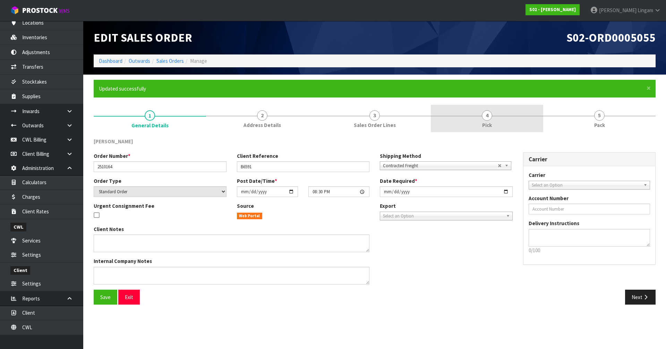
click at [504, 121] on link "4 Pick" at bounding box center [487, 118] width 112 height 27
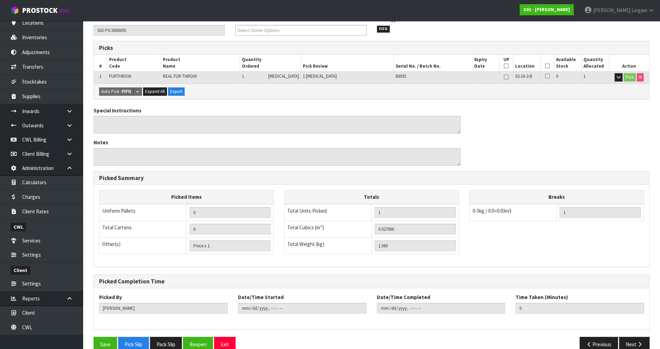
scroll to position [135, 0]
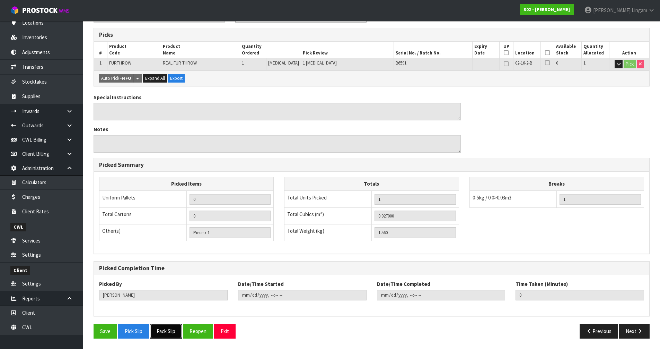
click at [171, 331] on button "Pack Slip" at bounding box center [166, 330] width 32 height 15
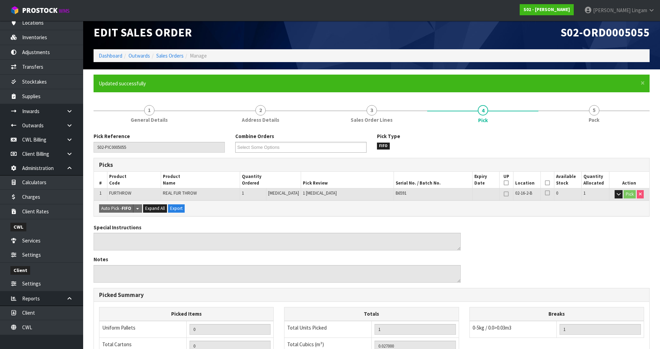
scroll to position [0, 0]
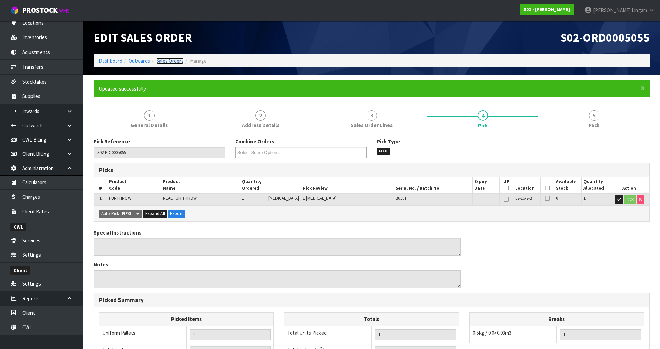
click at [173, 58] on link "Sales Orders" at bounding box center [169, 61] width 27 height 7
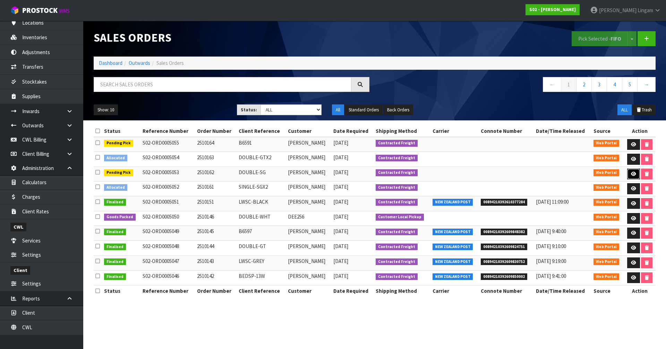
click at [632, 172] on icon at bounding box center [633, 174] width 5 height 5
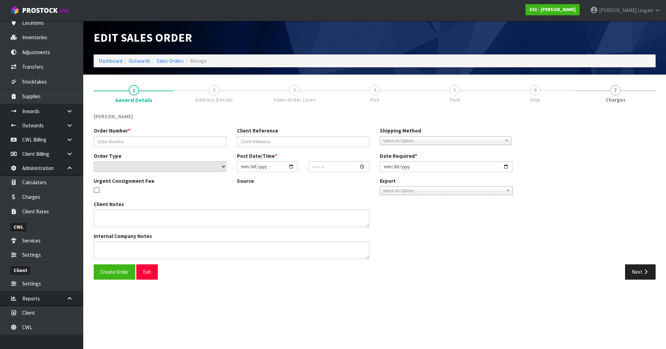
type input "2510162"
type input "DOUBLE-SG"
select select "number:0"
type input "[DATE]"
type input "20:20:00.000"
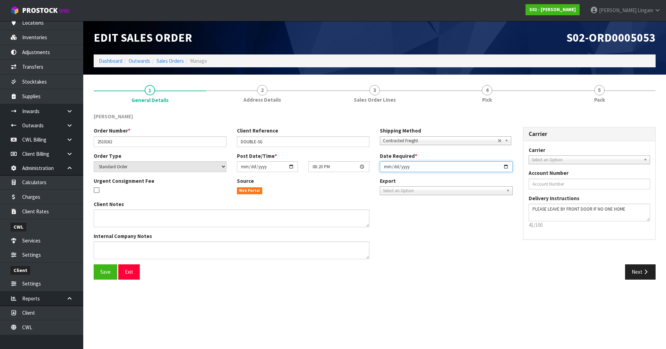
click at [387, 167] on input "[DATE]" at bounding box center [446, 166] width 133 height 11
type input "[DATE]"
click at [99, 273] on button "Save" at bounding box center [106, 271] width 24 height 15
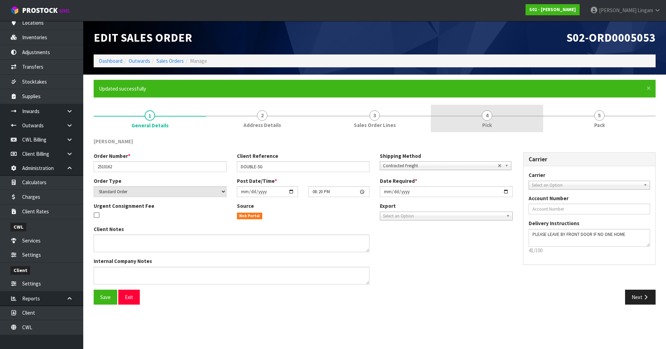
click at [505, 122] on link "4 Pick" at bounding box center [487, 118] width 112 height 27
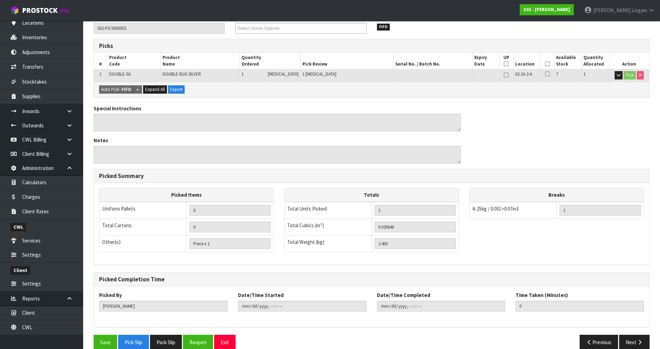
scroll to position [135, 0]
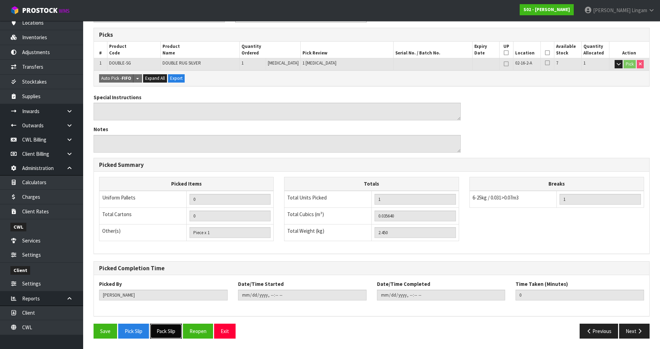
click at [179, 325] on button "Pack Slip" at bounding box center [166, 330] width 32 height 15
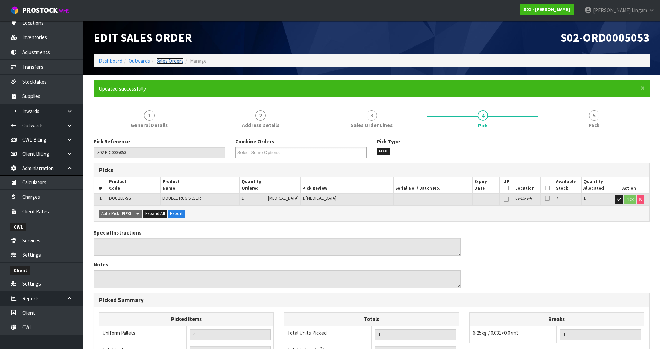
click at [182, 62] on link "Sales Orders" at bounding box center [169, 61] width 27 height 7
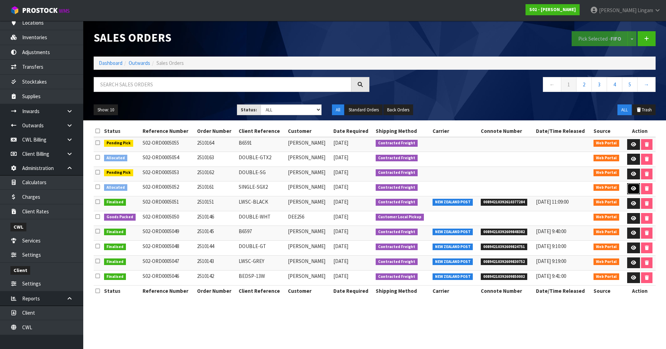
click at [632, 186] on icon at bounding box center [633, 188] width 5 height 5
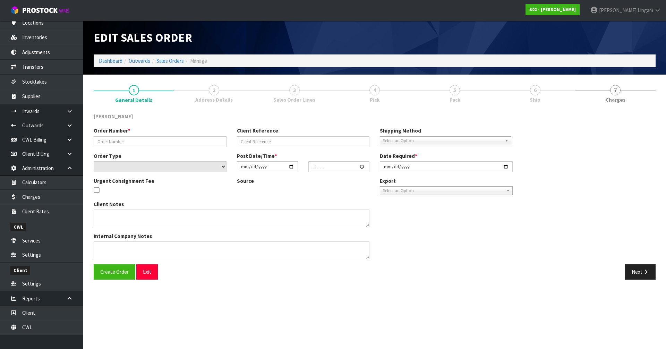
type input "2510161"
type input "SINGLE-SGX2"
select select "number:0"
type input "[DATE]"
type input "01:07:00.000"
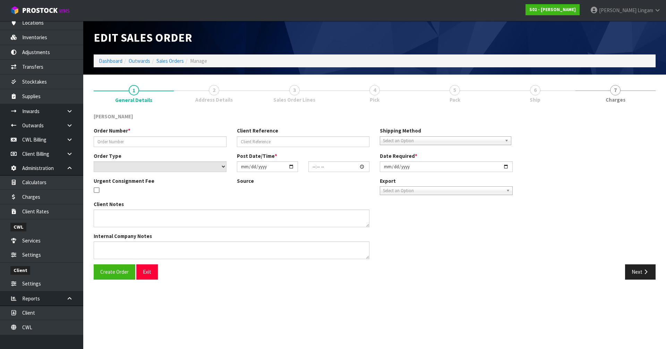
type input "[DATE]"
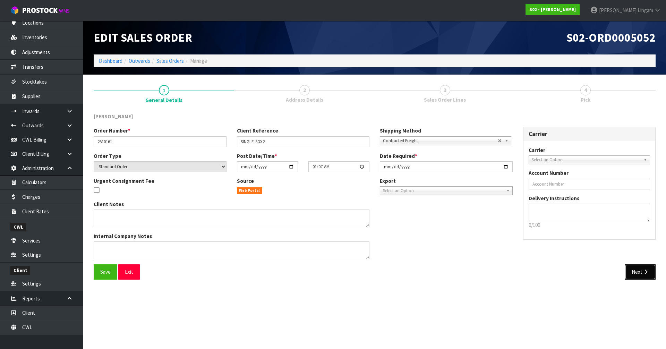
click at [639, 278] on button "Next" at bounding box center [640, 271] width 31 height 15
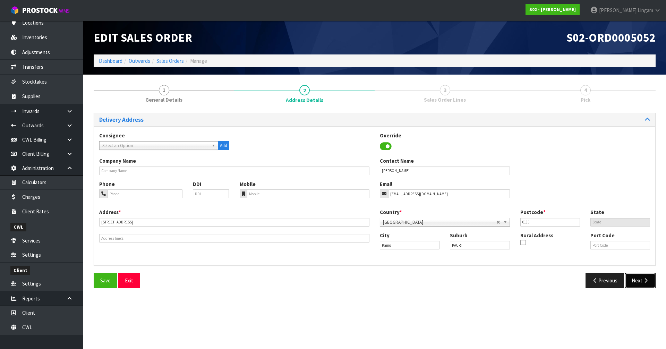
click at [636, 285] on button "Next" at bounding box center [640, 280] width 31 height 15
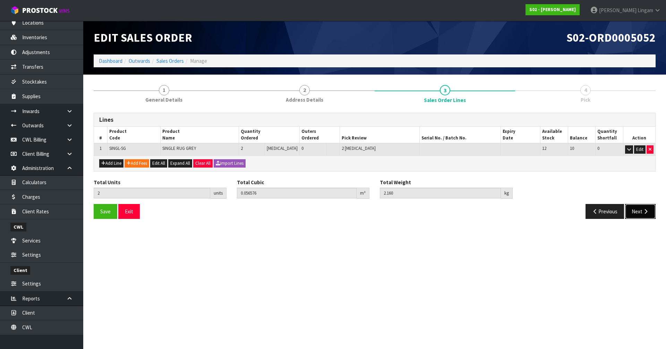
click at [638, 207] on button "Next" at bounding box center [640, 211] width 31 height 15
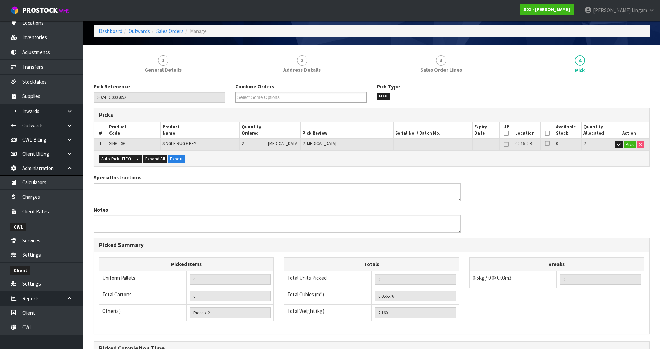
scroll to position [110, 0]
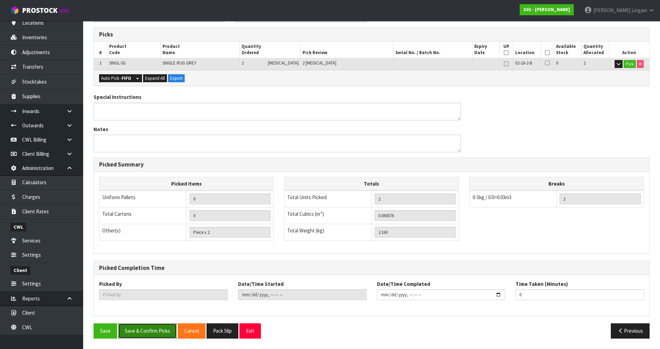
click at [161, 333] on button "Save & Confirm Picks" at bounding box center [147, 330] width 59 height 15
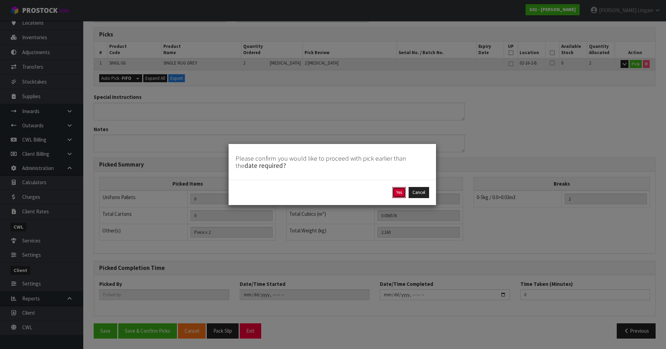
click at [403, 194] on button "Yes" at bounding box center [399, 192] width 14 height 11
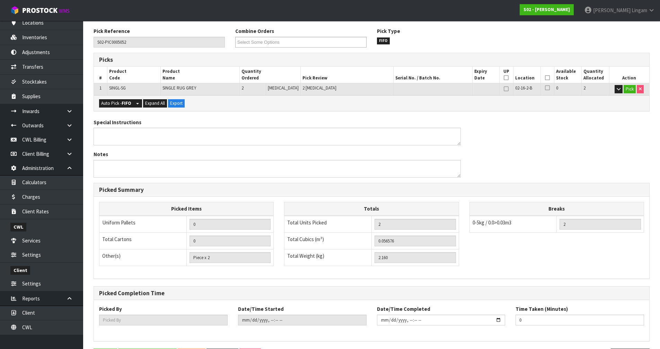
scroll to position [0, 0]
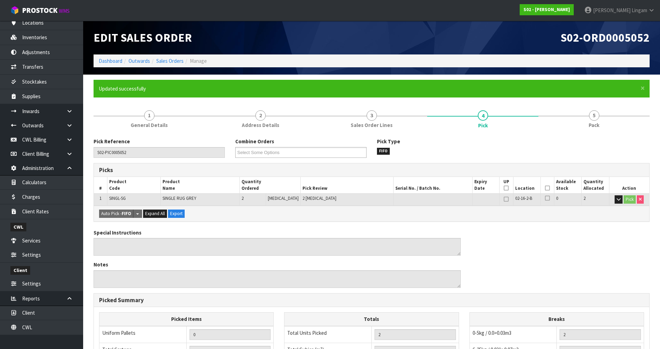
type input "[PERSON_NAME]"
type input "2025-10-15T20:43:07"
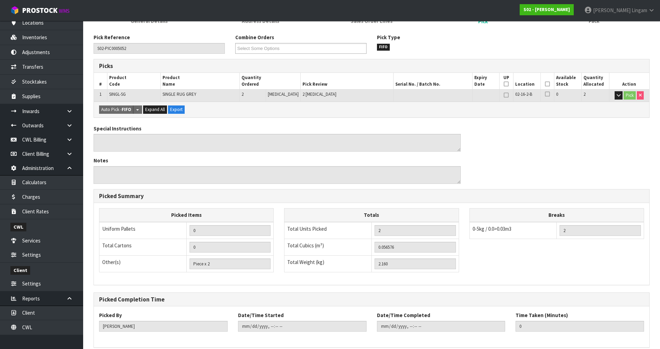
scroll to position [135, 0]
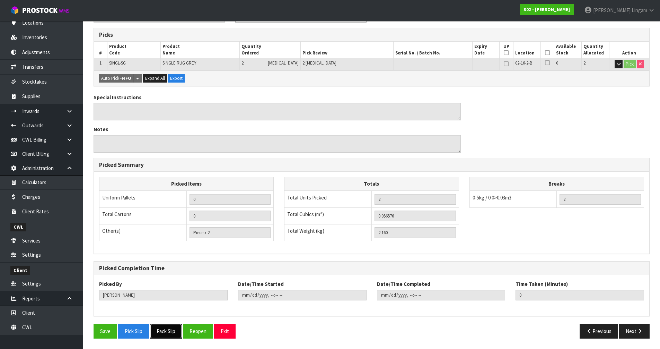
click at [167, 332] on button "Pack Slip" at bounding box center [166, 330] width 32 height 15
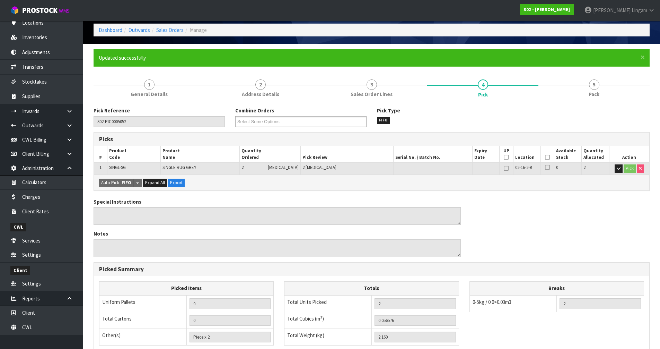
scroll to position [0, 0]
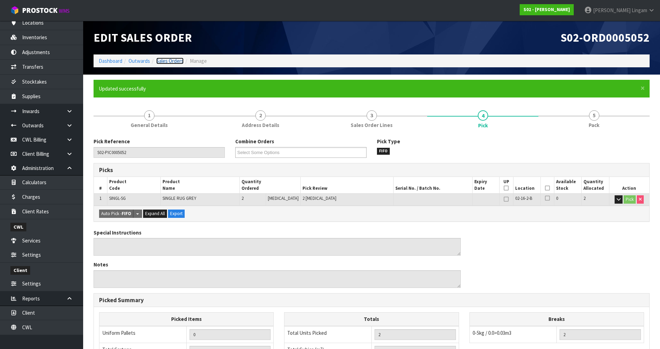
click at [176, 59] on link "Sales Orders" at bounding box center [169, 61] width 27 height 7
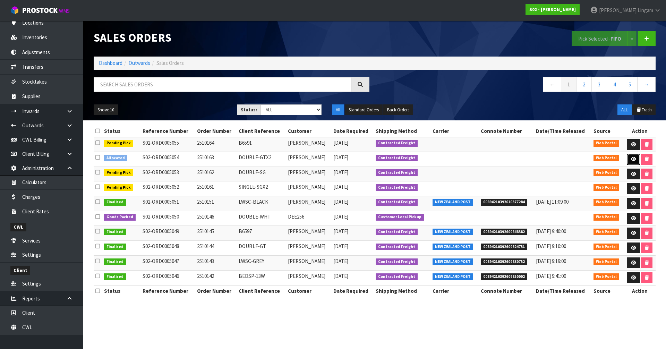
click at [632, 159] on icon at bounding box center [633, 159] width 5 height 5
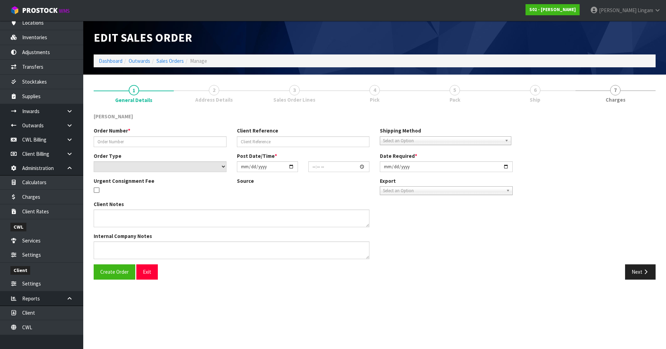
type input "2510163"
type input "DOUBLE-GTX2"
select select "number:0"
type input "[DATE]"
type input "01:23:00.000"
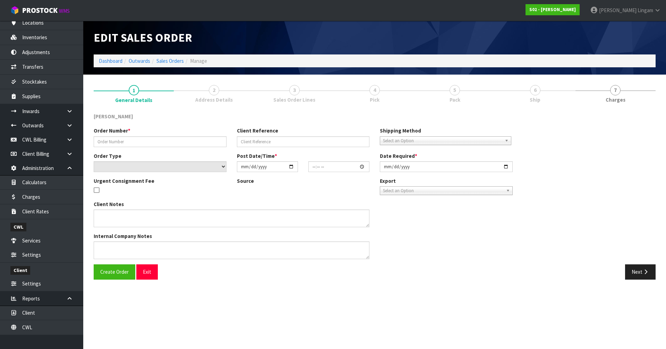
type input "[DATE]"
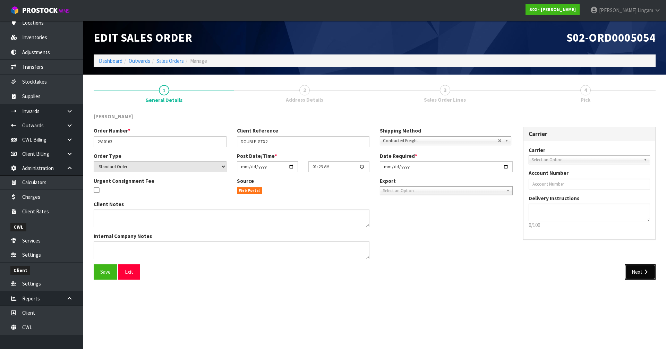
click at [637, 274] on button "Next" at bounding box center [640, 271] width 31 height 15
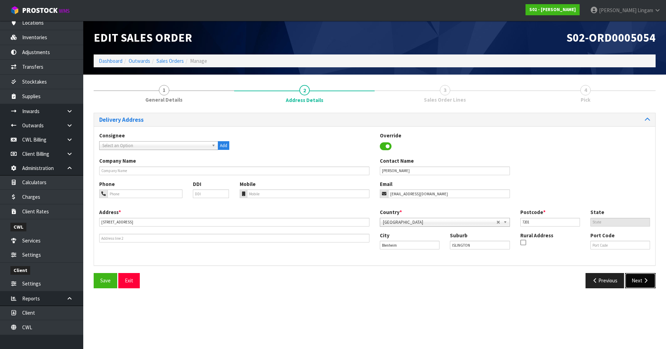
click at [637, 276] on button "Next" at bounding box center [640, 280] width 31 height 15
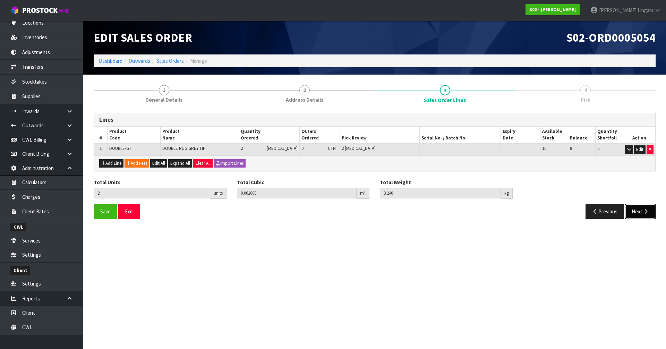
click at [636, 210] on button "Next" at bounding box center [640, 211] width 31 height 15
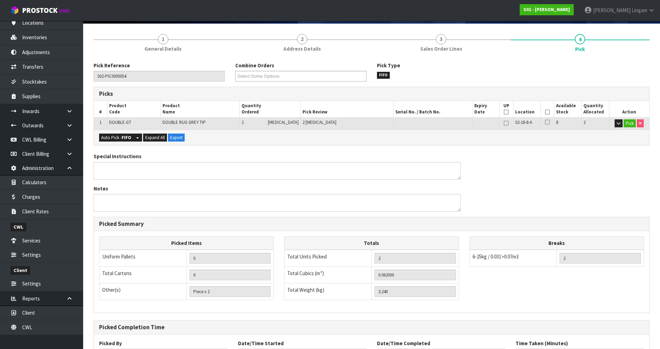
scroll to position [110, 0]
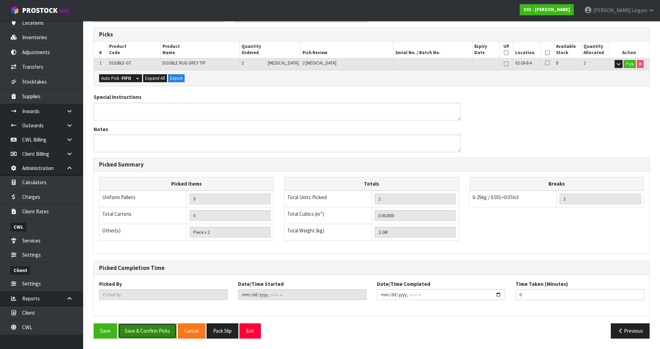
click at [158, 328] on button "Save & Confirm Picks" at bounding box center [147, 330] width 59 height 15
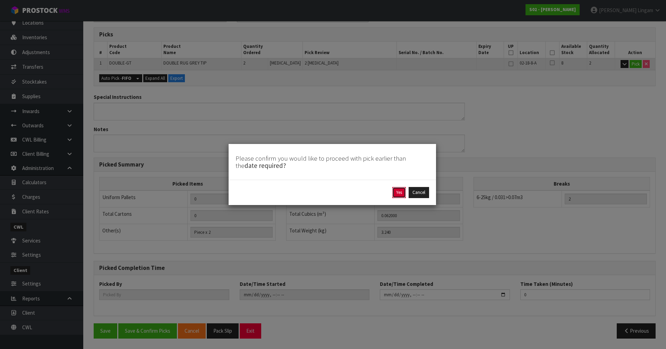
click at [402, 192] on button "Yes" at bounding box center [399, 192] width 14 height 11
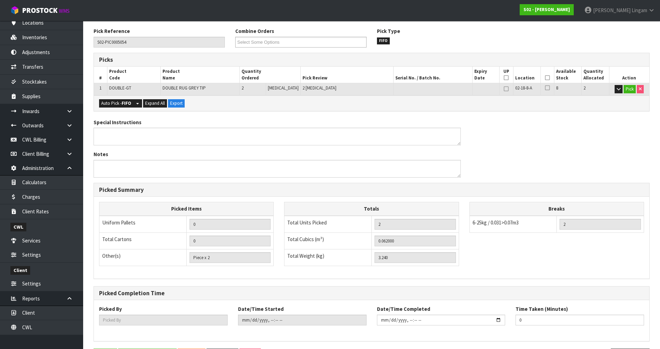
scroll to position [0, 0]
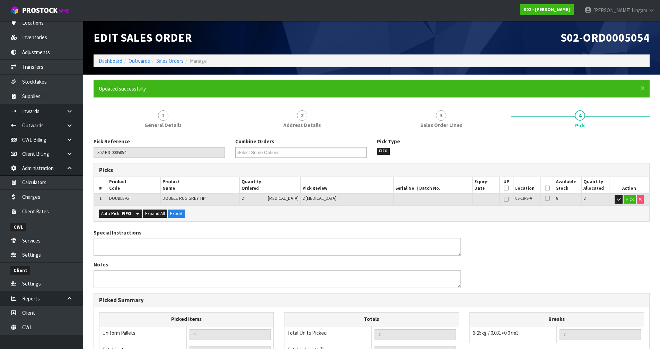
type input "[PERSON_NAME]"
type input "2025-10-15T20:43:52"
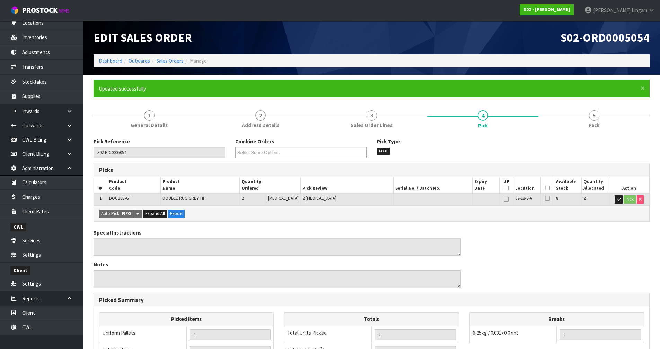
scroll to position [135, 0]
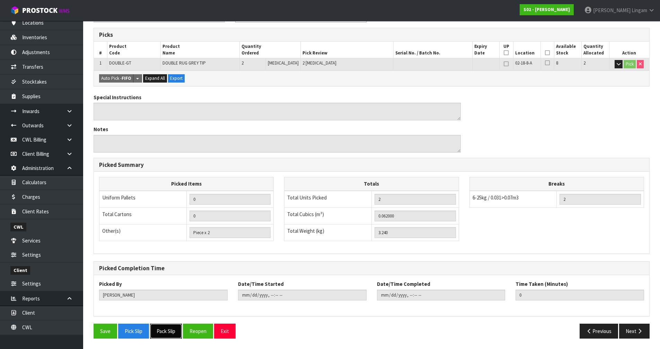
click at [165, 331] on button "Pack Slip" at bounding box center [166, 330] width 32 height 15
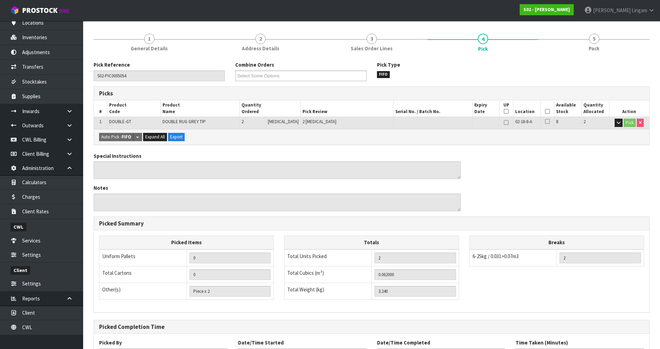
scroll to position [0, 0]
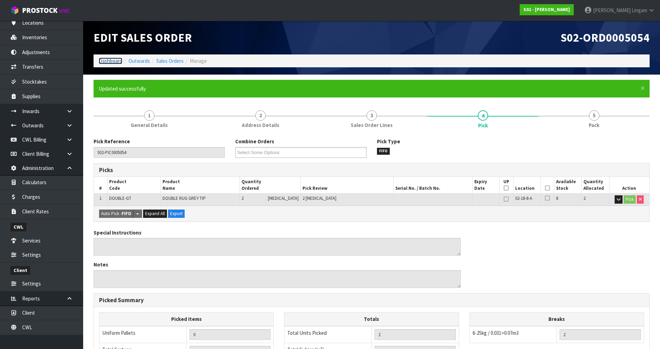
click at [106, 60] on link "Dashboard" at bounding box center [111, 61] width 24 height 7
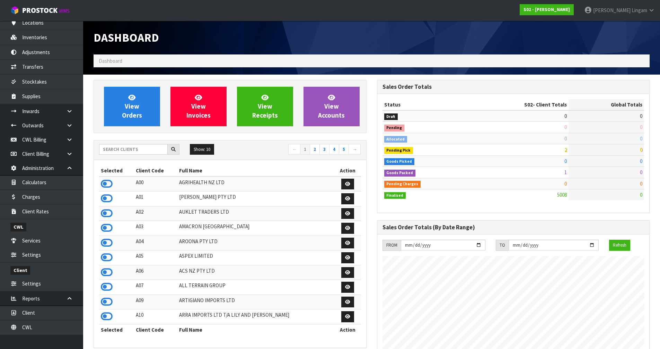
scroll to position [525, 283]
click at [146, 116] on link "View Orders" at bounding box center [132, 107] width 56 height 40
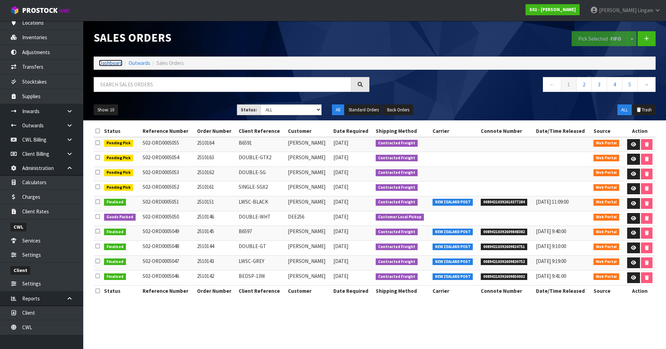
click at [109, 60] on link "Dashboard" at bounding box center [111, 63] width 24 height 7
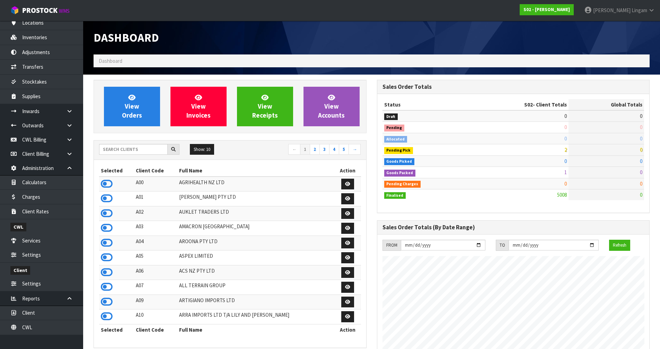
scroll to position [525, 283]
click at [150, 151] on input "text" at bounding box center [133, 149] width 69 height 11
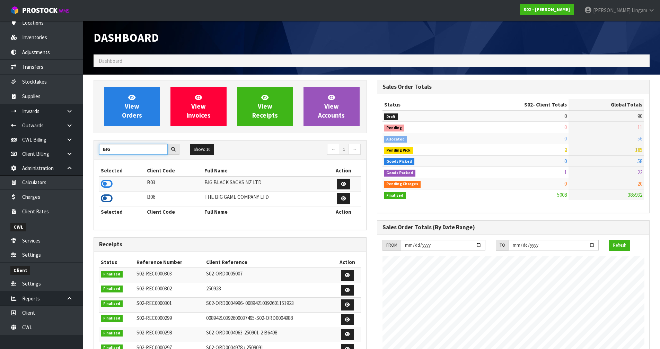
type input "BIG"
click at [111, 201] on icon at bounding box center [107, 198] width 12 height 10
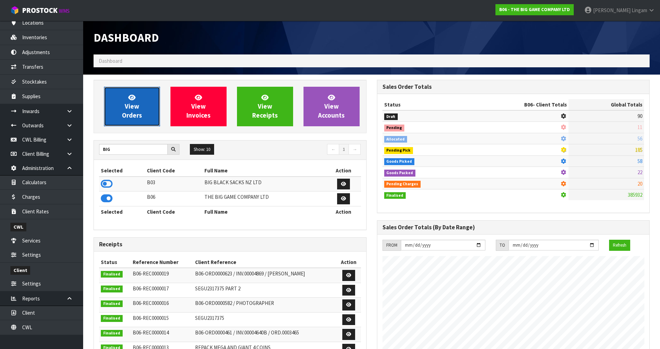
click at [149, 112] on link "View Orders" at bounding box center [132, 107] width 56 height 40
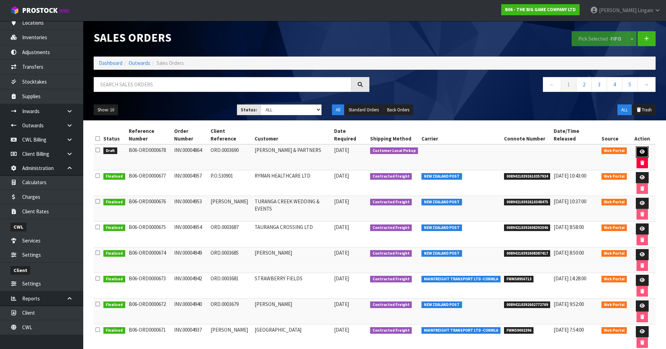
click at [636, 146] on link at bounding box center [642, 151] width 13 height 11
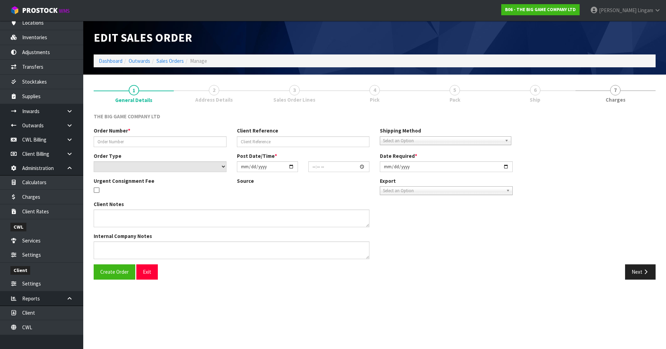
type input "INV.00004864"
type input "ORD.0003690"
select select "number:0"
type input "[DATE]"
type input "17:35:00.000"
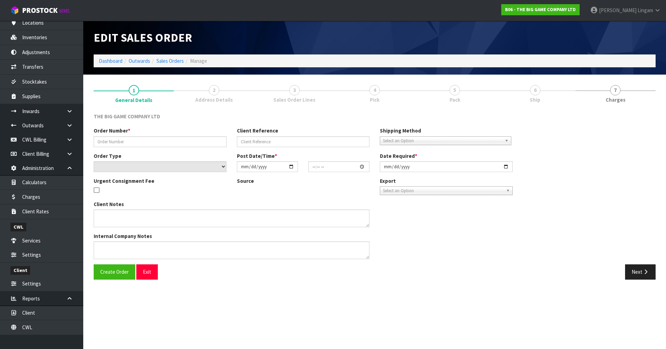
type input "[DATE]"
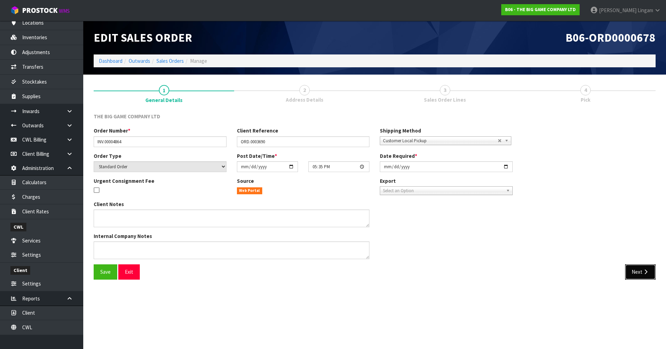
click at [631, 274] on button "Next" at bounding box center [640, 271] width 31 height 15
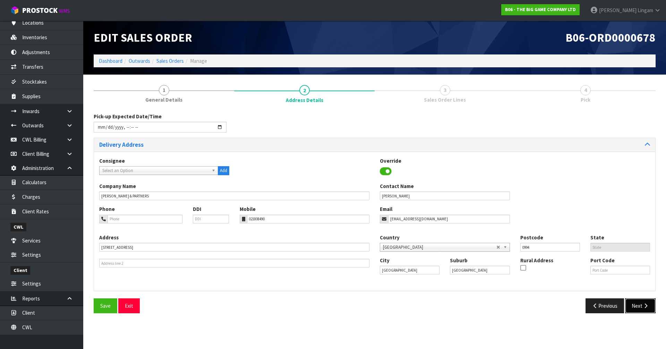
click at [639, 309] on button "Next" at bounding box center [640, 305] width 31 height 15
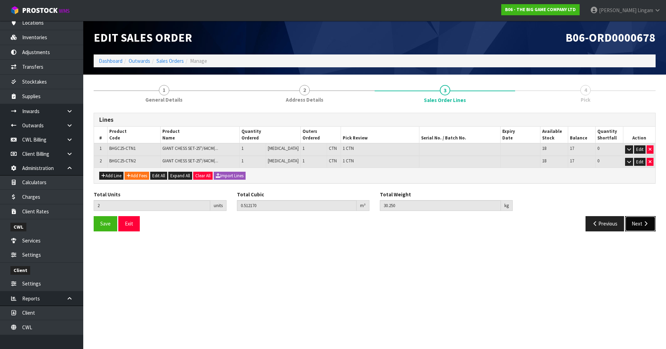
click at [635, 221] on button "Next" at bounding box center [640, 223] width 31 height 15
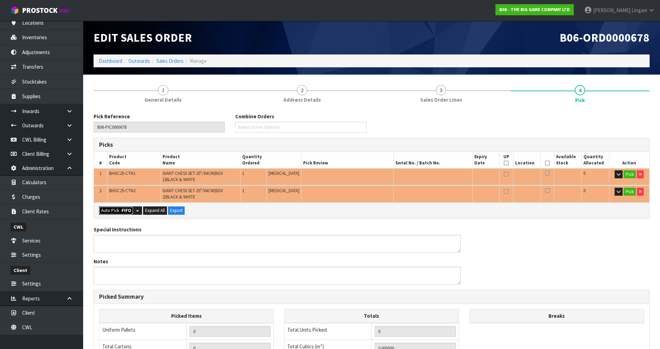
click at [122, 214] on button "Auto Pick - FIFO" at bounding box center [116, 210] width 34 height 8
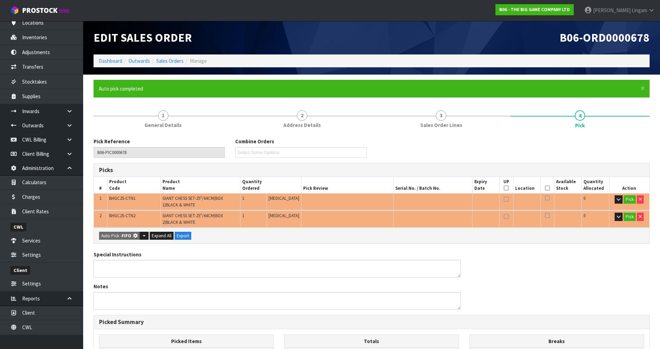
type input "2"
type input "0.512170"
type input "30.250"
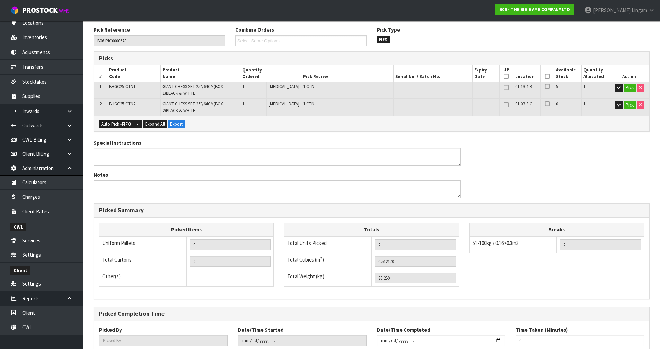
scroll to position [157, 0]
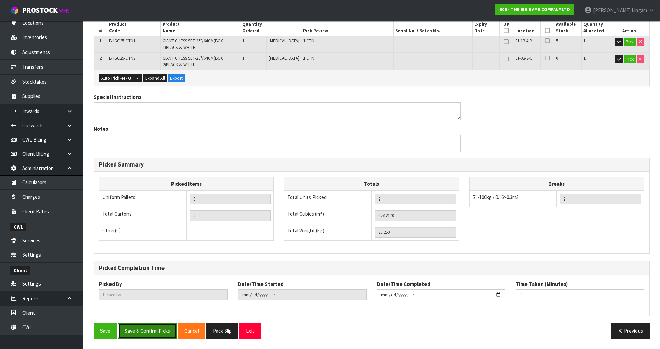
click at [149, 325] on button "Save & Confirm Picks" at bounding box center [147, 330] width 59 height 15
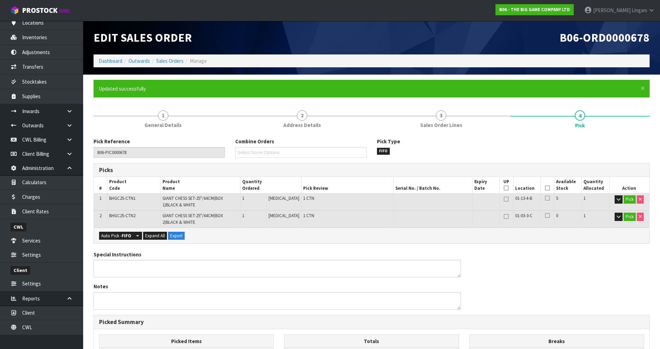
type input "[PERSON_NAME]"
type input "2025-10-15T20:45"
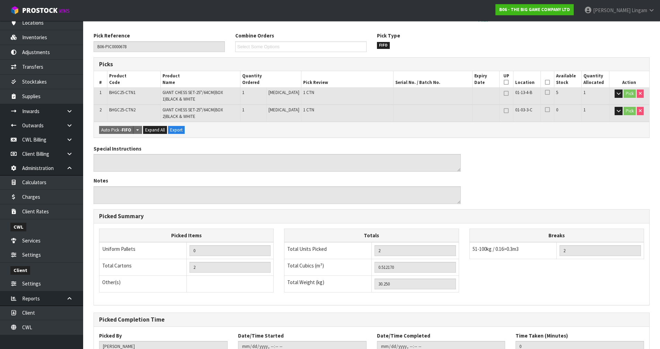
scroll to position [157, 0]
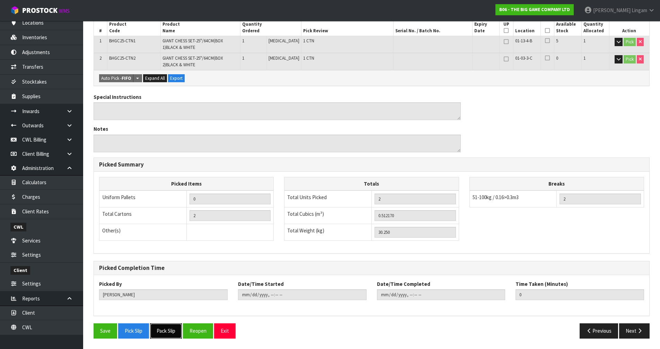
click at [173, 328] on button "Pack Slip" at bounding box center [166, 330] width 32 height 15
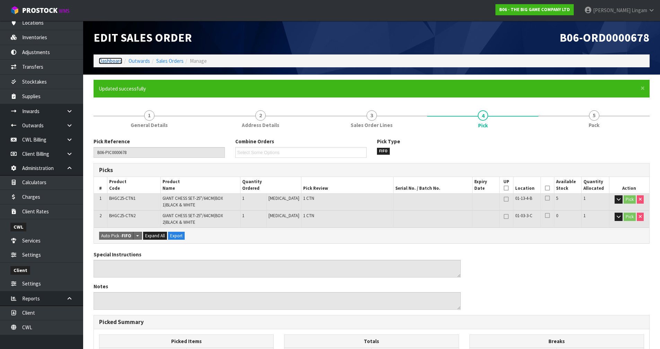
click at [110, 60] on link "Dashboard" at bounding box center [111, 61] width 24 height 7
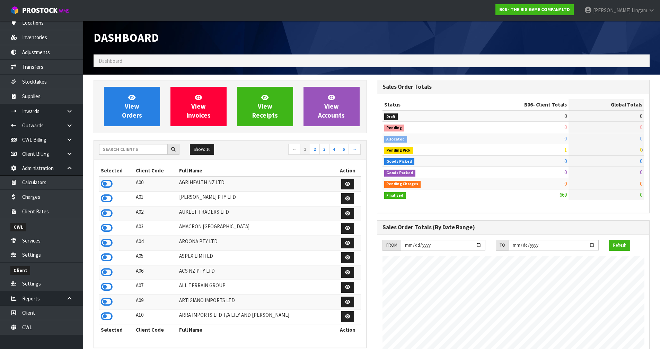
scroll to position [469, 283]
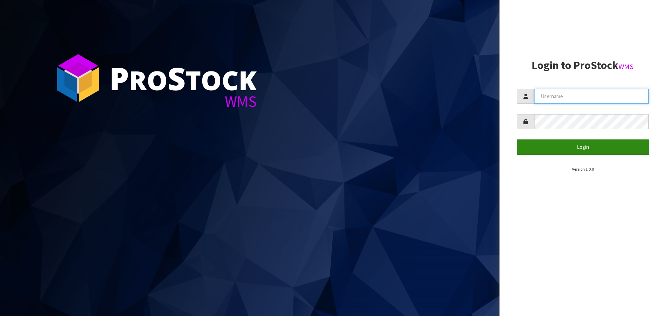
type input "vineeta@cwl.co.nz"
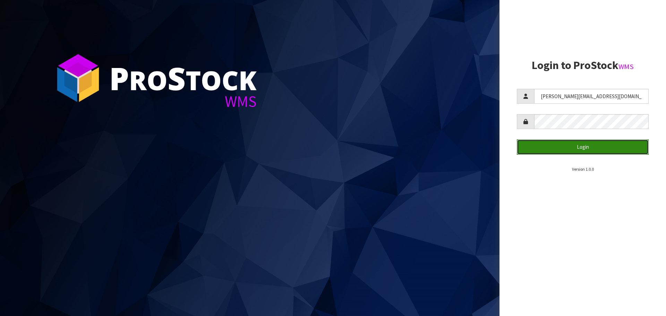
click at [613, 152] on button "Login" at bounding box center [583, 146] width 132 height 15
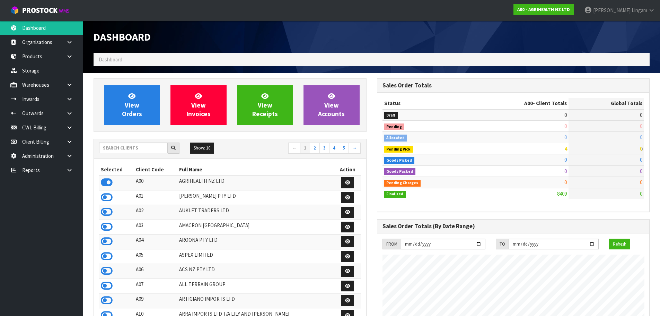
scroll to position [525, 283]
click at [138, 151] on input "text" at bounding box center [133, 147] width 69 height 11
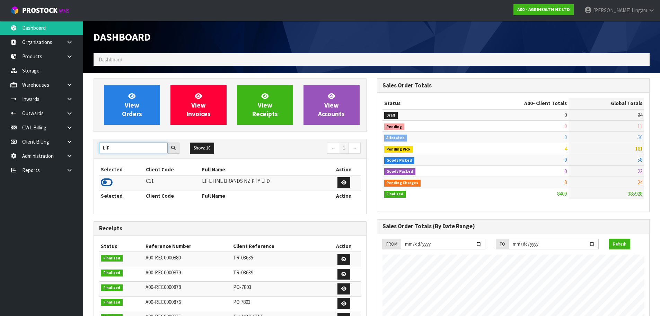
type input "LIF"
click at [106, 181] on icon at bounding box center [107, 182] width 12 height 10
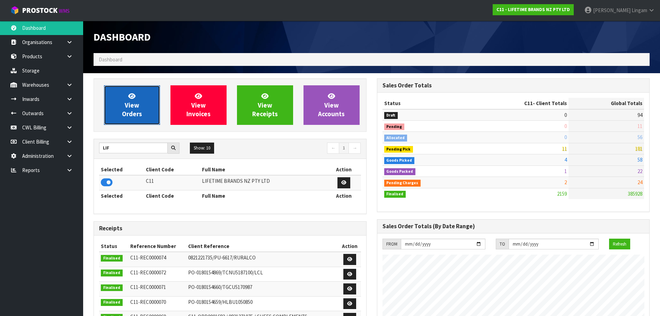
click at [136, 109] on span "View Orders" at bounding box center [132, 105] width 20 height 26
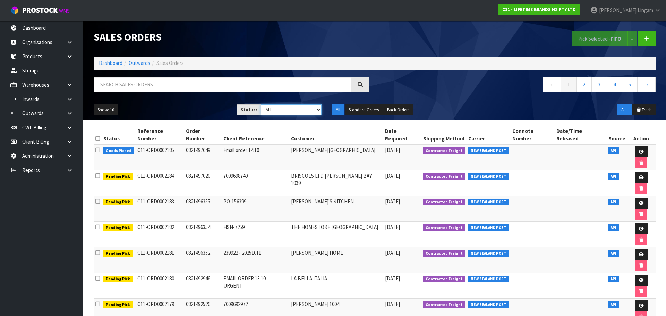
click at [304, 106] on select "Draft Pending Allocated Pending Pick Goods Picked Goods Packed Pending Charges …" at bounding box center [290, 109] width 61 height 11
select select "string:6"
click at [260, 104] on select "Draft Pending Allocated Pending Pick Goods Picked Goods Packed Pending Charges …" at bounding box center [290, 109] width 61 height 11
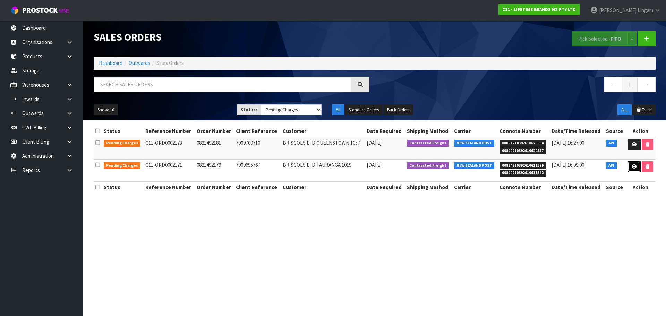
click at [634, 165] on icon at bounding box center [633, 166] width 5 height 5
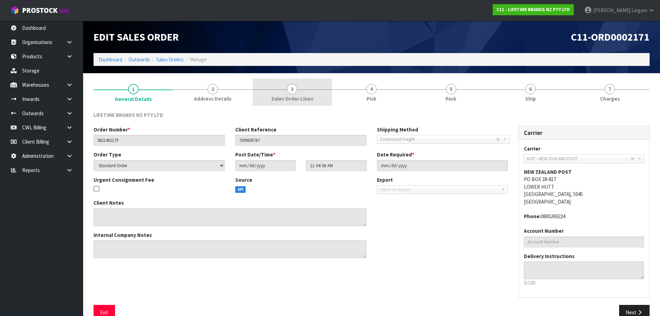
click at [291, 93] on span "3" at bounding box center [292, 89] width 10 height 10
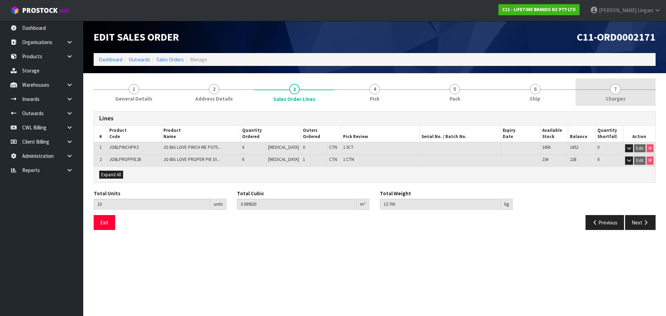
click at [617, 95] on span "Charges" at bounding box center [615, 98] width 20 height 7
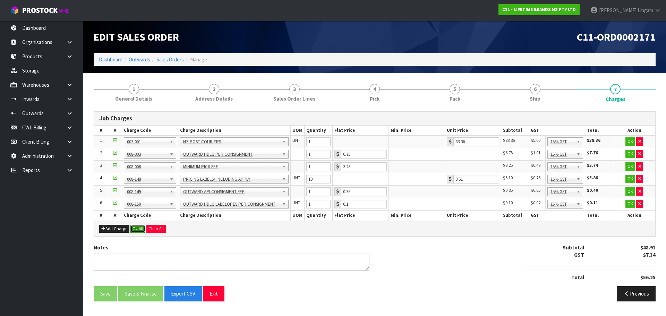
click at [141, 231] on button "Ok All" at bounding box center [137, 229] width 15 height 8
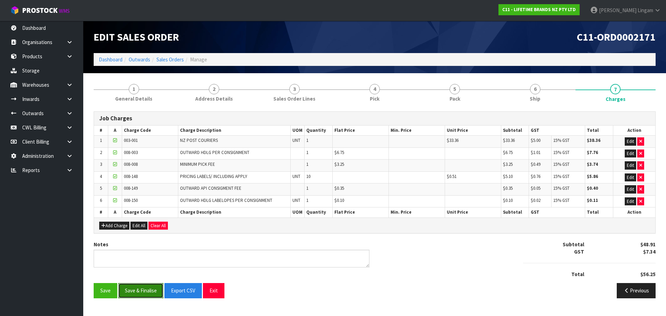
click at [146, 288] on button "Save & Finalise" at bounding box center [140, 290] width 45 height 15
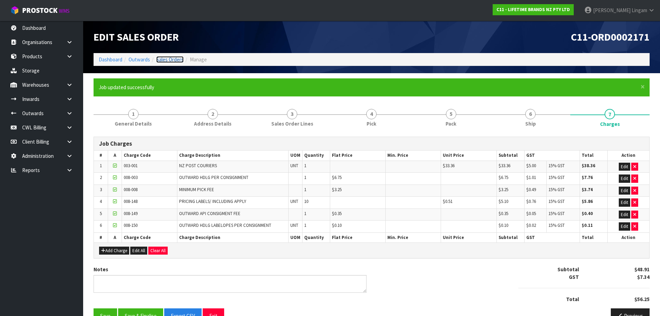
click at [174, 59] on link "Sales Orders" at bounding box center [169, 59] width 27 height 7
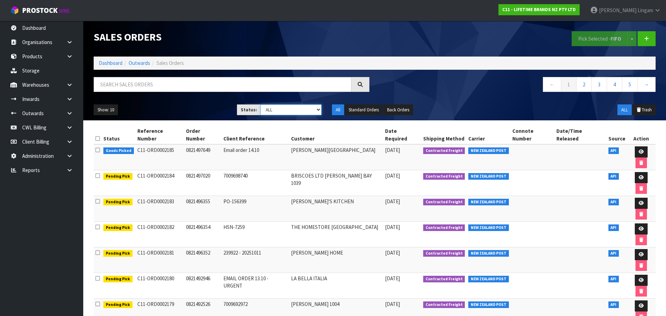
click at [315, 111] on select "Draft Pending Allocated Pending Pick Goods Picked Goods Packed Pending Charges …" at bounding box center [290, 109] width 61 height 11
select select "string:6"
click at [260, 104] on select "Draft Pending Allocated Pending Pick Goods Picked Goods Packed Pending Charges …" at bounding box center [290, 109] width 61 height 11
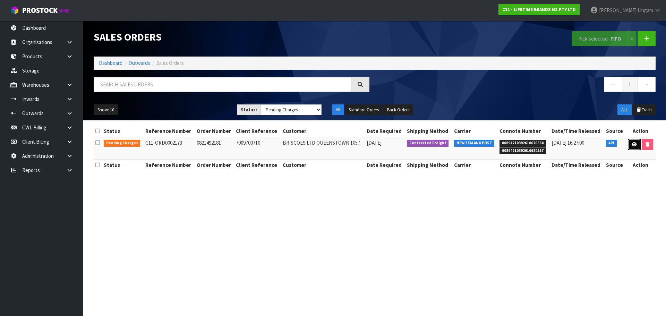
click at [639, 147] on link at bounding box center [634, 144] width 13 height 11
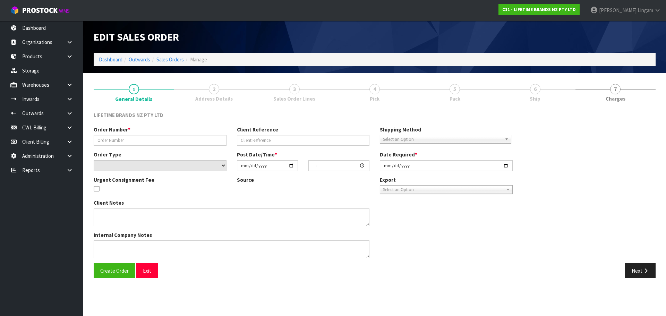
type input "0821492181"
type input "7009700710"
select select "number:0"
type input "[DATE]"
type input "11:04:58.000"
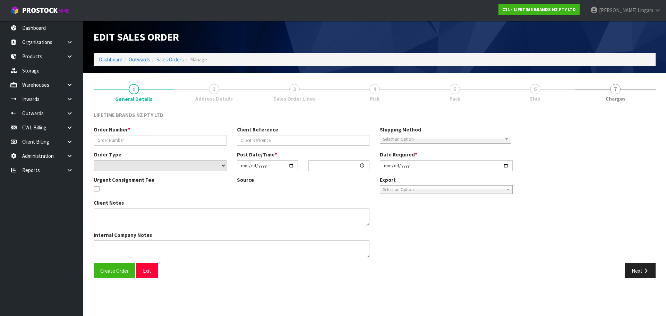
type input "[DATE]"
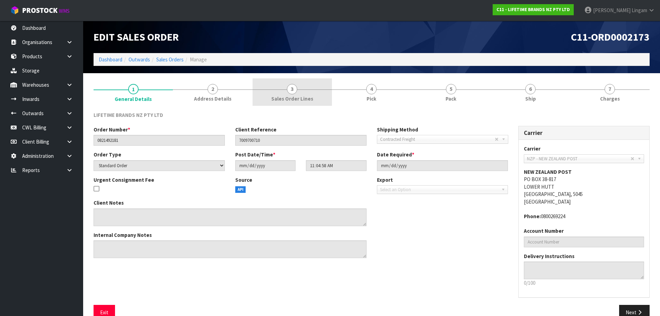
click at [293, 103] on link "3 Sales Order Lines" at bounding box center [292, 91] width 79 height 27
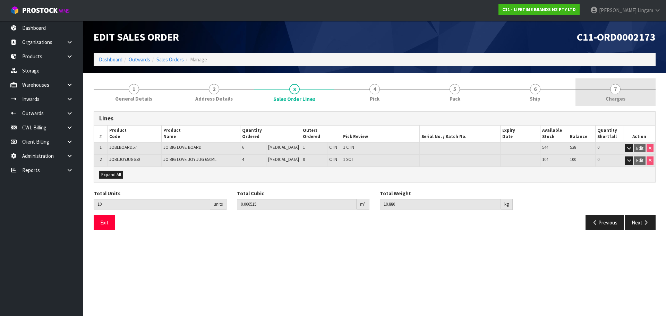
click at [623, 97] on span "Charges" at bounding box center [615, 98] width 20 height 7
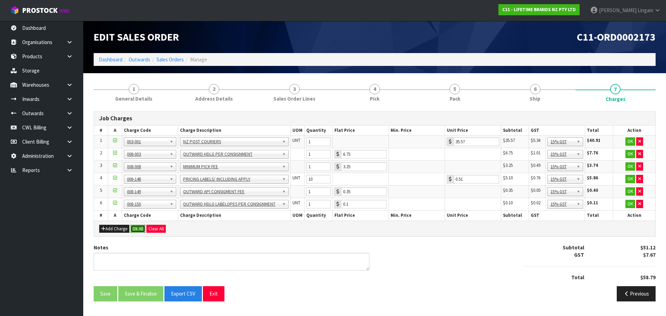
click at [137, 231] on button "Ok All" at bounding box center [137, 229] width 15 height 8
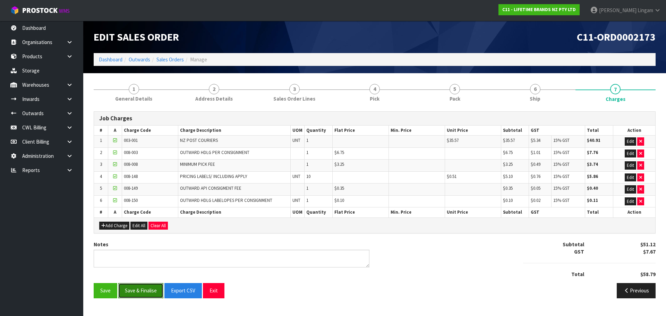
click at [141, 292] on button "Save & Finalise" at bounding box center [140, 290] width 45 height 15
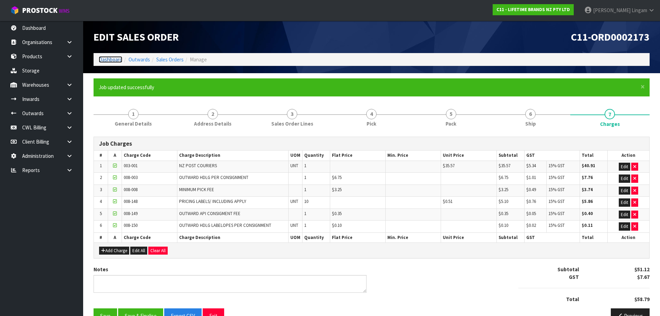
click at [109, 61] on link "Dashboard" at bounding box center [111, 59] width 24 height 7
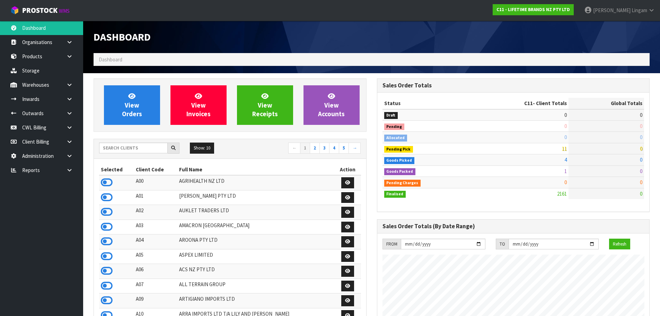
scroll to position [525, 283]
click at [151, 149] on input "text" at bounding box center [133, 147] width 69 height 11
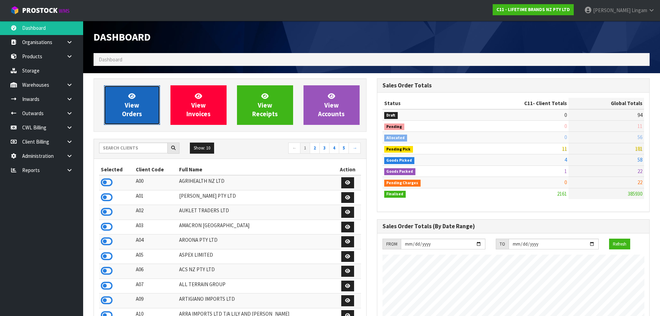
click at [149, 115] on link "View Orders" at bounding box center [132, 105] width 56 height 40
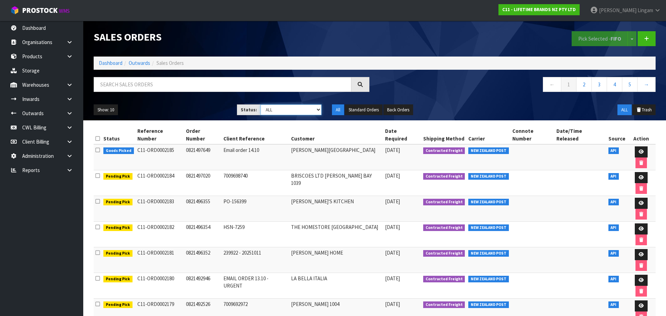
click at [313, 108] on select "Draft Pending Allocated Pending Pick Goods Picked Goods Packed Pending Charges …" at bounding box center [290, 109] width 61 height 11
select select "string:5"
click at [260, 104] on select "Draft Pending Allocated Pending Pick Goods Picked Goods Packed Pending Charges …" at bounding box center [290, 109] width 61 height 11
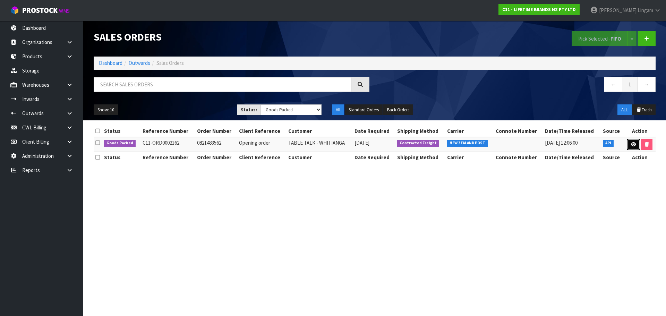
click at [629, 145] on link at bounding box center [633, 144] width 13 height 11
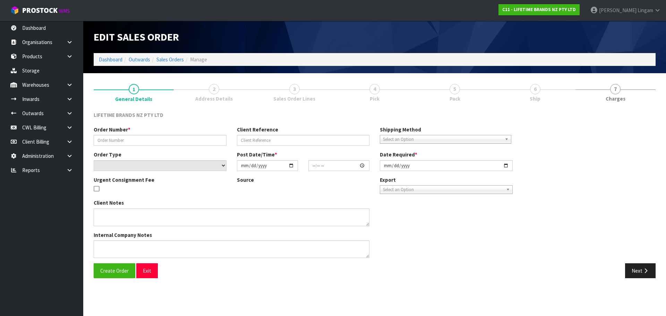
type input "0821483562"
type input "Opening order"
select select "number:0"
type input "2025-10-10"
type input "12:54:51.000"
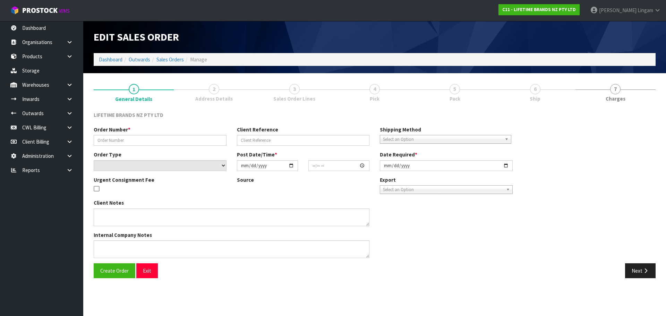
type input "[DATE]"
type textarea "THIS ORDER HAS JUST BEEN PUT THROUGH AND IS FOR A NEW STORE OPENING. COULD YOU …"
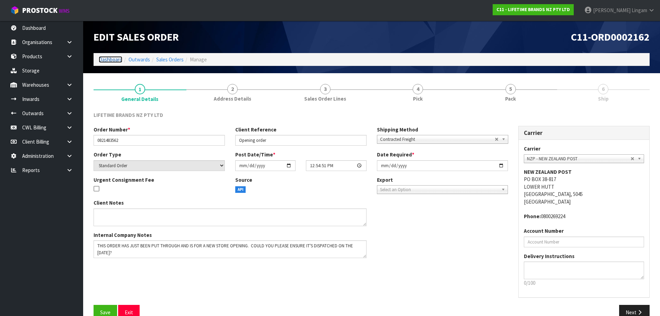
click at [113, 59] on link "Dashboard" at bounding box center [111, 59] width 24 height 7
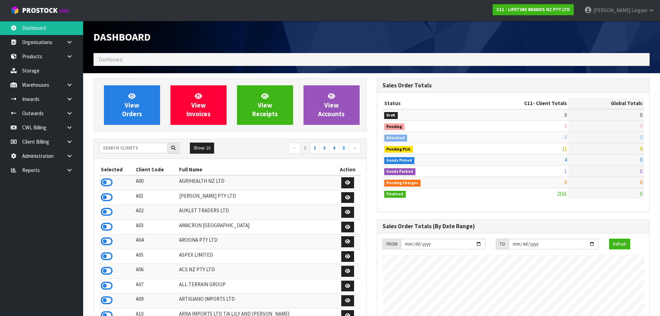
scroll to position [525, 283]
click at [143, 149] on input "text" at bounding box center [133, 147] width 69 height 11
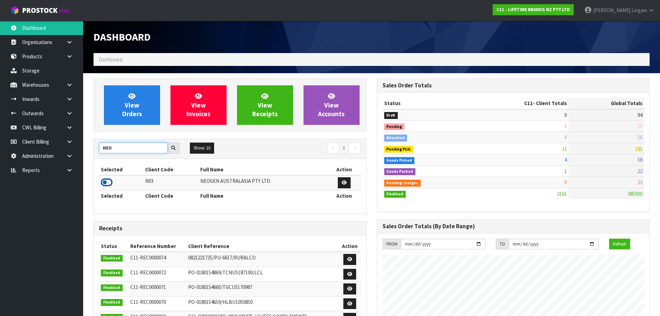
type input "NEO"
click at [109, 183] on icon at bounding box center [107, 182] width 12 height 10
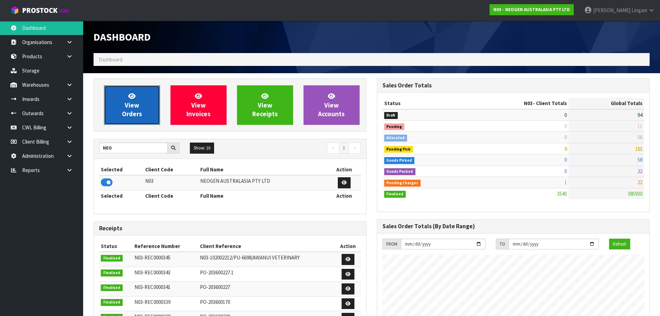
click at [134, 114] on span "View Orders" at bounding box center [132, 105] width 20 height 26
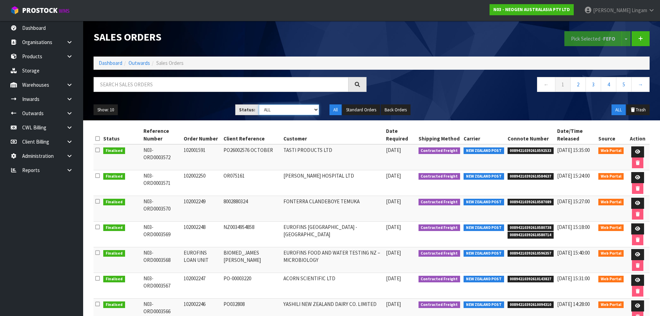
click at [309, 113] on select "Draft Pending Allocated Pending Pick Goods Picked Goods Packed Pending Charges …" at bounding box center [289, 109] width 60 height 11
select select "string:6"
click at [259, 104] on select "Draft Pending Allocated Pending Pick Goods Picked Goods Packed Pending Charges …" at bounding box center [289, 109] width 60 height 11
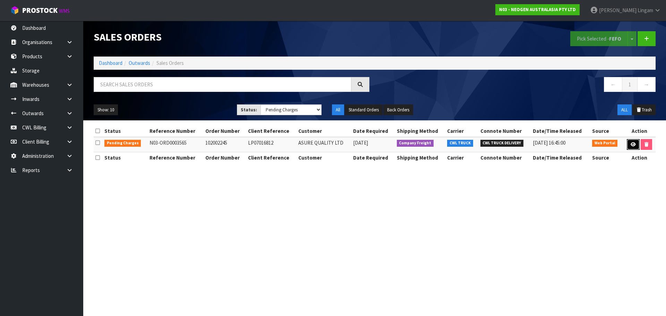
click at [631, 145] on icon at bounding box center [632, 144] width 5 height 5
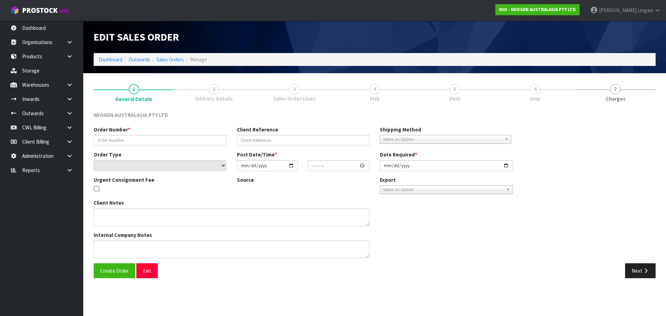
type input "102002245"
type input "LP07016812"
select select "number:0"
type input "[DATE]"
type input "10:50:00.000"
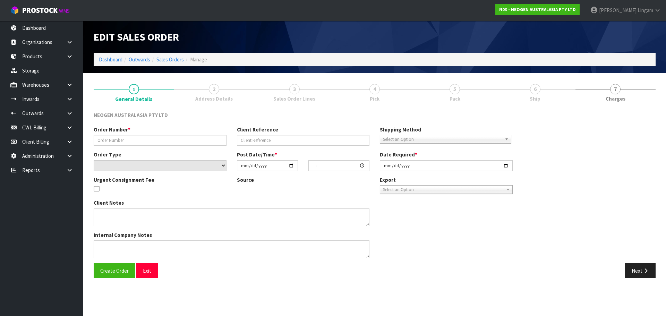
type input "[DATE]"
type textarea "ATTN: PURCHASING"
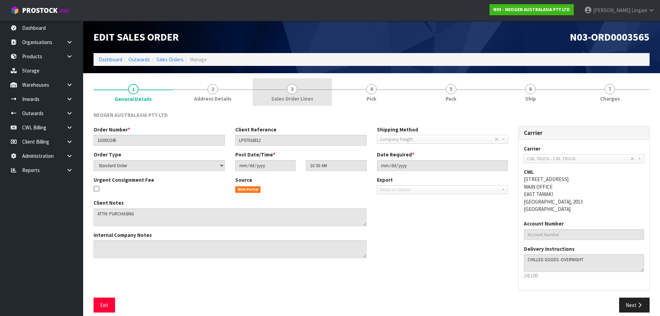
click at [294, 93] on span "3" at bounding box center [292, 89] width 10 height 10
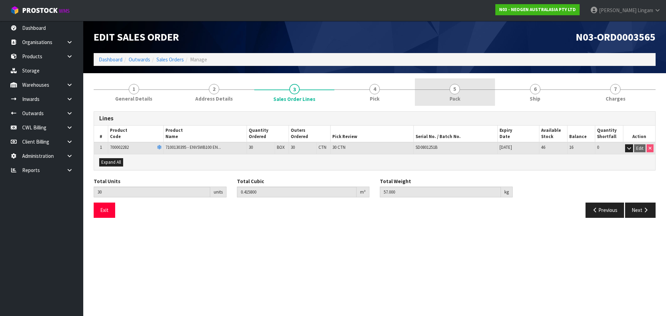
click at [463, 93] on link "5 Pack" at bounding box center [455, 91] width 80 height 27
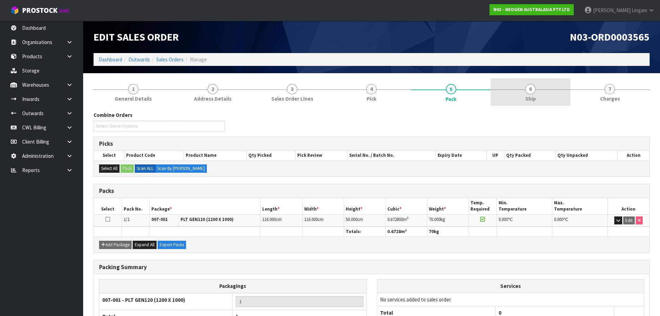
click at [536, 97] on link "6 Ship" at bounding box center [530, 91] width 79 height 27
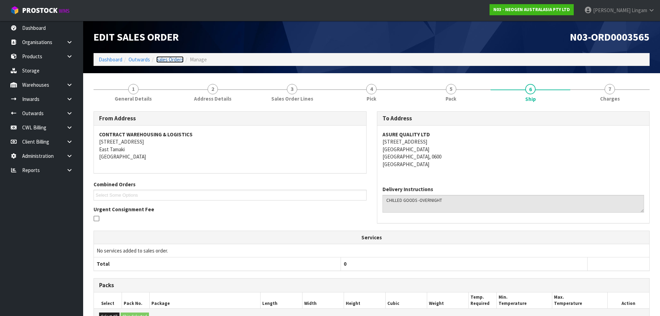
click at [172, 59] on link "Sales Orders" at bounding box center [169, 59] width 27 height 7
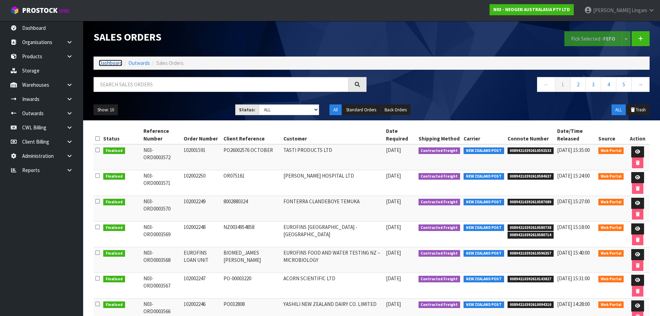
click at [104, 63] on link "Dashboard" at bounding box center [111, 63] width 24 height 7
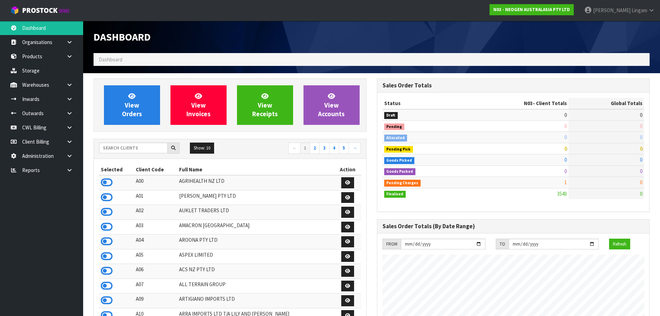
scroll to position [525, 283]
click at [149, 149] on input "text" at bounding box center [133, 147] width 69 height 11
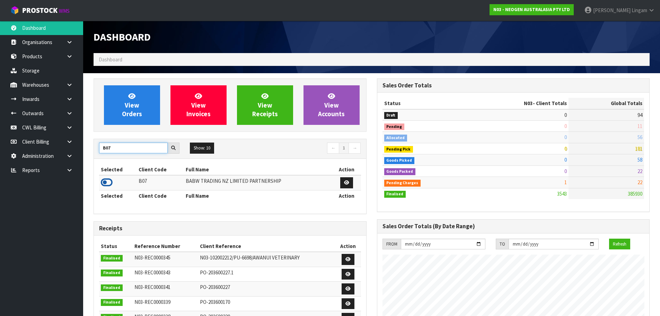
type input "B07"
click at [105, 183] on icon at bounding box center [107, 182] width 12 height 10
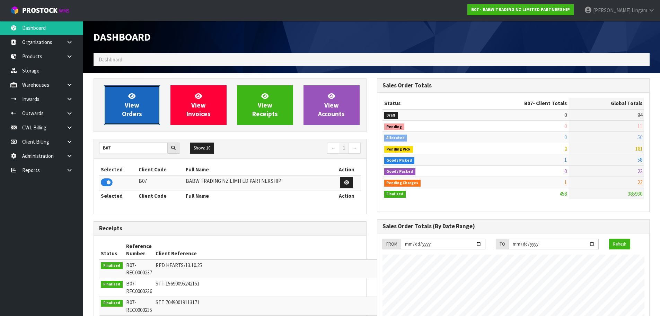
click at [143, 108] on link "View Orders" at bounding box center [132, 105] width 56 height 40
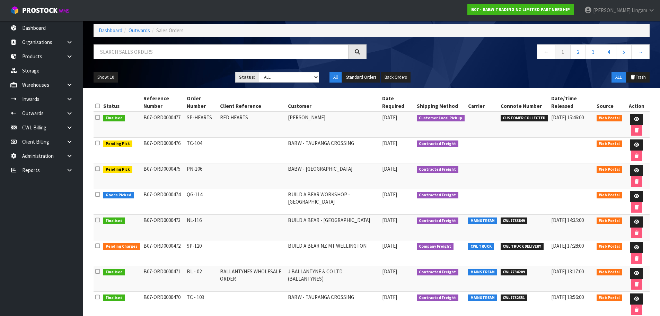
scroll to position [69, 0]
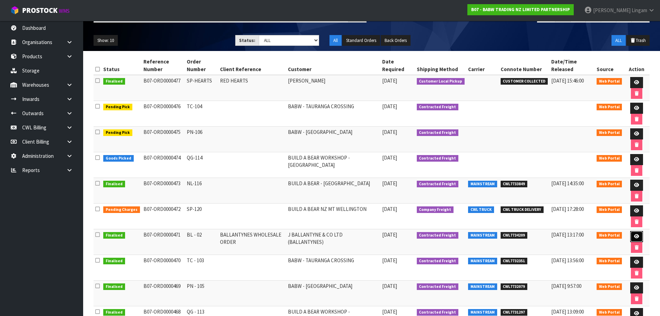
click at [632, 235] on link at bounding box center [637, 236] width 13 height 11
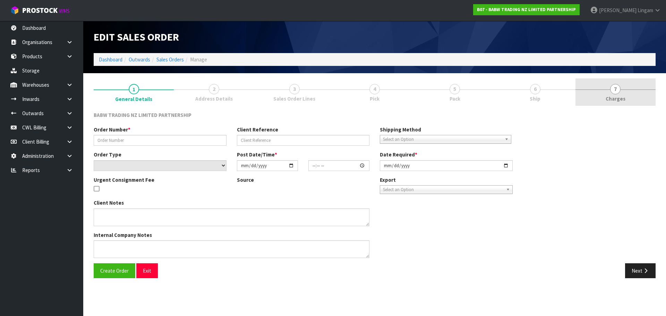
type input "BL - 02"
type input "BALLANTYNES WHOLESALE ORDER"
select select "number:0"
type input "2025-10-09"
type input "15:55:00.000"
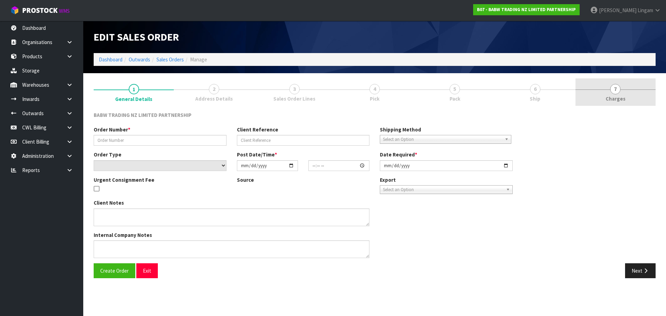
type input "2025-10-09"
type textarea "DISTRIBUTION CENTRE DELIVERIES MUST BE MADE BETWEEN 7.30AM AND 2PM MONDAY TO FR…"
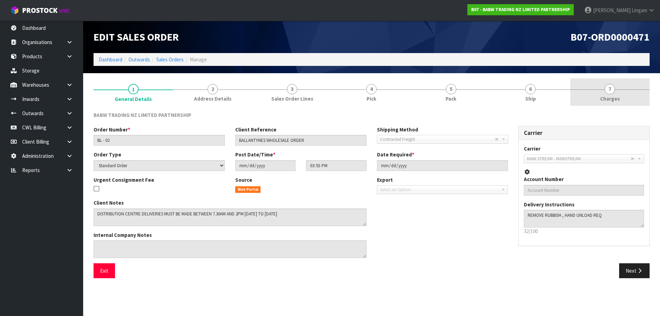
click at [622, 95] on link "7 Charges" at bounding box center [610, 91] width 79 height 27
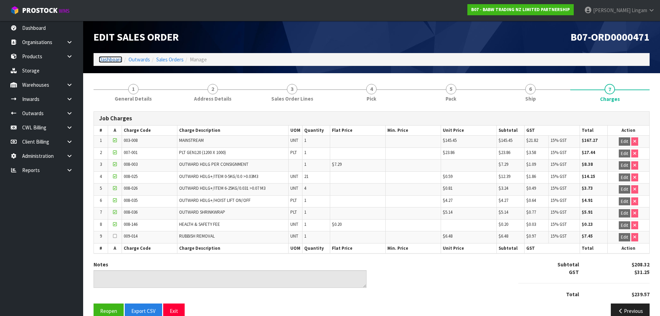
click at [118, 61] on link "Dashboard" at bounding box center [111, 59] width 24 height 7
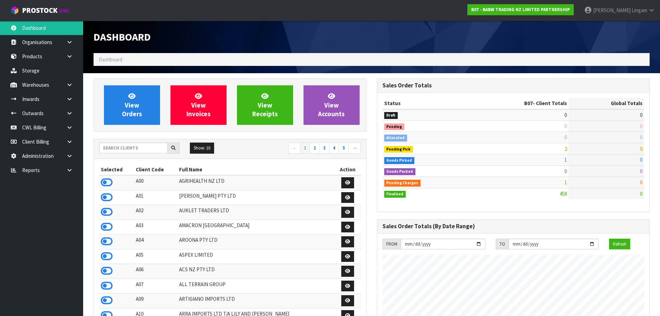
scroll to position [525, 283]
click at [121, 152] on input "text" at bounding box center [133, 147] width 69 height 11
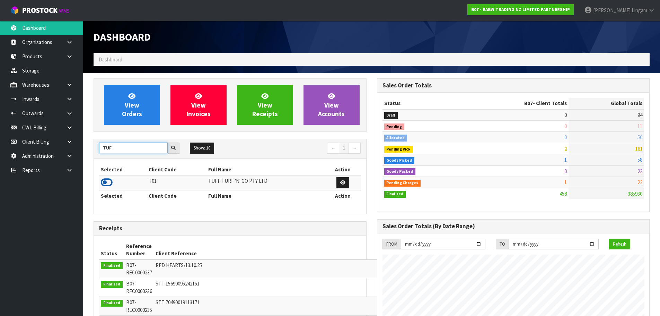
type input "TUF"
click at [106, 183] on icon at bounding box center [107, 182] width 12 height 10
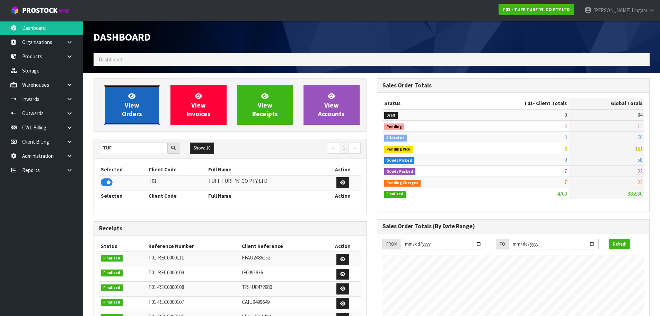
click at [130, 106] on span "View Orders" at bounding box center [132, 105] width 20 height 26
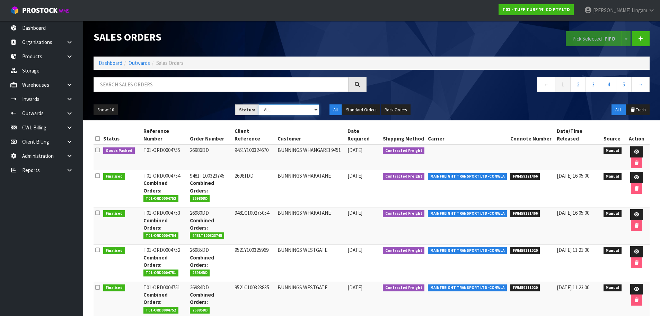
click at [301, 107] on select "Draft Pending Allocated Pending Pick Goods Picked Goods Packed Pending Charges …" at bounding box center [289, 109] width 60 height 11
select select "string:6"
click at [259, 104] on select "Draft Pending Allocated Pending Pick Goods Picked Goods Packed Pending Charges …" at bounding box center [289, 109] width 60 height 11
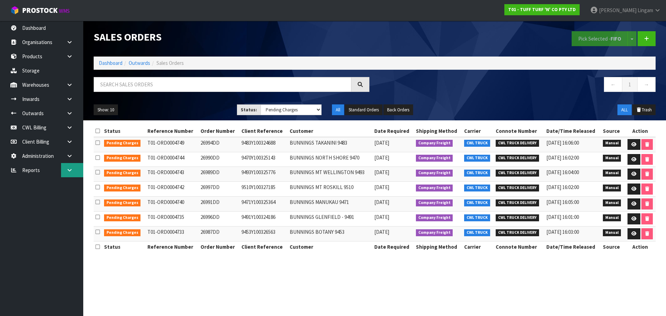
click at [73, 168] on link at bounding box center [72, 170] width 22 height 14
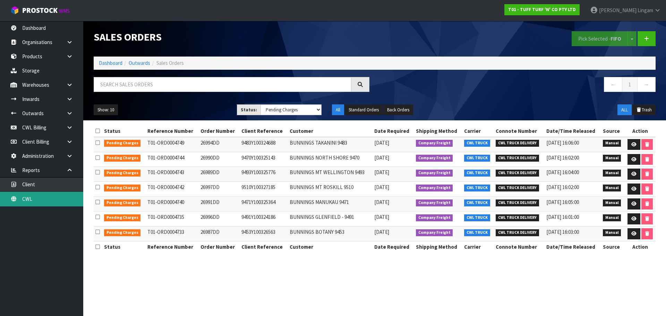
click at [57, 200] on link "CWL" at bounding box center [41, 199] width 83 height 14
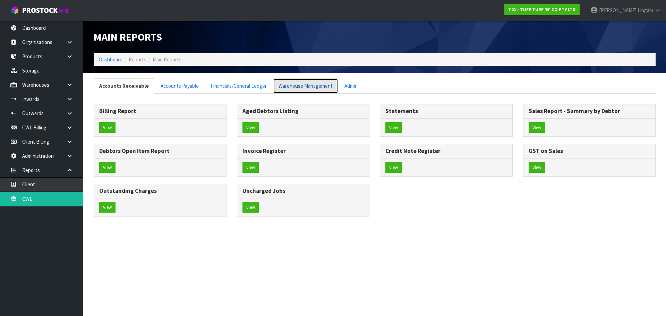
click at [296, 88] on link "Warehouse Management" at bounding box center [305, 85] width 65 height 15
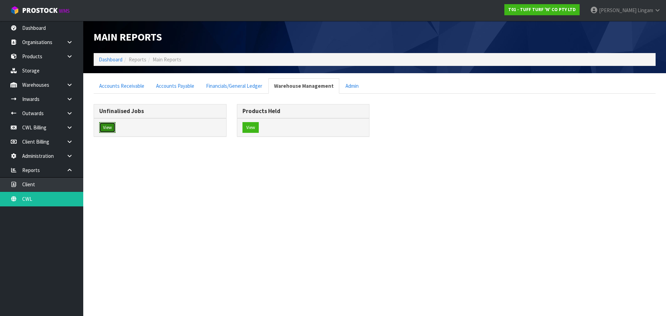
click at [108, 126] on button "View" at bounding box center [107, 127] width 16 height 11
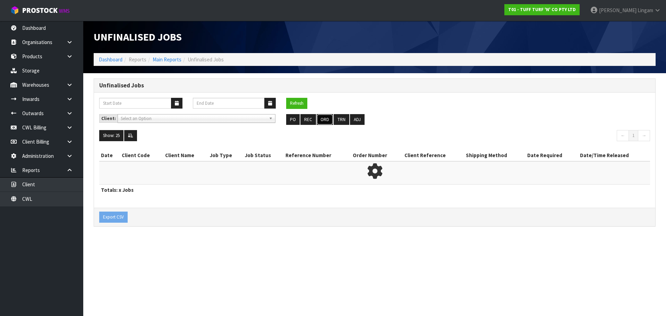
click at [323, 121] on button "ORD" at bounding box center [325, 119] width 16 height 11
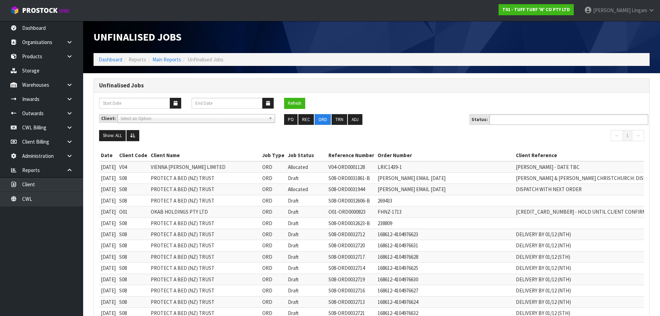
click at [533, 120] on input "text" at bounding box center [517, 119] width 51 height 9
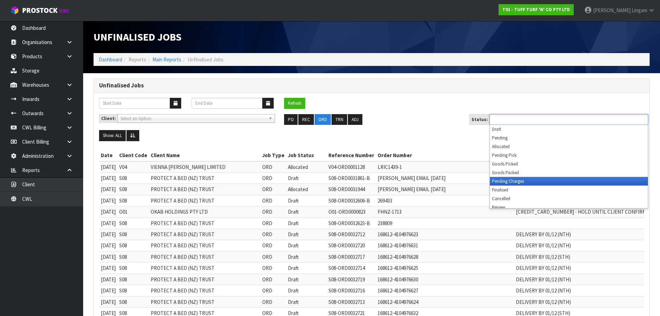
click at [511, 179] on li "Pending Charges" at bounding box center [569, 181] width 158 height 9
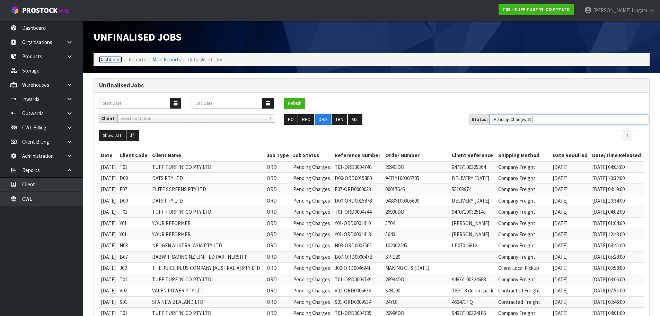
click at [115, 59] on link "Dashboard" at bounding box center [111, 59] width 24 height 7
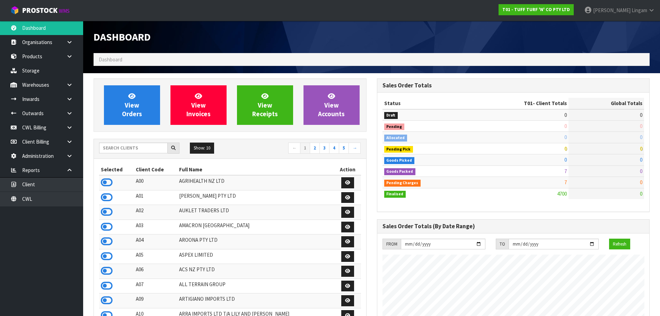
scroll to position [525, 283]
click at [134, 149] on input "text" at bounding box center [133, 147] width 69 height 11
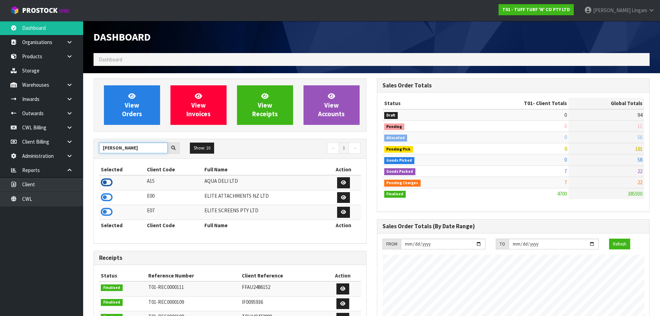
type input "ELI"
click at [110, 181] on icon at bounding box center [107, 182] width 12 height 10
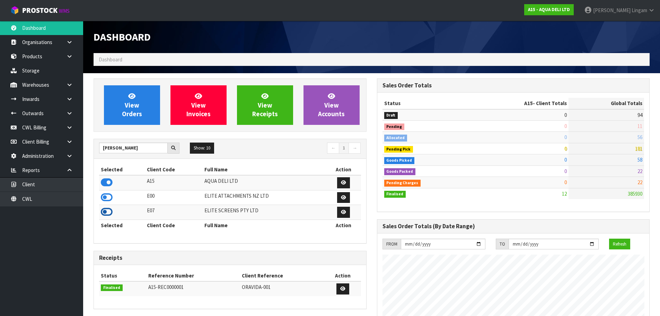
scroll to position [424, 283]
click at [107, 214] on icon at bounding box center [107, 212] width 12 height 10
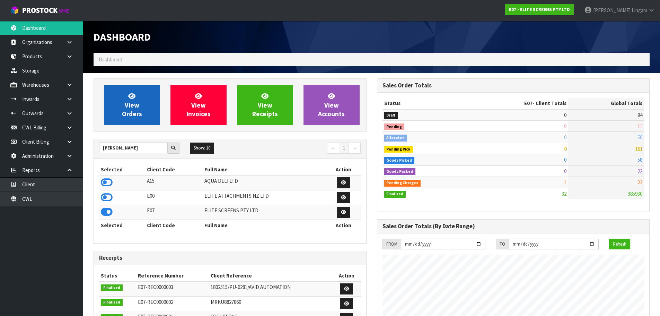
scroll to position [435, 283]
click at [147, 96] on link "View Orders" at bounding box center [132, 105] width 56 height 40
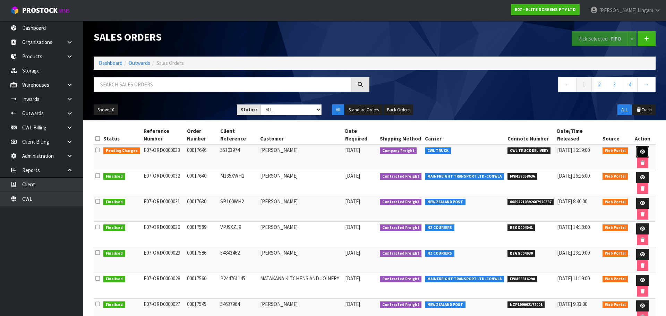
click at [639, 146] on link at bounding box center [642, 151] width 13 height 11
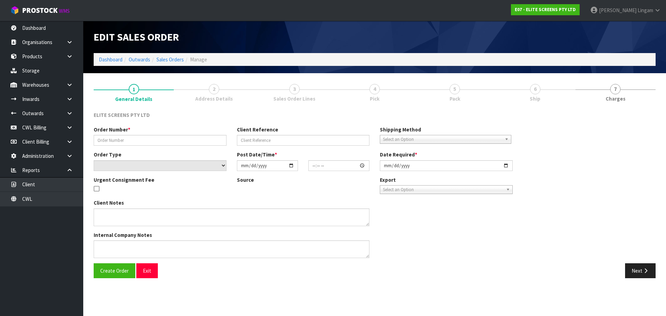
type input "00017646"
type input "55103974"
select select "number:0"
type input "2025-10-09"
type input "15:09:00.000"
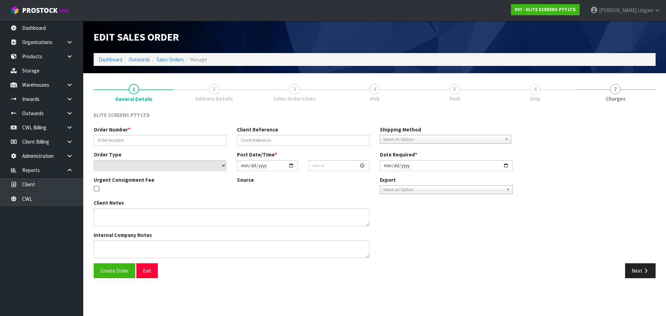
type input "2025-10-10"
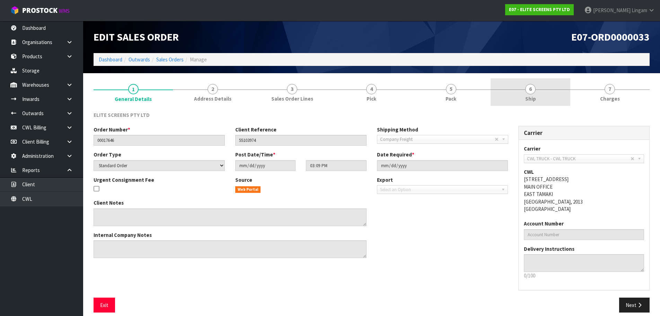
click at [536, 99] on link "6 Ship" at bounding box center [530, 91] width 79 height 27
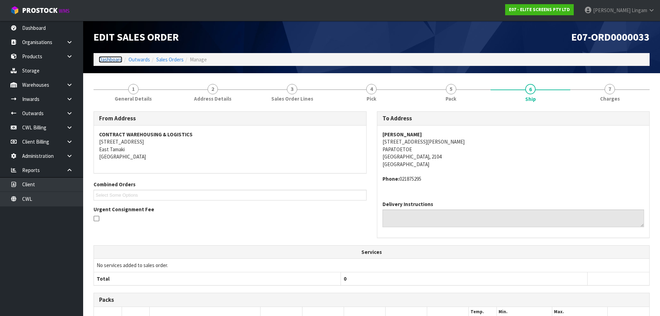
click at [113, 60] on link "Dashboard" at bounding box center [111, 59] width 24 height 7
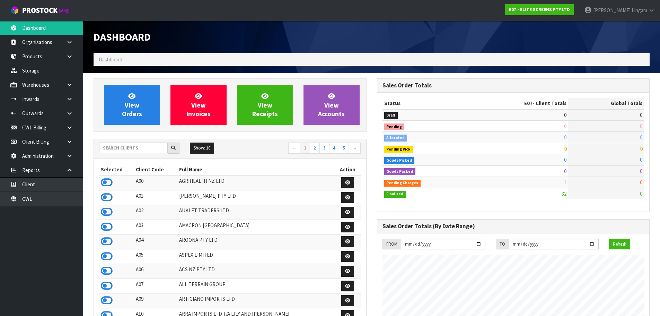
scroll to position [435, 283]
click at [136, 148] on input "text" at bounding box center [133, 147] width 69 height 11
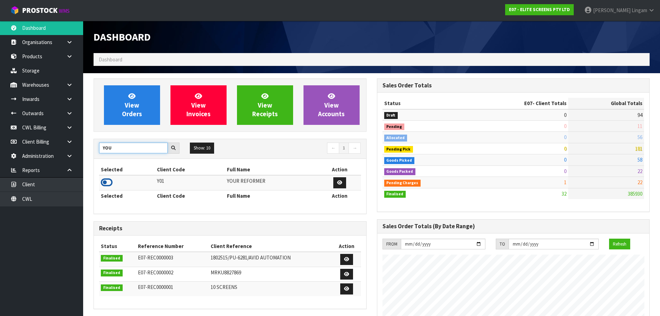
type input "YOU"
click at [108, 181] on icon at bounding box center [107, 182] width 12 height 10
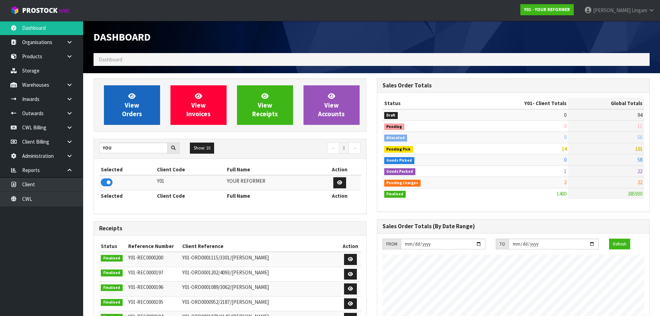
scroll to position [525, 283]
click at [131, 118] on link "View Orders" at bounding box center [132, 105] width 56 height 40
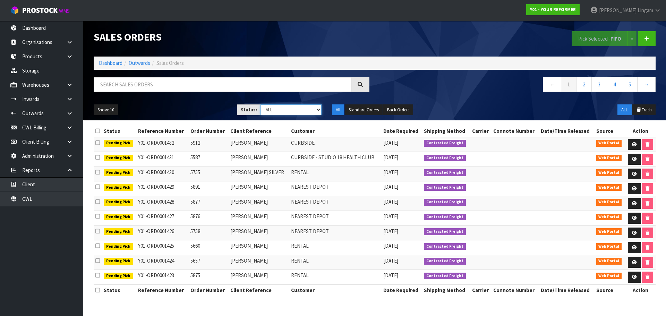
click at [303, 112] on select "Draft Pending Allocated Pending Pick Goods Picked Goods Packed Pending Charges …" at bounding box center [290, 109] width 61 height 11
click at [260, 104] on select "Draft Pending Allocated Pending Pick Goods Picked Goods Packed Pending Charges …" at bounding box center [290, 109] width 61 height 11
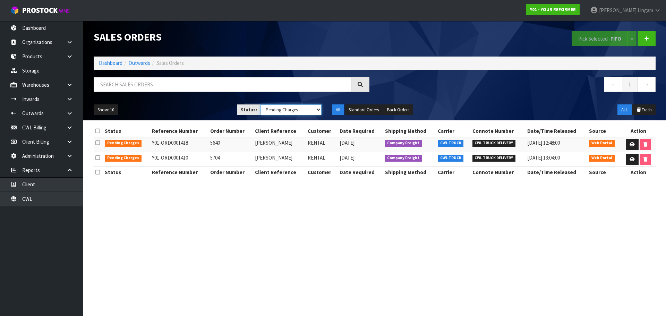
click at [297, 110] on select "Draft Pending Allocated Pending Pick Goods Picked Goods Packed Pending Charges …" at bounding box center [290, 109] width 61 height 11
select select "string:3"
click at [260, 104] on select "Draft Pending Allocated Pending Pick Goods Picked Goods Packed Pending Charges …" at bounding box center [290, 109] width 61 height 11
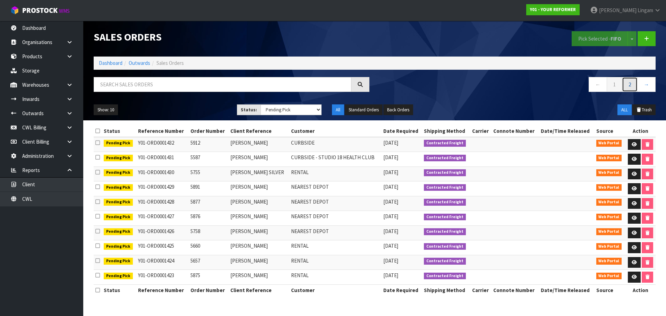
click at [630, 87] on link "2" at bounding box center [630, 84] width 16 height 15
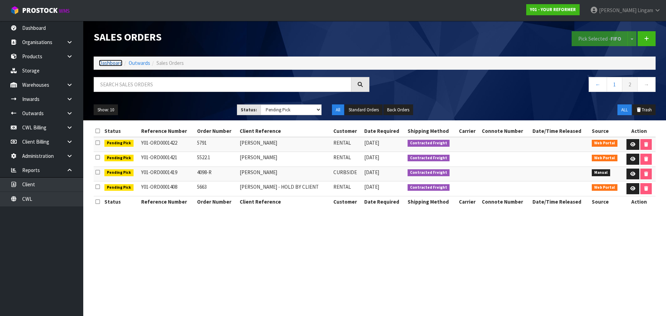
click at [110, 63] on link "Dashboard" at bounding box center [111, 63] width 24 height 7
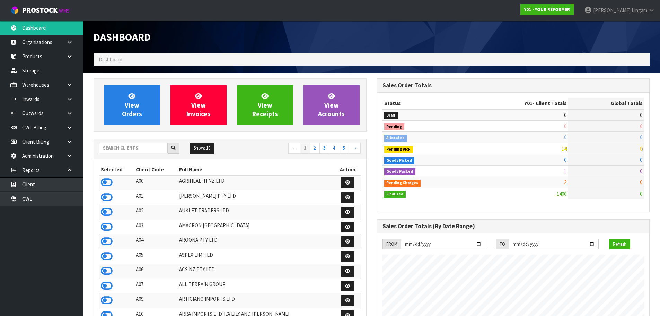
scroll to position [525, 283]
click at [149, 151] on input "text" at bounding box center [133, 147] width 69 height 11
click at [66, 205] on link "CWL" at bounding box center [41, 199] width 83 height 14
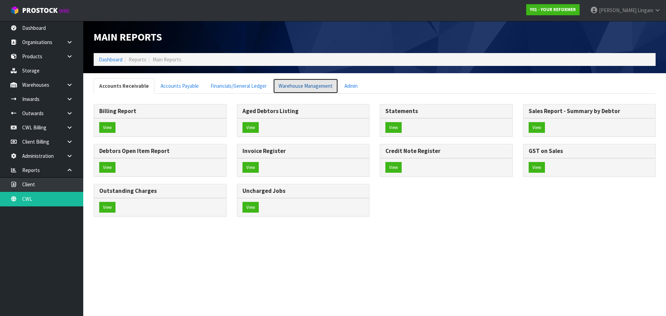
click at [304, 89] on link "Warehouse Management" at bounding box center [305, 85] width 65 height 15
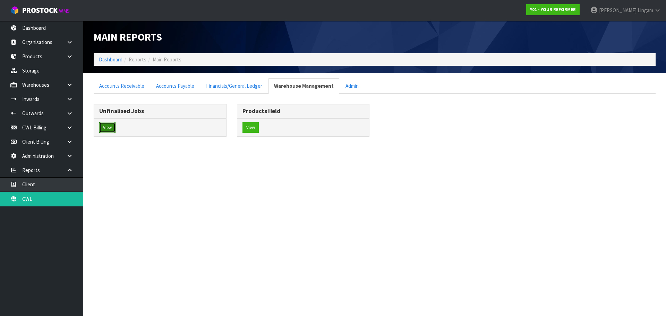
click at [104, 129] on button "View" at bounding box center [107, 127] width 16 height 11
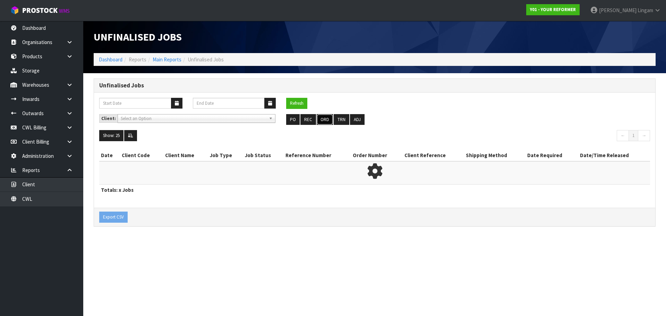
click at [329, 120] on button "ORD" at bounding box center [325, 119] width 16 height 11
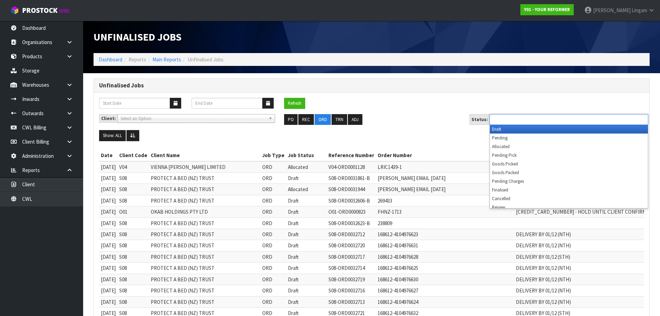
click at [516, 121] on input "text" at bounding box center [517, 119] width 51 height 9
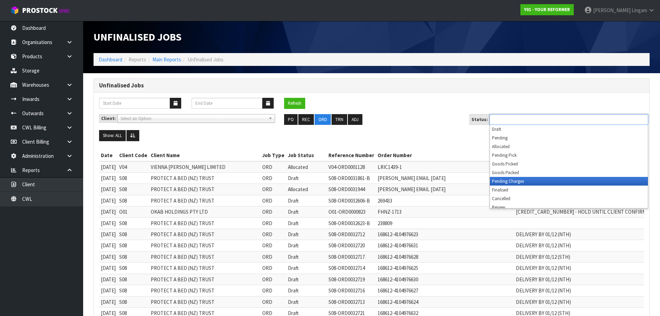
click at [518, 181] on li "Pending Charges" at bounding box center [569, 181] width 158 height 9
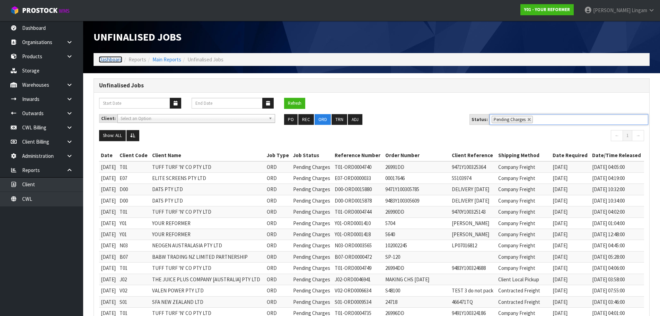
click at [114, 60] on link "Dashboard" at bounding box center [111, 59] width 24 height 7
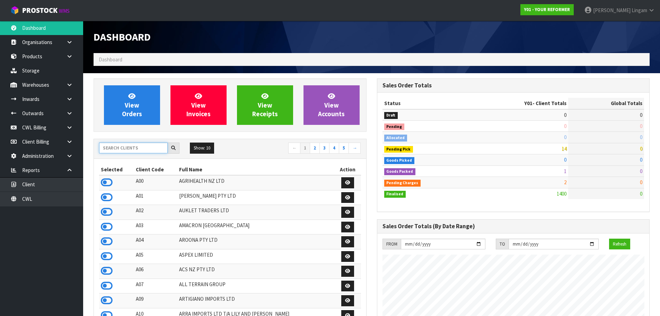
click at [139, 147] on input "text" at bounding box center [133, 147] width 69 height 11
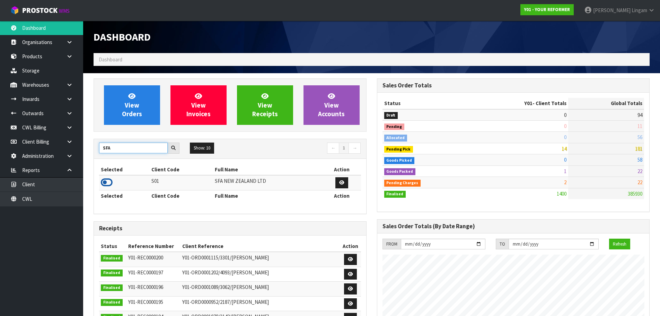
type input "SFA"
click at [107, 183] on icon at bounding box center [107, 182] width 12 height 10
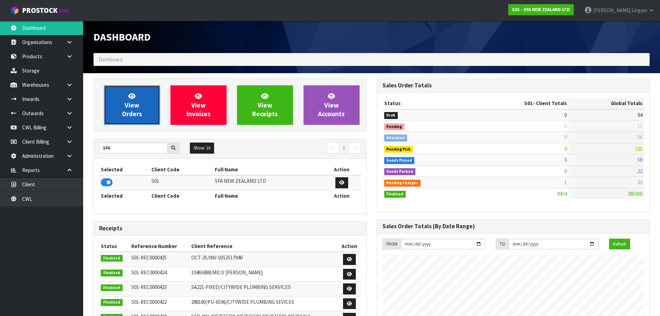
click at [130, 117] on span "View Orders" at bounding box center [132, 105] width 20 height 26
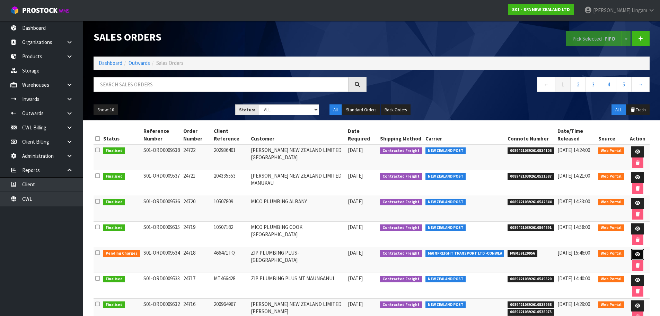
click at [636, 256] on icon at bounding box center [638, 254] width 5 height 5
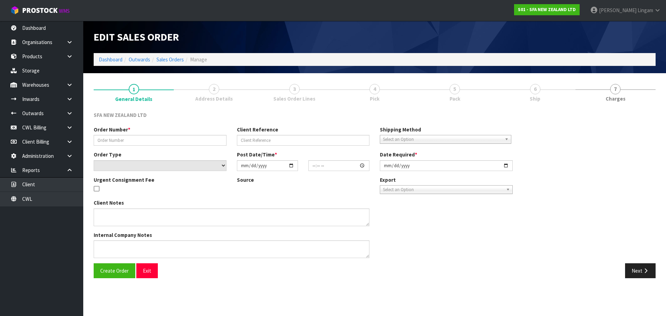
type input "24718"
type input "466471TQ"
select select "number:0"
type input "[DATE]"
type input "10:26:00.000"
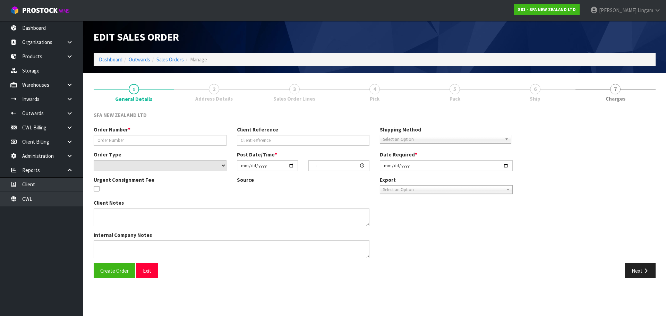
type input "[DATE]"
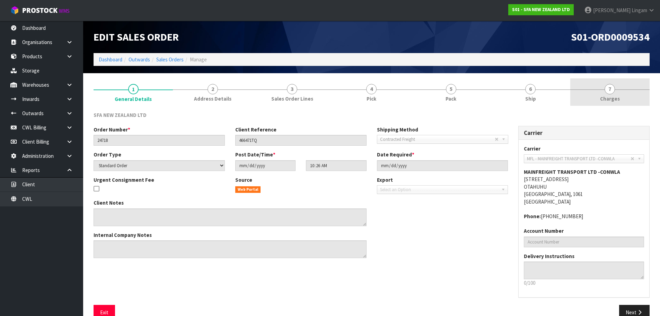
click at [631, 93] on link "7 Charges" at bounding box center [610, 91] width 79 height 27
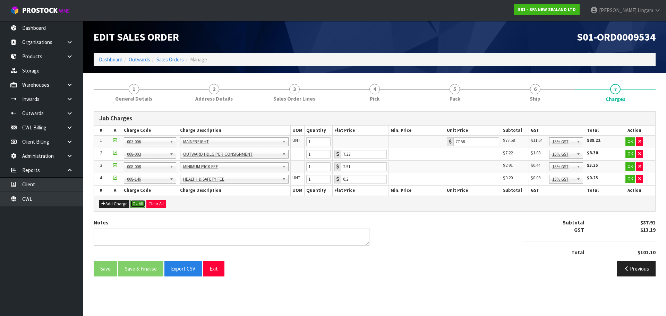
click at [136, 204] on button "Ok All" at bounding box center [137, 204] width 15 height 8
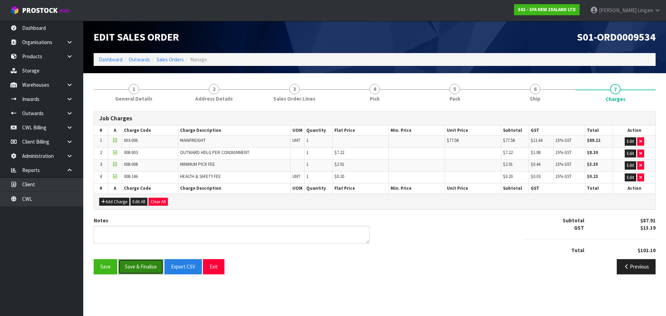
click at [141, 265] on button "Save & Finalise" at bounding box center [140, 266] width 45 height 15
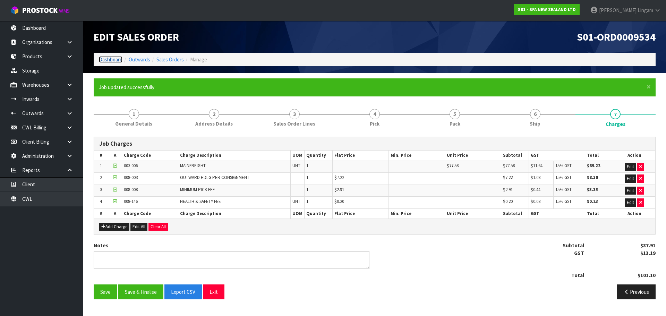
click at [110, 57] on link "Dashboard" at bounding box center [111, 59] width 24 height 7
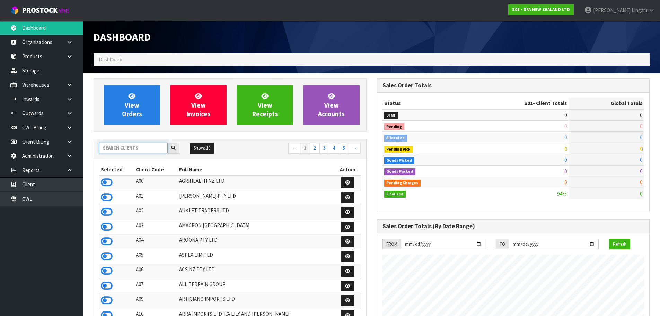
click at [136, 147] on input "text" at bounding box center [133, 147] width 69 height 11
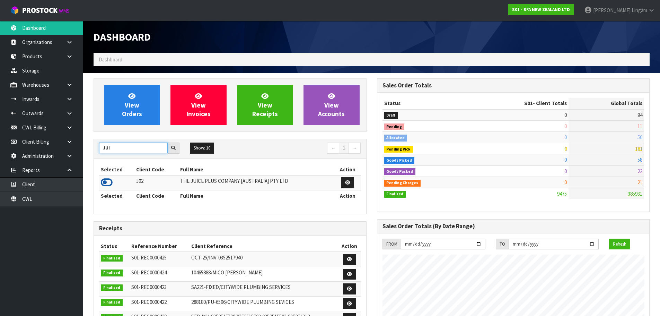
type input "JUI"
click at [107, 181] on icon at bounding box center [107, 182] width 12 height 10
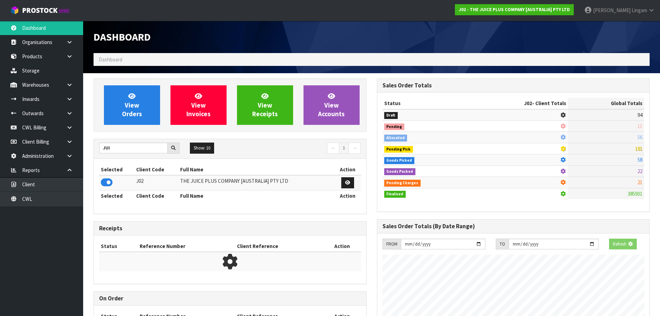
scroll to position [432, 283]
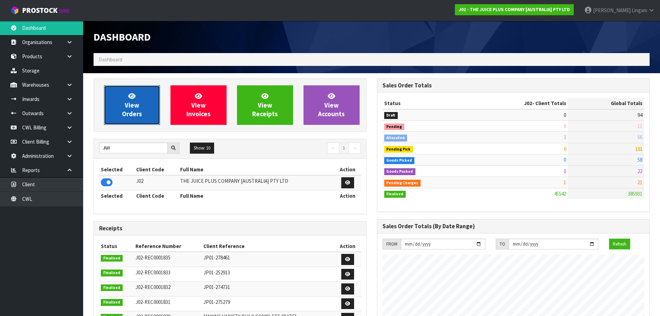
click at [146, 112] on link "View Orders" at bounding box center [132, 105] width 56 height 40
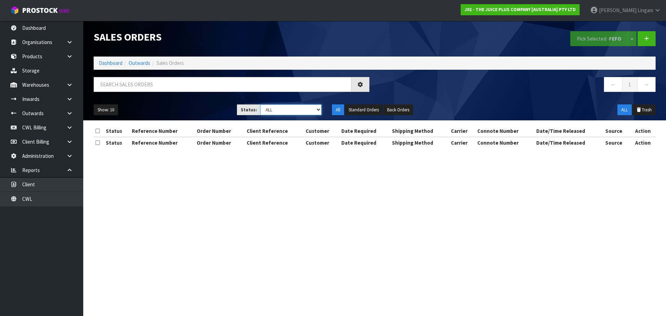
click at [312, 111] on select "Draft Pending Allocated Pending Pick Goods Picked Goods Packed Pending Charges …" at bounding box center [290, 109] width 61 height 11
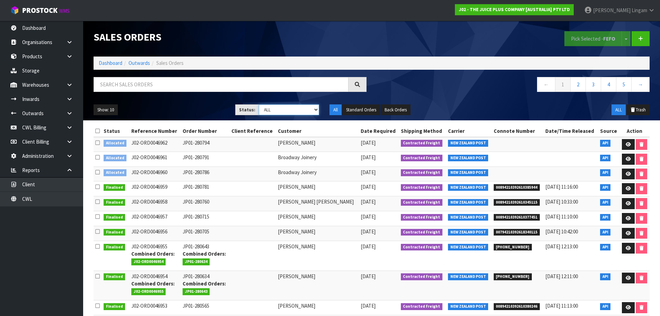
select select "string:6"
click at [259, 104] on select "Draft Pending Allocated Pending Pick Goods Picked Goods Packed Pending Charges …" at bounding box center [289, 109] width 60 height 11
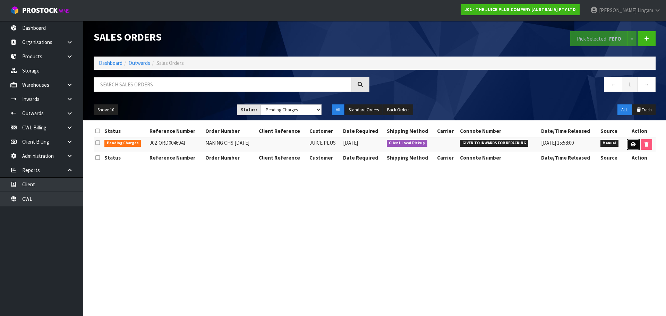
click at [630, 142] on icon at bounding box center [632, 144] width 5 height 5
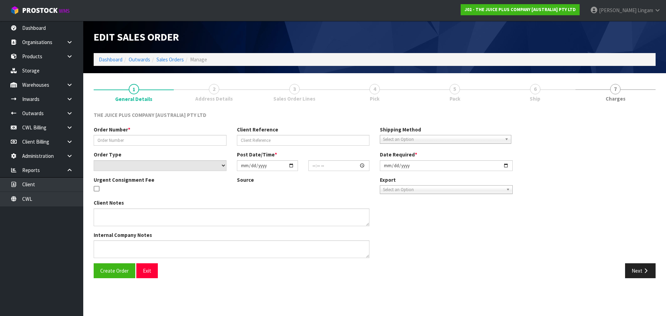
type input "MAKING CHS [DATE]"
select select "number:0"
type input "[DATE]"
type input "09:08:00.000"
type input "[DATE]"
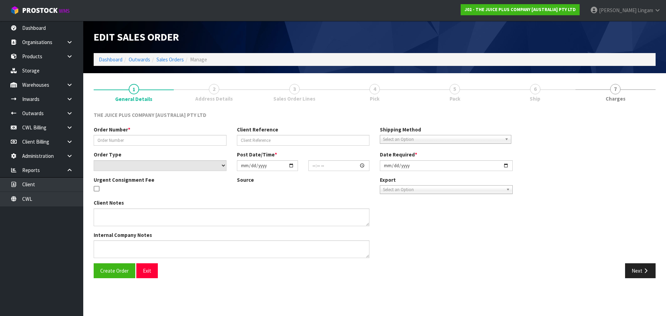
type textarea "INSTRUCTIONS: CHS: FOR THE FRUIT AND VEGETABLE BOTTLES, A LABEL NEEDS TO BE ADD…"
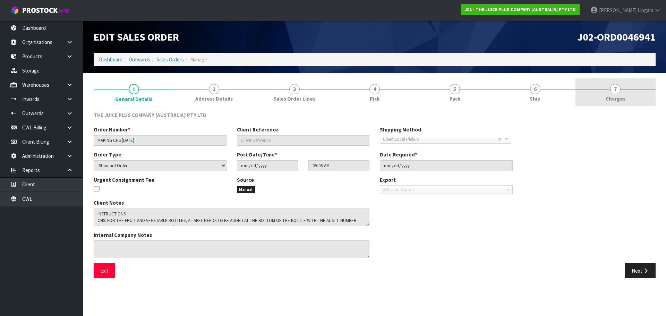
click at [632, 95] on link "7 Charges" at bounding box center [615, 91] width 80 height 27
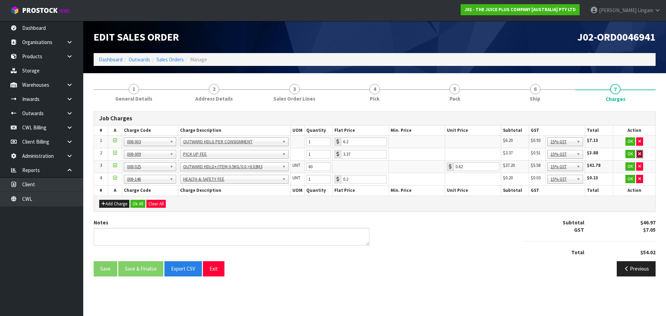
click at [641, 153] on button "button" at bounding box center [639, 154] width 7 height 8
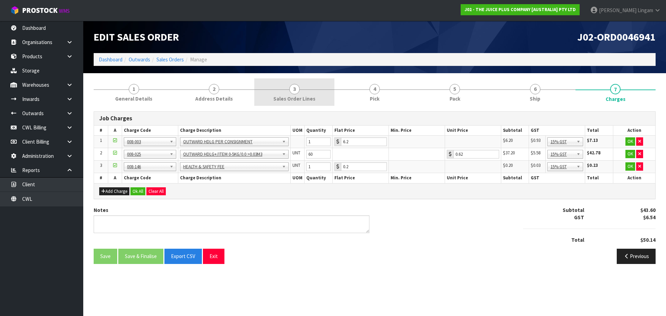
click at [316, 99] on link "3 Sales Order Lines" at bounding box center [294, 91] width 80 height 27
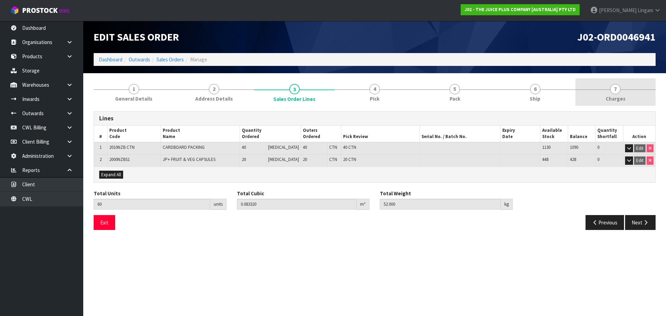
click at [628, 87] on link "7 Charges" at bounding box center [615, 91] width 80 height 27
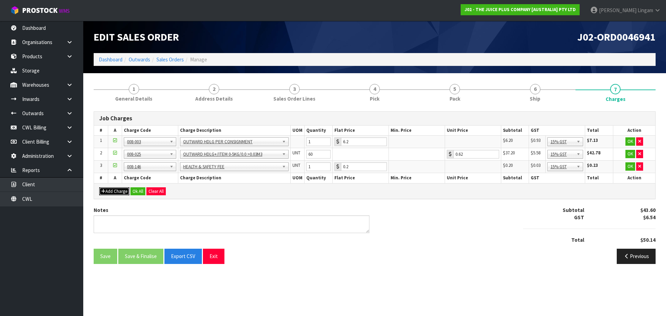
click at [114, 191] on button "Add Charge" at bounding box center [114, 191] width 30 height 8
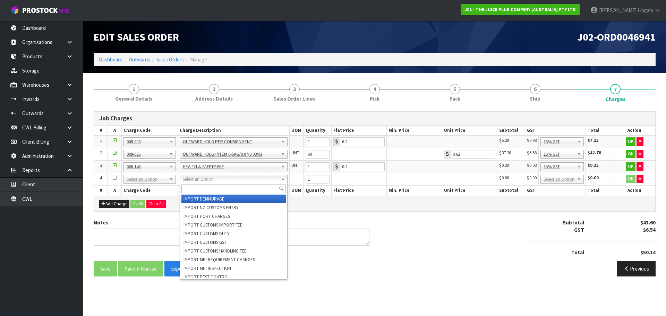
click at [187, 187] on input "text" at bounding box center [233, 188] width 105 height 9
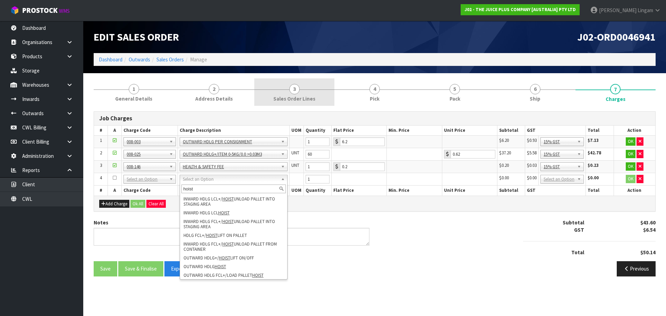
type input "hoist"
click at [327, 105] on link "3 Sales Order Lines" at bounding box center [294, 91] width 80 height 27
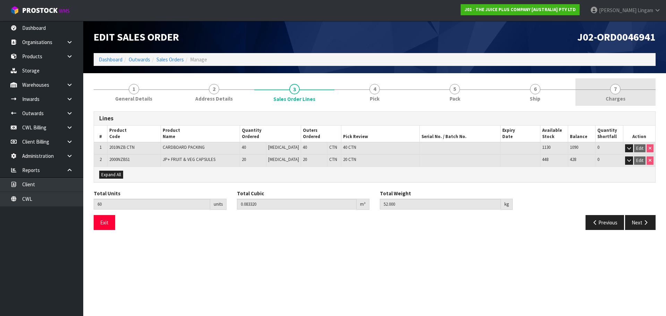
click at [643, 92] on link "7 Charges" at bounding box center [615, 91] width 80 height 27
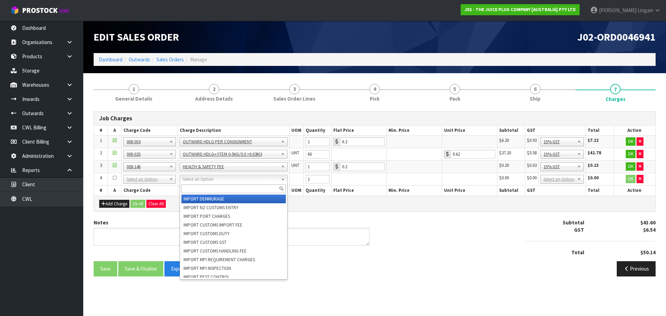
click at [189, 192] on input "text" at bounding box center [233, 188] width 105 height 9
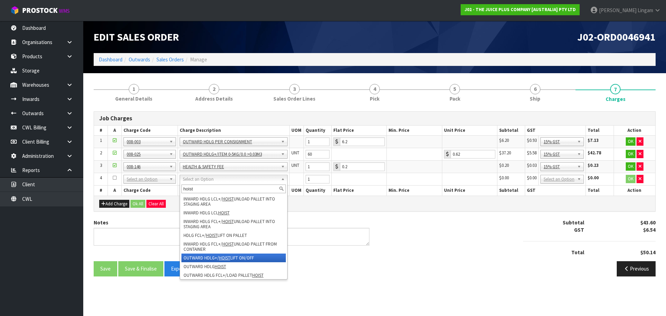
type input "hoist"
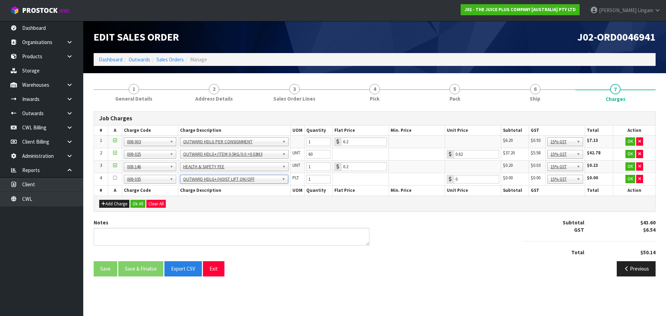
type input "4.87"
click at [137, 204] on button "Ok All" at bounding box center [137, 204] width 15 height 8
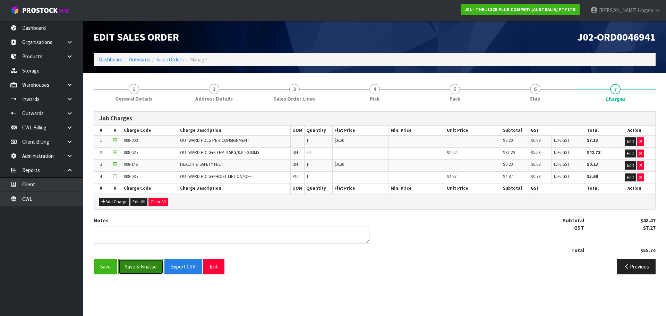
click at [146, 263] on button "Save & Finalise" at bounding box center [140, 266] width 45 height 15
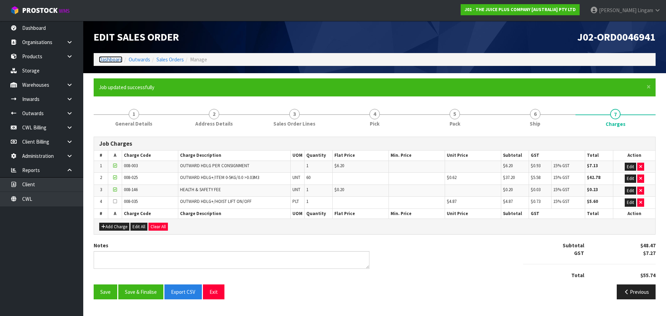
click at [109, 60] on link "Dashboard" at bounding box center [111, 59] width 24 height 7
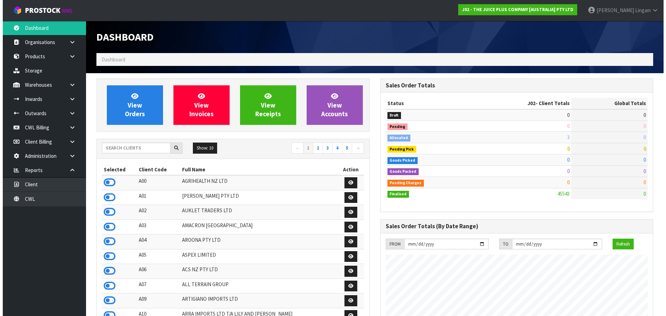
scroll to position [525, 283]
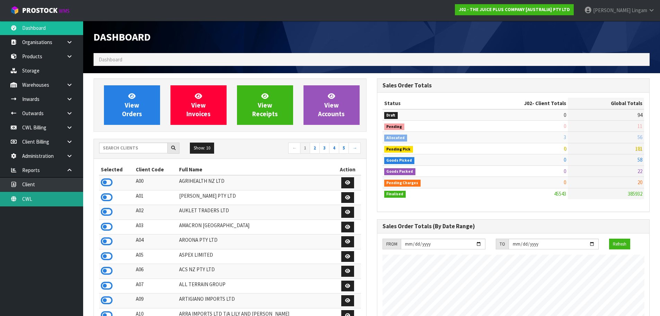
click at [49, 200] on link "CWL" at bounding box center [41, 199] width 83 height 14
